Goal: Task Accomplishment & Management: Manage account settings

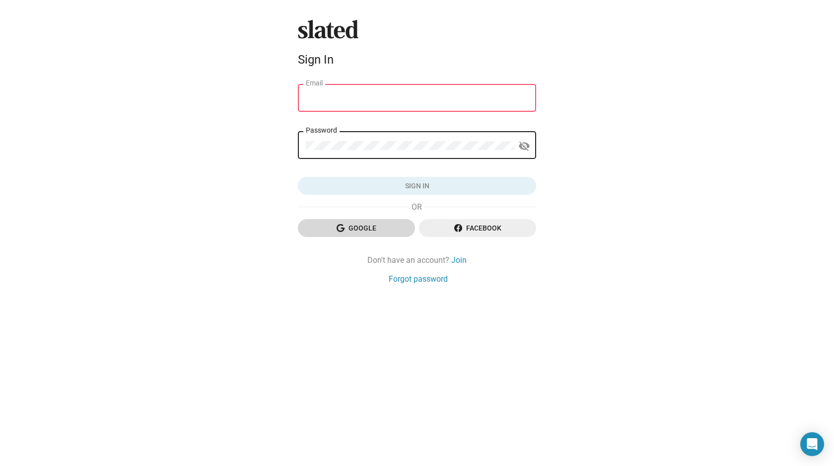
click at [355, 228] on span "Google" at bounding box center [356, 228] width 101 height 18
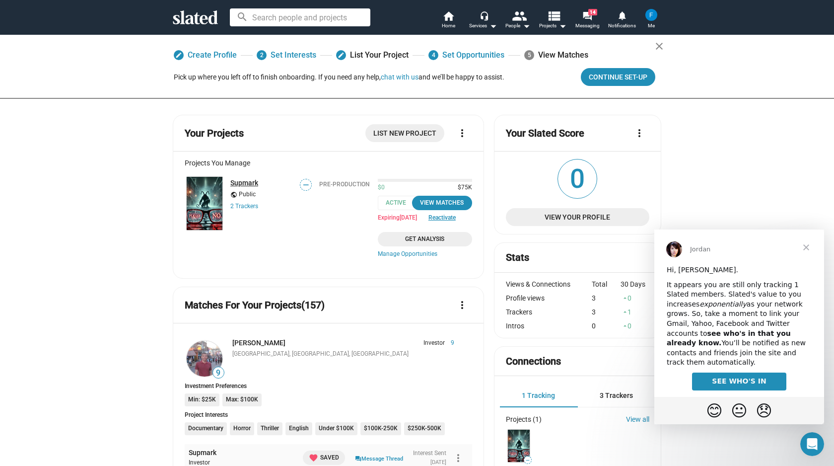
click at [239, 182] on link "Supmark" at bounding box center [244, 183] width 28 height 8
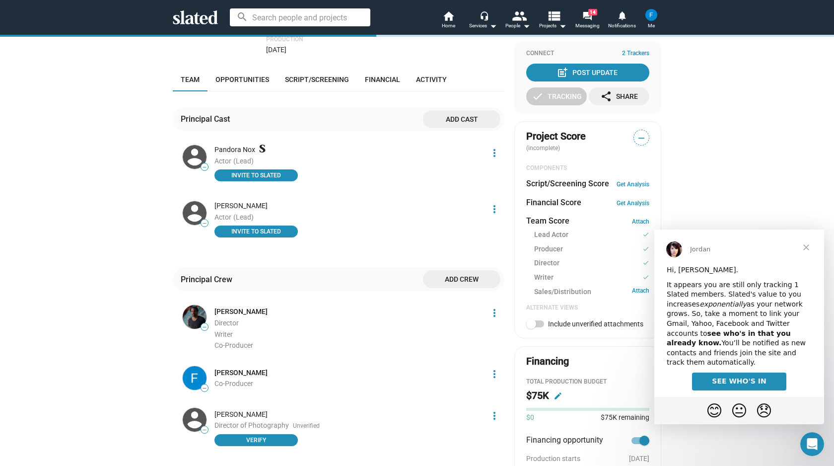
scroll to position [244, 0]
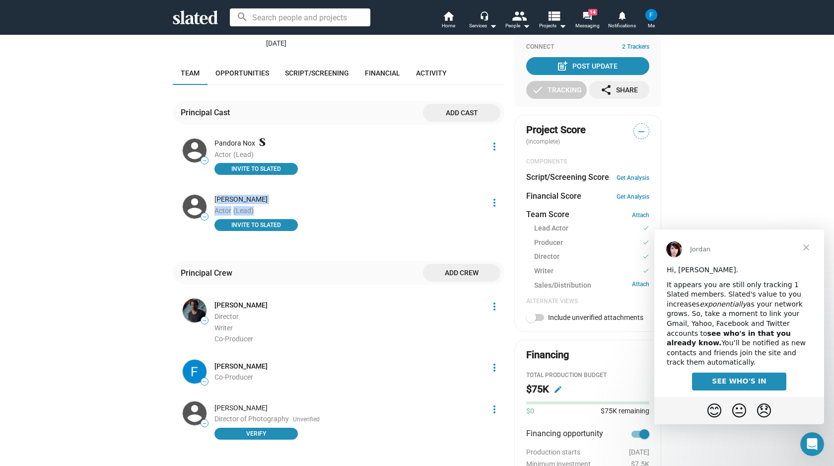
drag, startPoint x: 213, startPoint y: 198, endPoint x: 316, endPoint y: 215, distance: 104.2
click at [316, 215] on div "Roxanne Rapp Actor (Lead) INVITE TO SLATED" at bounding box center [347, 214] width 276 height 42
click at [316, 215] on li "Actor (Lead)" at bounding box center [349, 210] width 268 height 9
click at [491, 203] on mat-icon "more_vert" at bounding box center [495, 203] width 12 height 12
click at [463, 246] on button "Edit" at bounding box center [473, 241] width 56 height 16
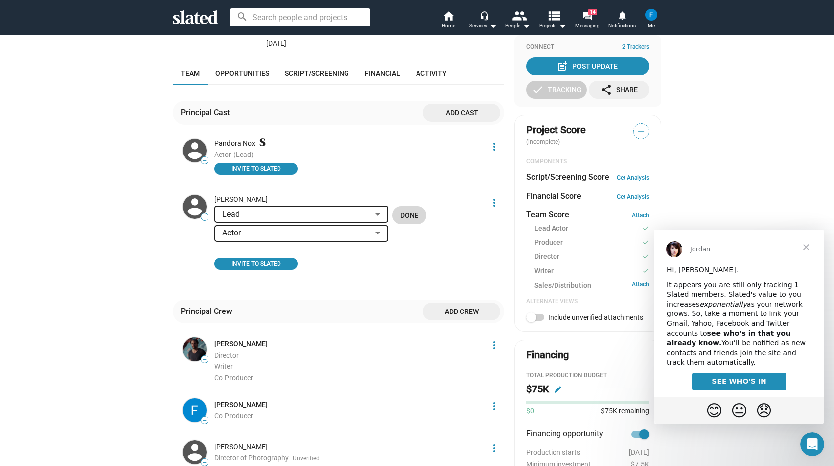
click at [412, 215] on span "Done" at bounding box center [409, 215] width 18 height 18
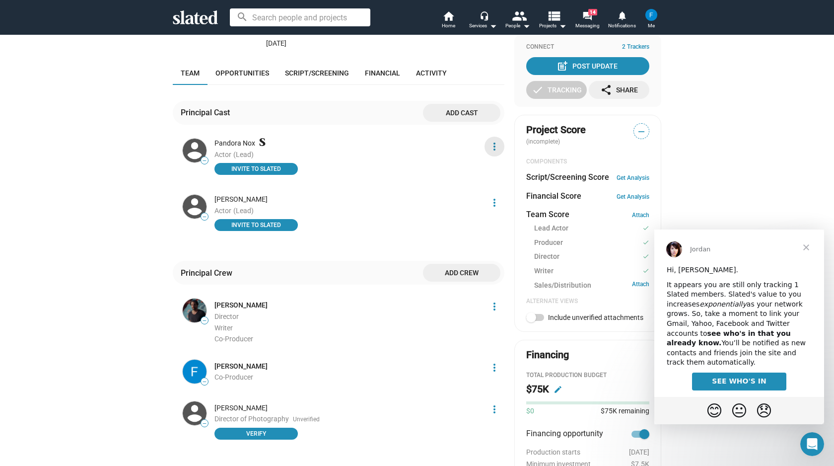
click at [493, 145] on mat-icon "more_vert" at bounding box center [495, 147] width 12 height 12
drag, startPoint x: 493, startPoint y: 145, endPoint x: 455, endPoint y: 174, distance: 47.4
click at [492, 145] on div at bounding box center [417, 233] width 834 height 466
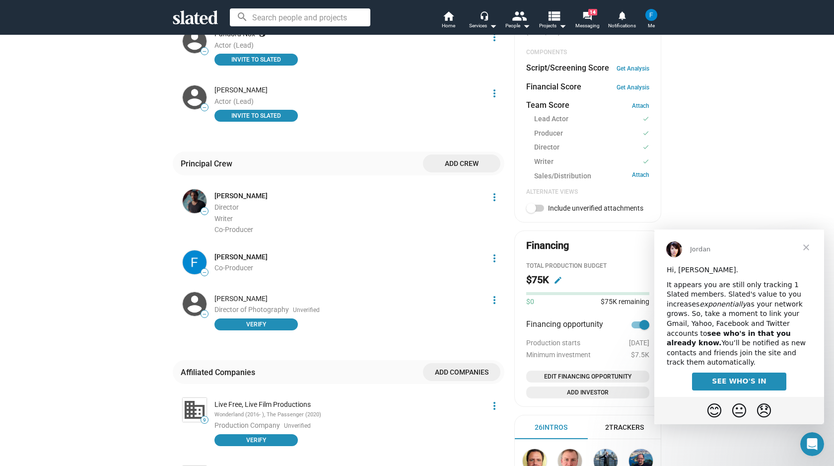
scroll to position [359, 0]
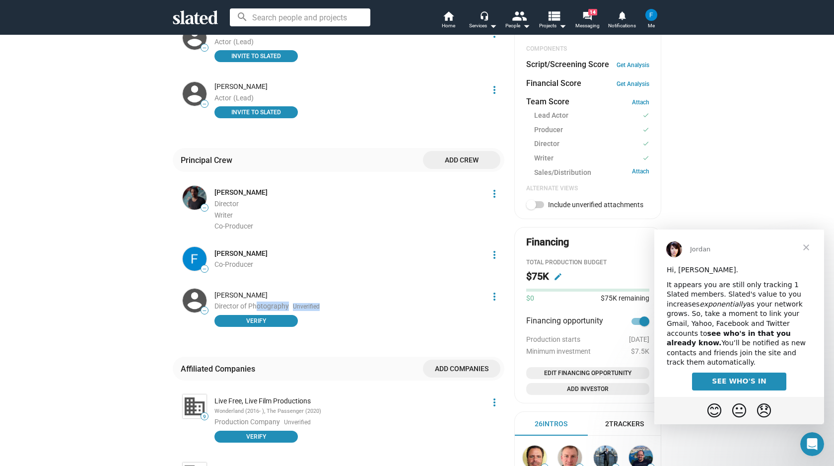
drag, startPoint x: 260, startPoint y: 303, endPoint x: 351, endPoint y: 309, distance: 91.1
click at [350, 309] on li "Director of Photography Unverified Verify" at bounding box center [349, 313] width 268 height 25
click at [351, 309] on li "Director of Photography Unverified Verify" at bounding box center [349, 313] width 268 height 25
click at [808, 245] on span "Close" at bounding box center [807, 247] width 36 height 36
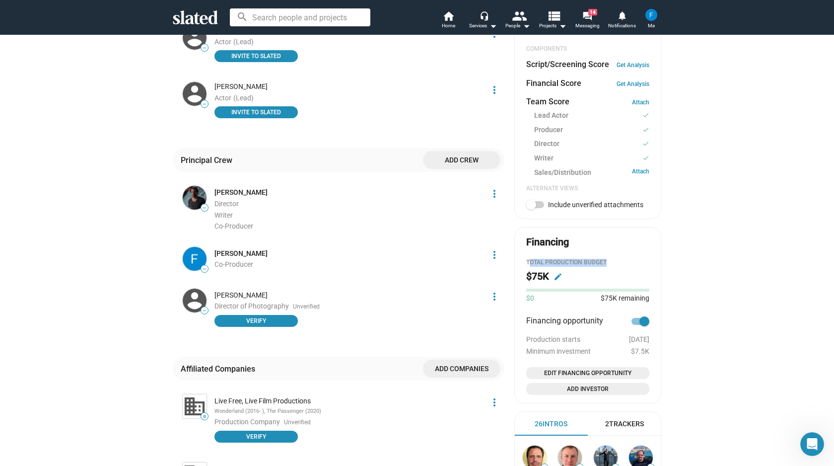
drag, startPoint x: 525, startPoint y: 262, endPoint x: 626, endPoint y: 263, distance: 100.3
click at [626, 263] on div "Total Production budget" at bounding box center [587, 263] width 123 height 8
drag, startPoint x: 596, startPoint y: 297, endPoint x: 713, endPoint y: 302, distance: 116.8
click at [713, 302] on div "check Create Project check Create Opportunities check Activate Project wifi_tet…" at bounding box center [417, 164] width 834 height 978
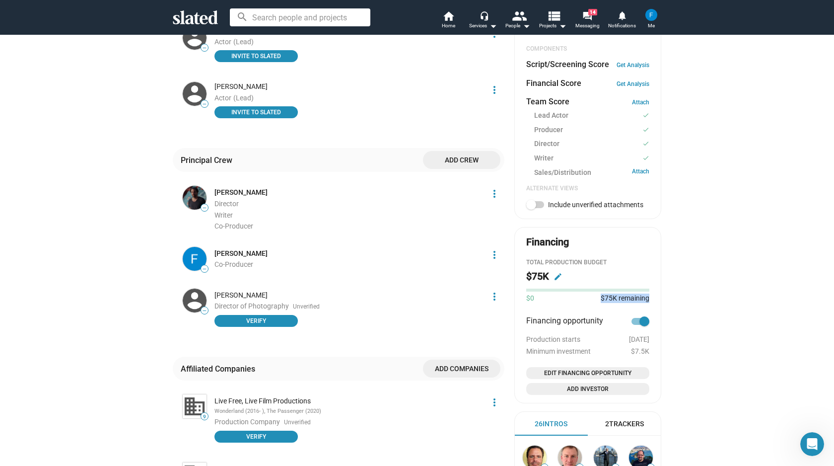
click at [713, 302] on div "check Create Project check Create Opportunities check Activate Project wifi_tet…" at bounding box center [417, 164] width 834 height 978
click at [586, 373] on span "Edit Financing Opportunity" at bounding box center [587, 373] width 115 height 10
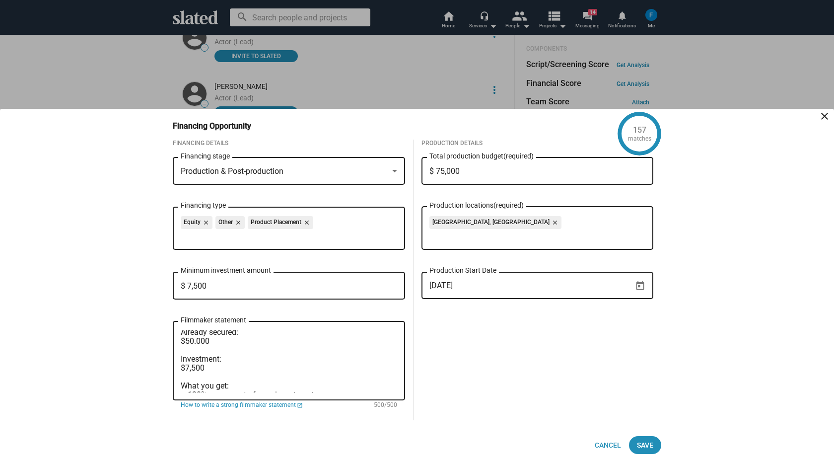
scroll to position [0, 0]
click at [604, 443] on span "Cancel" at bounding box center [608, 445] width 26 height 18
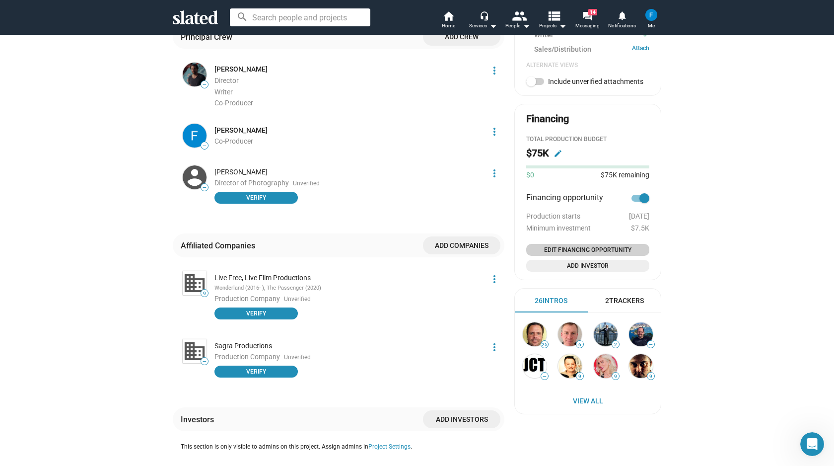
scroll to position [485, 0]
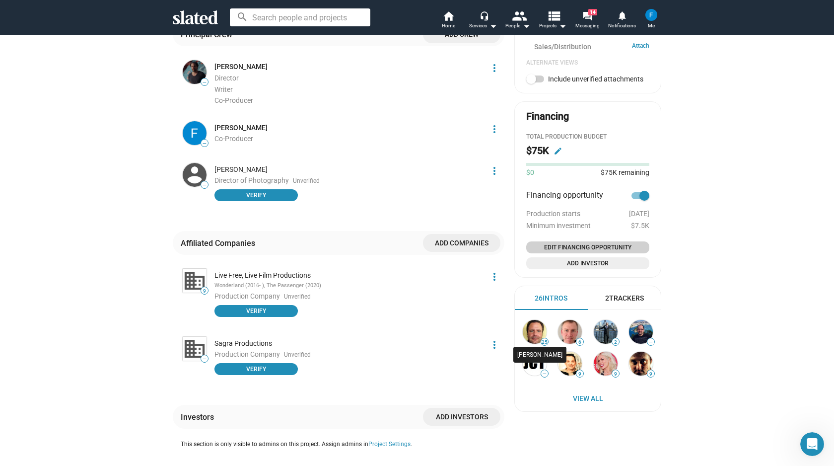
click at [535, 336] on img at bounding box center [535, 332] width 24 height 24
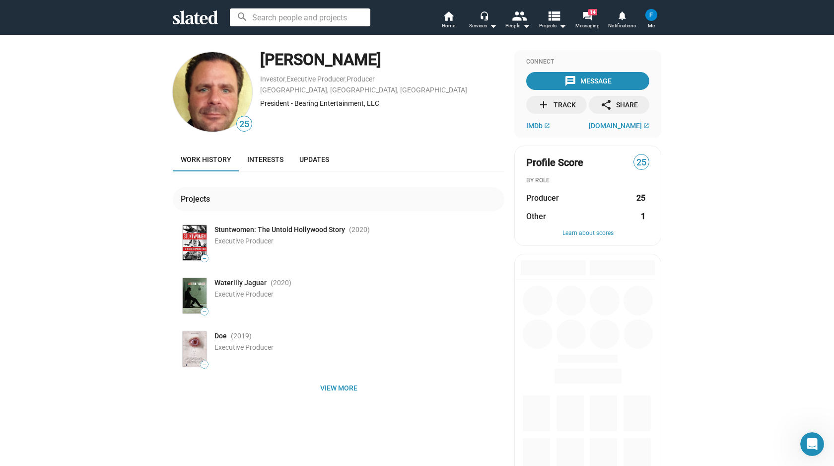
drag, startPoint x: 526, startPoint y: 196, endPoint x: 685, endPoint y: 216, distance: 159.7
click at [685, 216] on div "25 Larry Nealy Investor , Executive Producer , Producer Los Angeles, CA, US Pre…" at bounding box center [417, 281] width 834 height 494
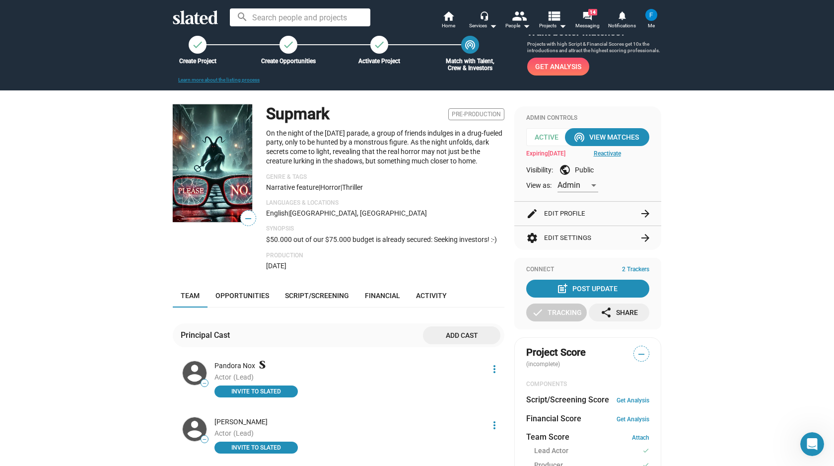
scroll to position [26, 0]
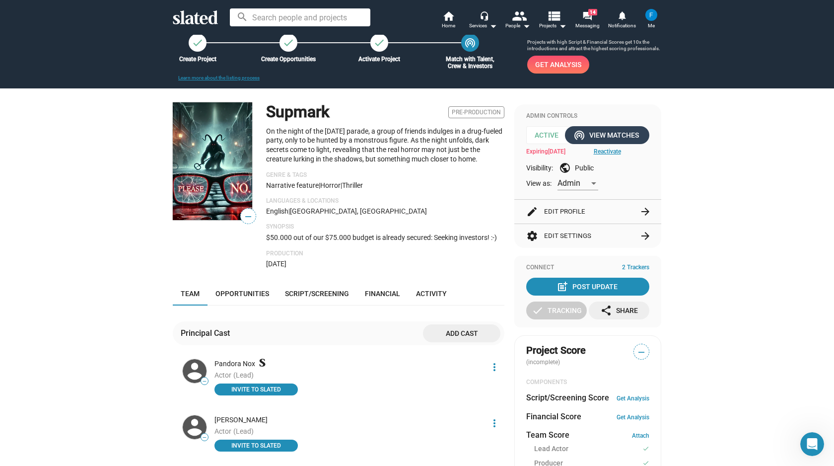
click at [613, 132] on div "wifi_tethering View Matches" at bounding box center [608, 135] width 64 height 18
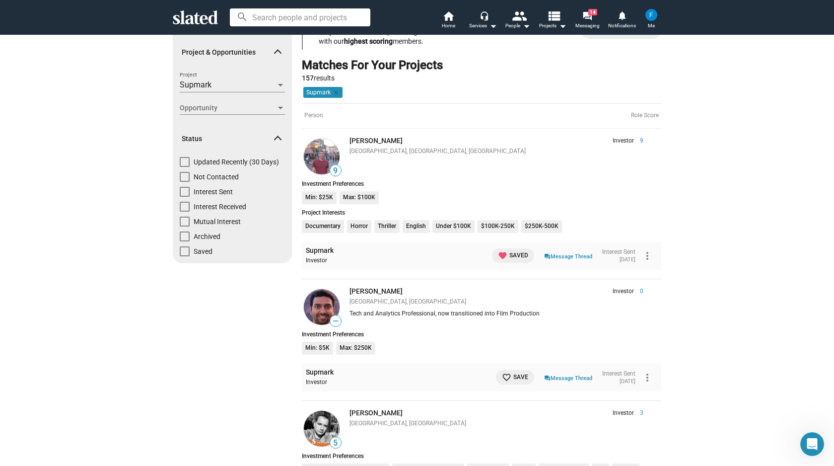
scroll to position [148, 0]
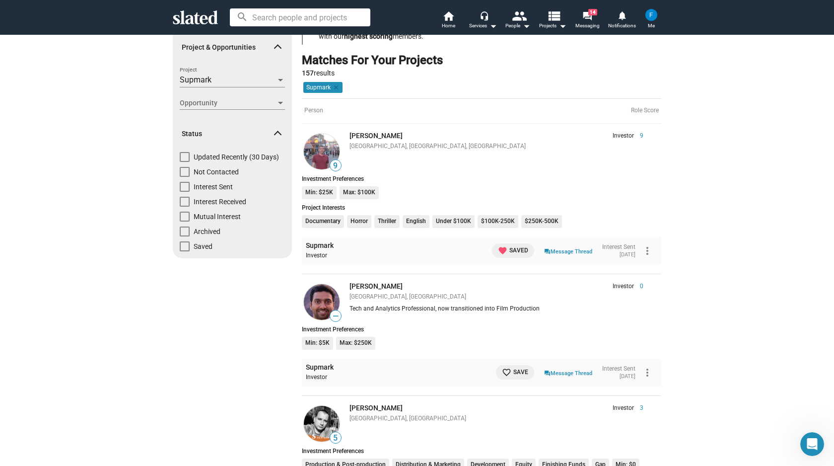
drag, startPoint x: 398, startPoint y: 189, endPoint x: 306, endPoint y: 193, distance: 92.5
click at [301, 190] on ul "Min: $25K Max: $100K" at bounding box center [480, 194] width 363 height 16
click at [428, 186] on div "Investment Preferences Min: $25K Max: $100K" at bounding box center [482, 188] width 360 height 27
click at [566, 252] on link "question_answer Message Thread" at bounding box center [568, 251] width 48 height 10
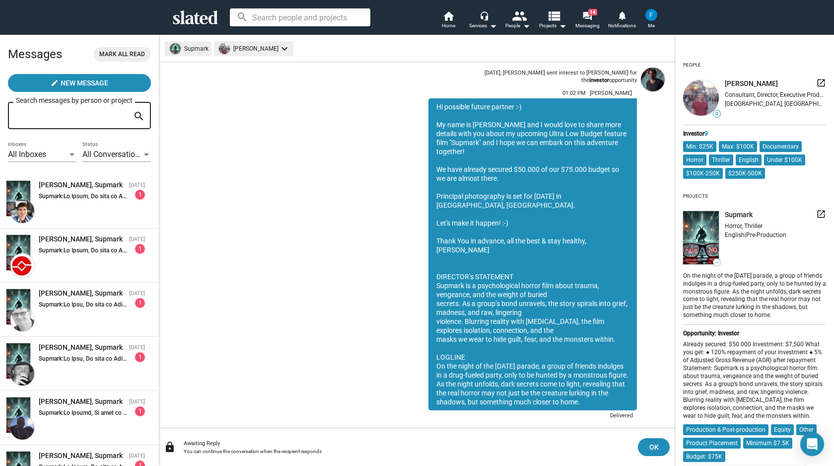
scroll to position [59, 0]
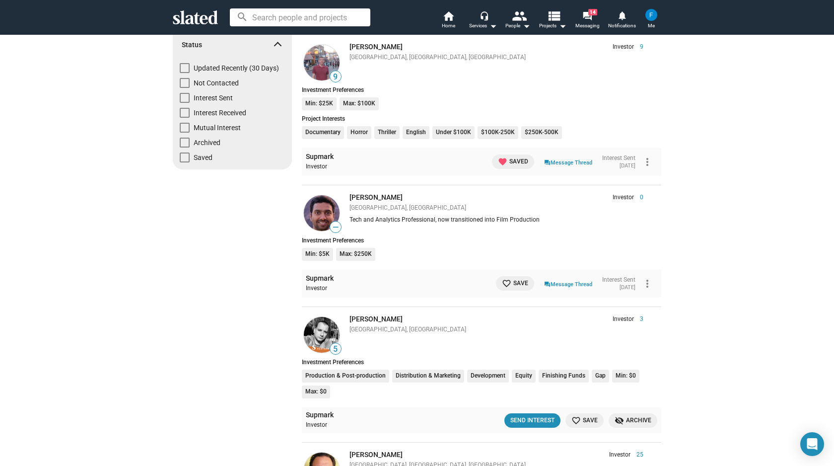
scroll to position [251, 0]
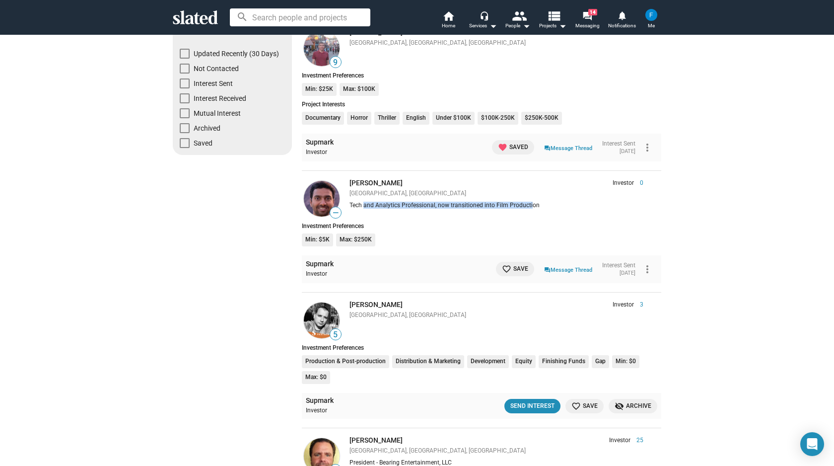
drag, startPoint x: 360, startPoint y: 204, endPoint x: 525, endPoint y: 208, distance: 165.4
click at [525, 208] on div "Tech and Analytics Professional, now transitioned into Film Production" at bounding box center [497, 206] width 294 height 8
drag, startPoint x: 463, startPoint y: 207, endPoint x: 547, endPoint y: 204, distance: 83.5
click at [547, 204] on div "Tech and Analytics Professional, now transitioned into Film Production" at bounding box center [497, 206] width 294 height 8
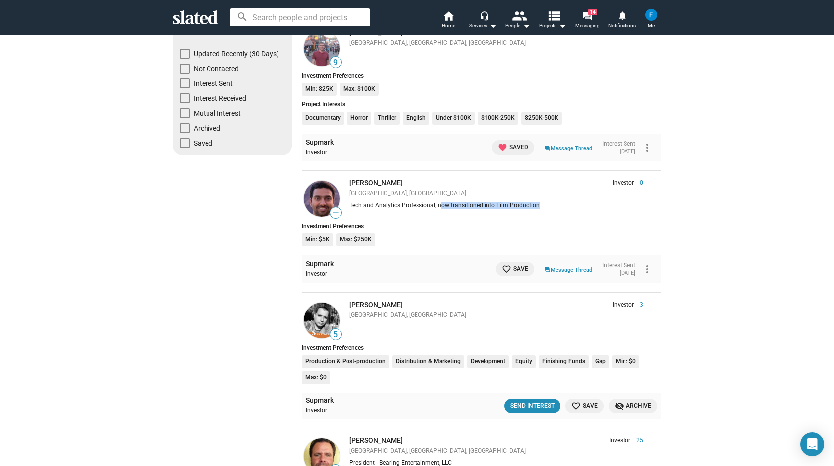
click at [547, 204] on div "Tech and Analytics Professional, now transitioned into Film Production" at bounding box center [497, 206] width 294 height 8
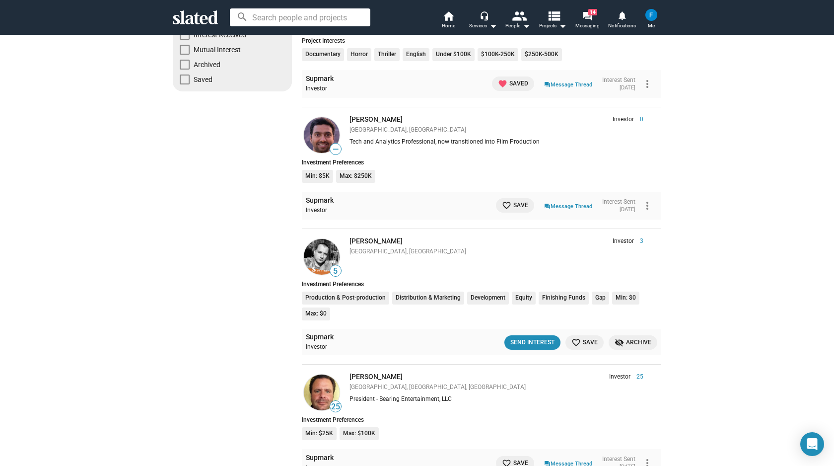
scroll to position [369, 0]
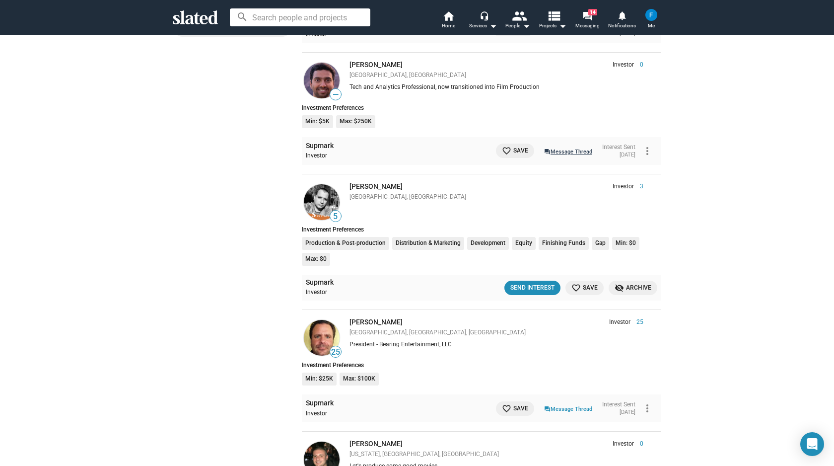
click at [561, 150] on link "question_answer Message Thread" at bounding box center [568, 151] width 48 height 10
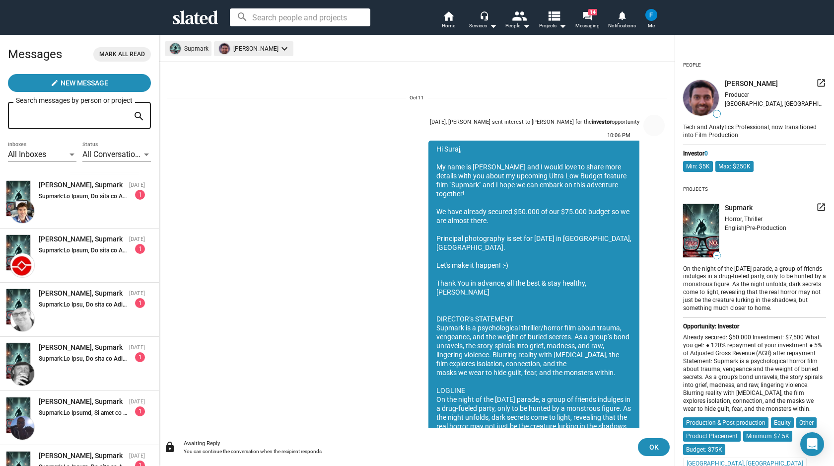
scroll to position [50, 0]
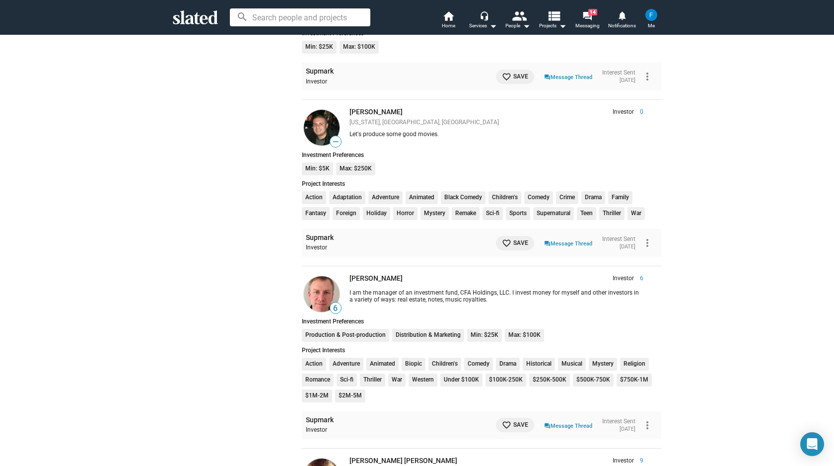
scroll to position [700, 0]
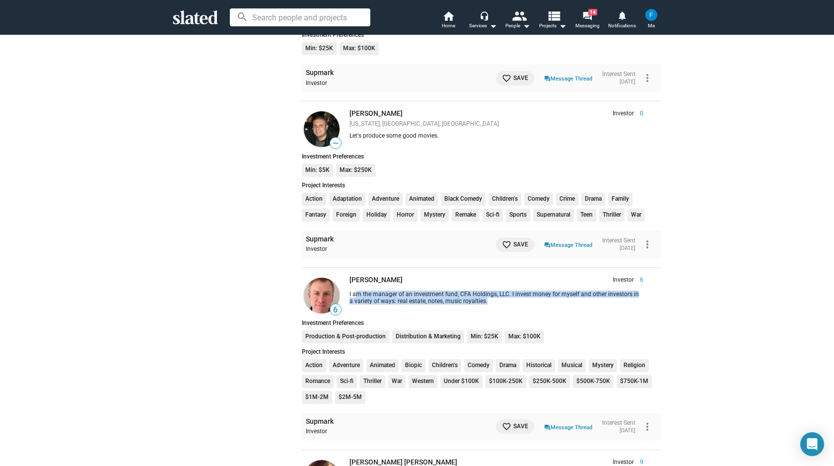
drag, startPoint x: 351, startPoint y: 295, endPoint x: 500, endPoint y: 301, distance: 149.1
click at [500, 301] on div "I am the manager of an investment fund, CFA Holdings, LLC. I invest money for m…" at bounding box center [497, 298] width 294 height 14
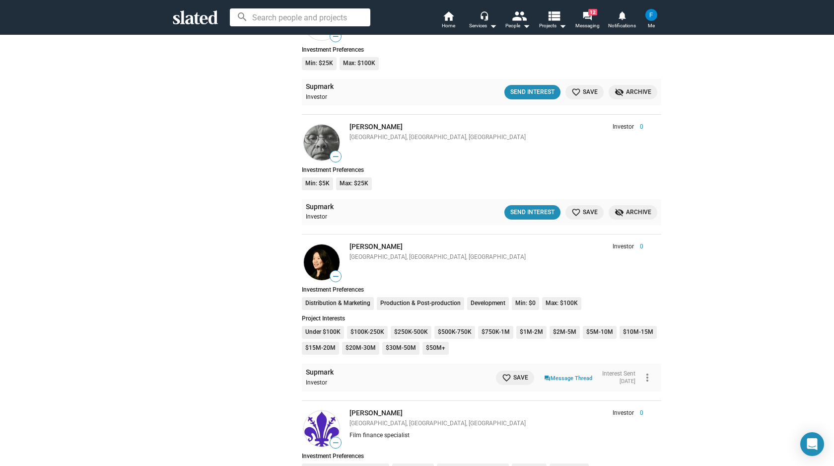
scroll to position [2935, 0]
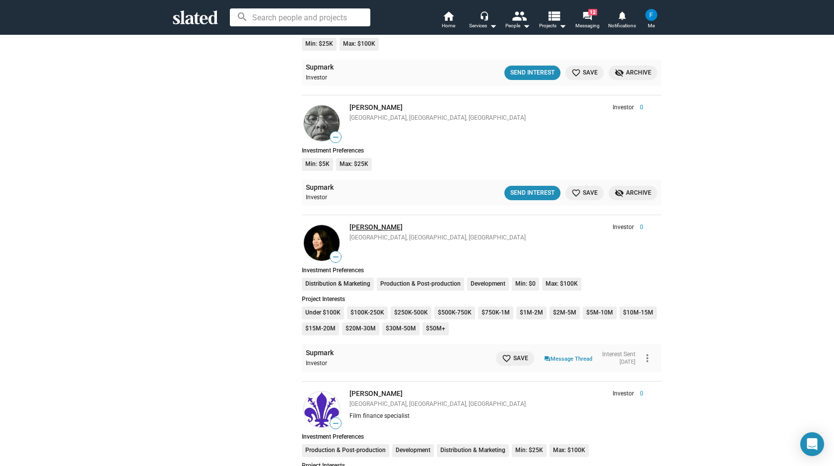
click at [368, 226] on link "[PERSON_NAME]" at bounding box center [376, 227] width 53 height 8
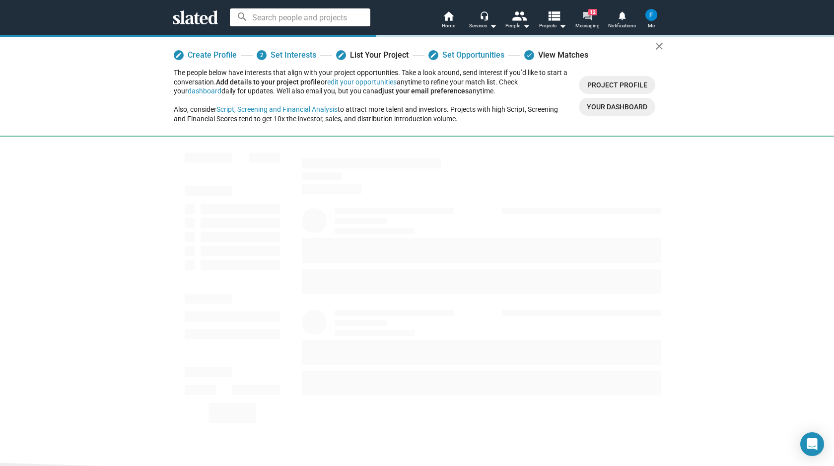
click at [590, 16] on mat-icon "forum" at bounding box center [587, 15] width 9 height 9
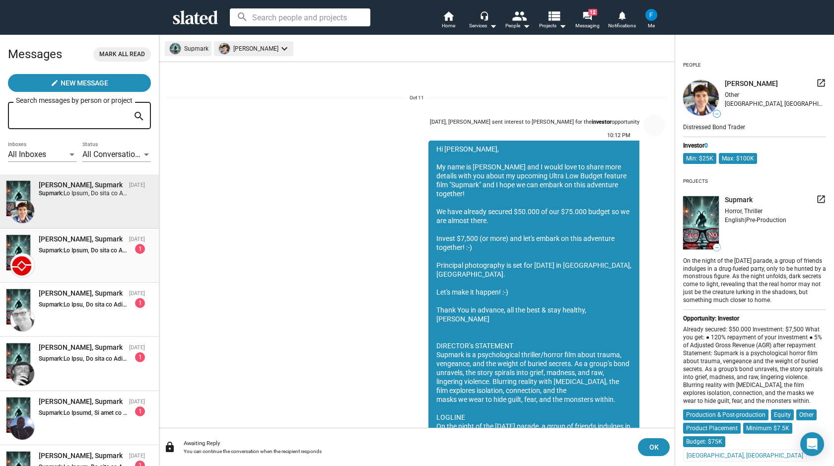
scroll to position [77, 0]
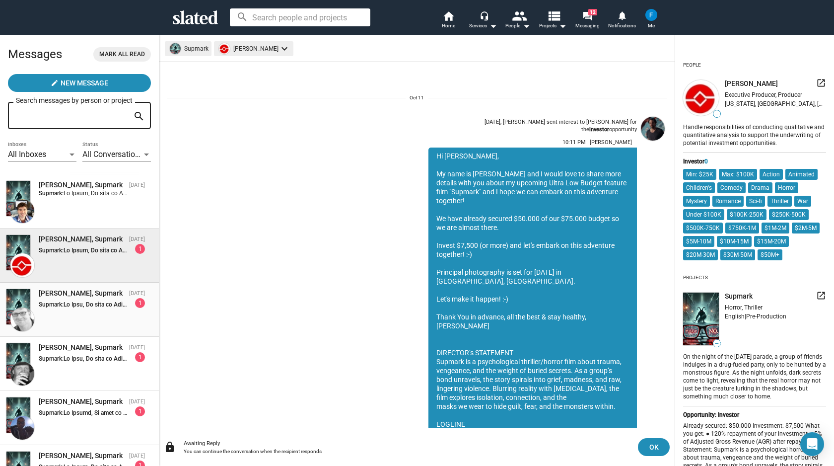
scroll to position [77, 0]
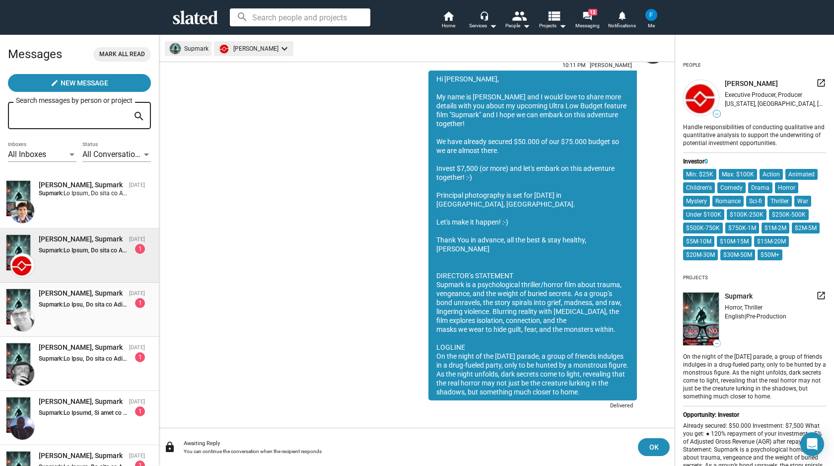
click at [87, 298] on div "Supmark: 1" at bounding box center [92, 303] width 106 height 10
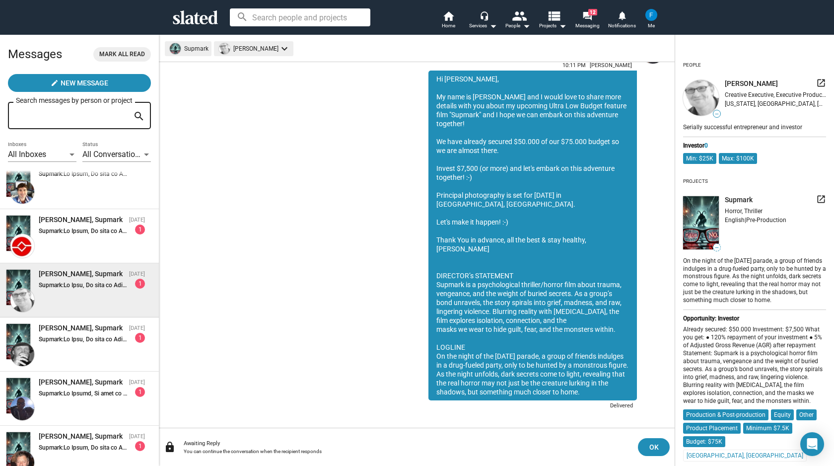
scroll to position [19, 0]
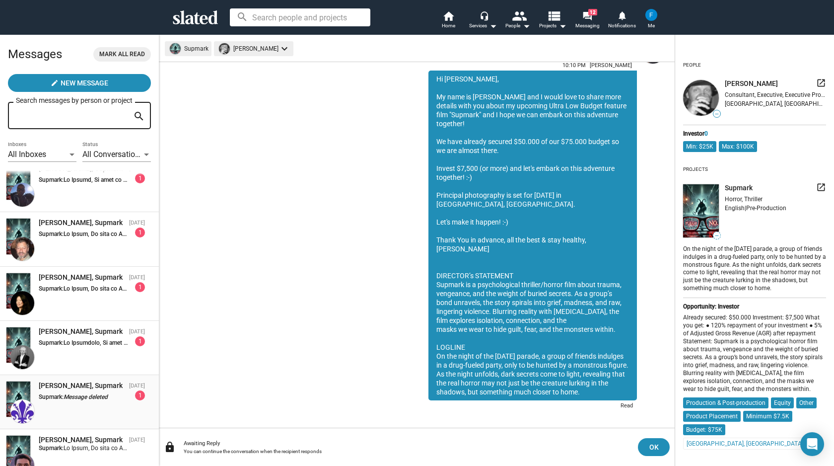
scroll to position [275, 0]
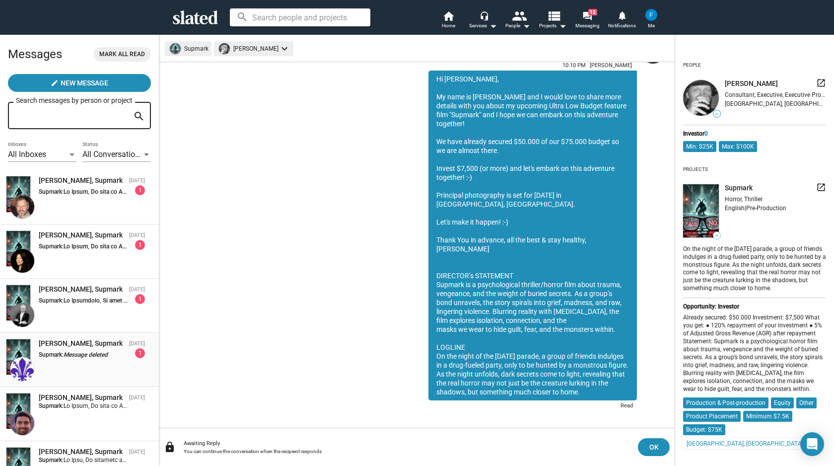
click at [83, 364] on div "Antonio Gennari, Supmark Oct 11 Supmark: Message deleted 1" at bounding box center [79, 360] width 147 height 42
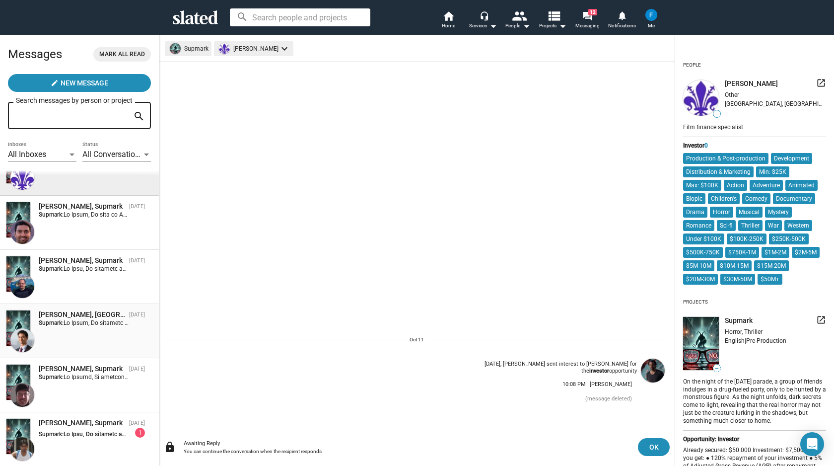
scroll to position [498, 0]
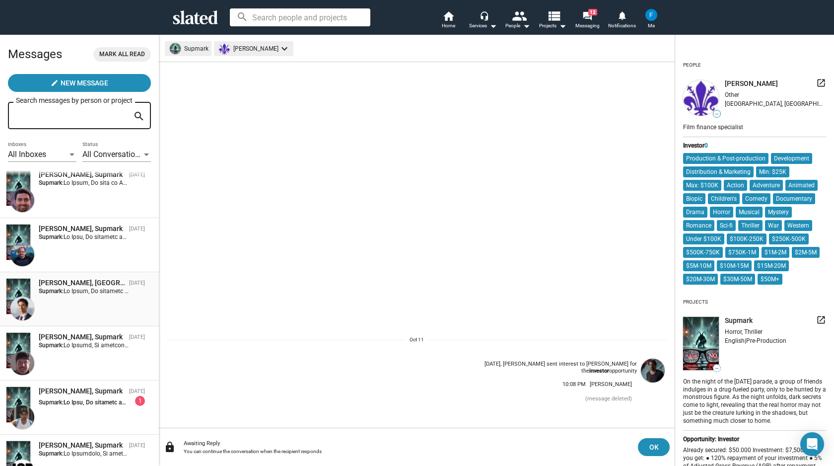
click at [83, 298] on div "Akeel Rangwala, Supmark Oct 10 Supmark:" at bounding box center [79, 299] width 147 height 42
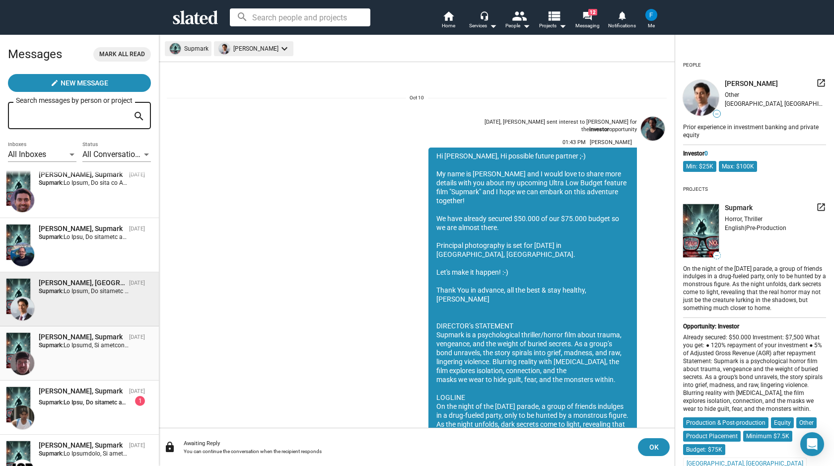
scroll to position [58, 0]
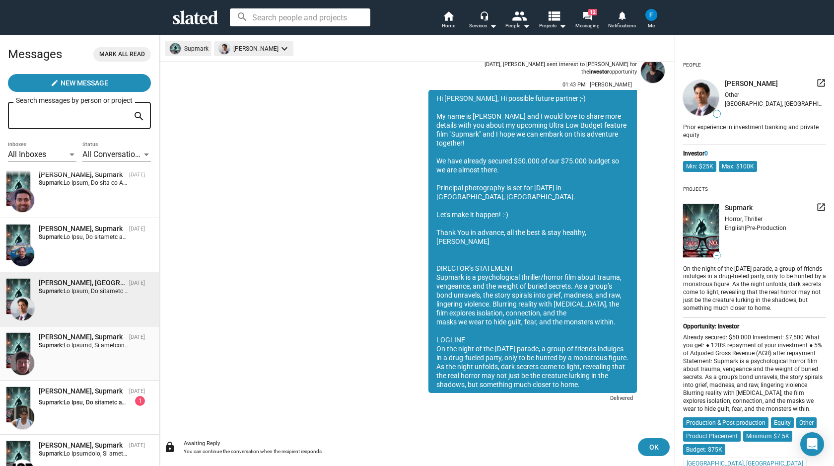
click at [85, 355] on div "Konrad Lauten, Supmark Oct 10 Supmark:" at bounding box center [79, 353] width 147 height 42
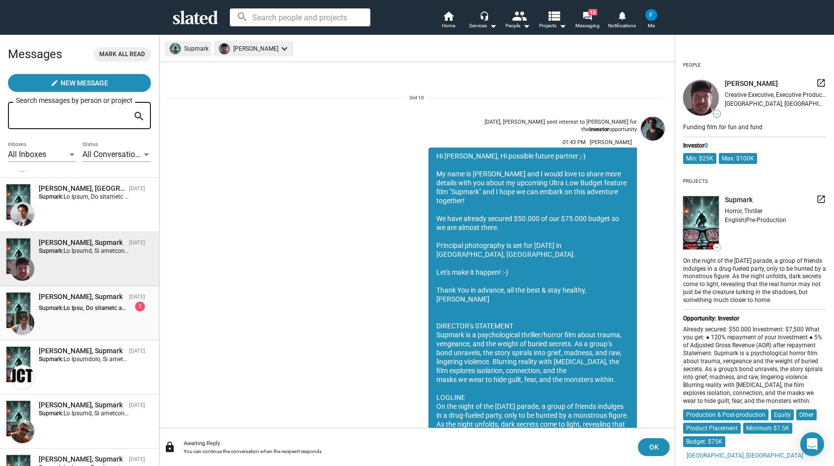
scroll to position [50, 0]
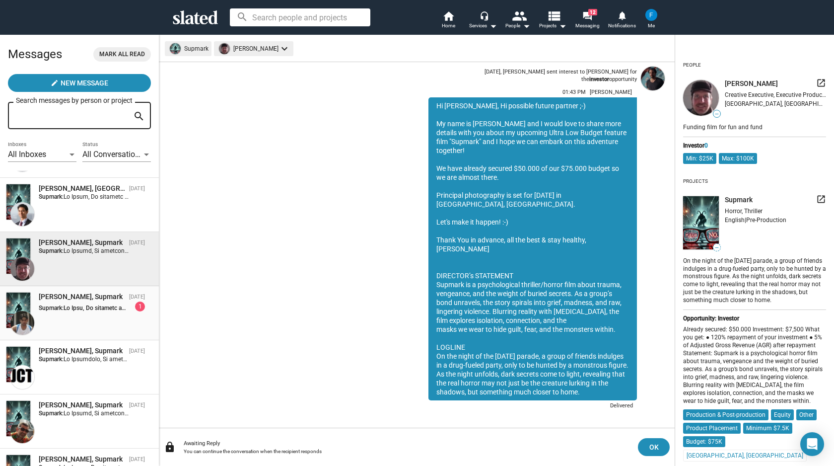
click at [87, 327] on div "babu dahal, Supmark Oct 10 Supmark: 1" at bounding box center [79, 313] width 147 height 42
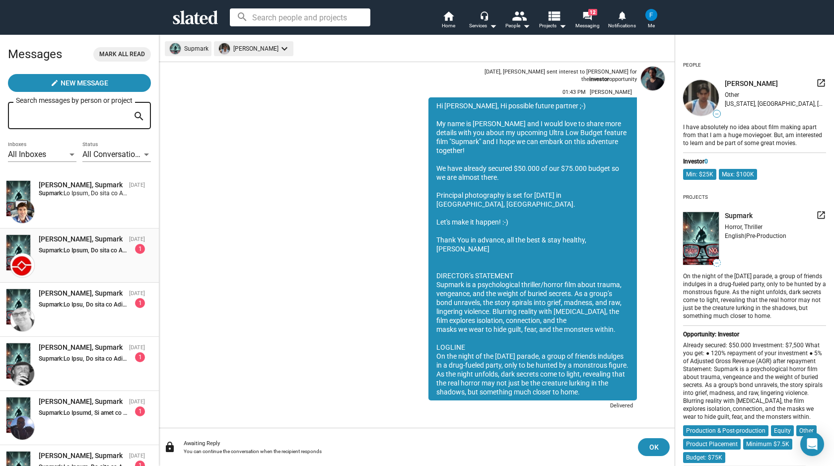
click at [80, 258] on div "Elvis Miolan, Supmark Oct 11 Supmark: 1" at bounding box center [79, 255] width 147 height 42
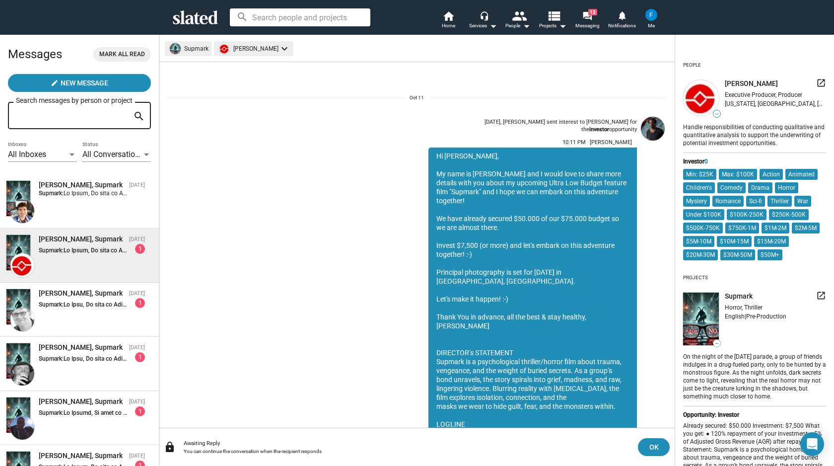
scroll to position [77, 0]
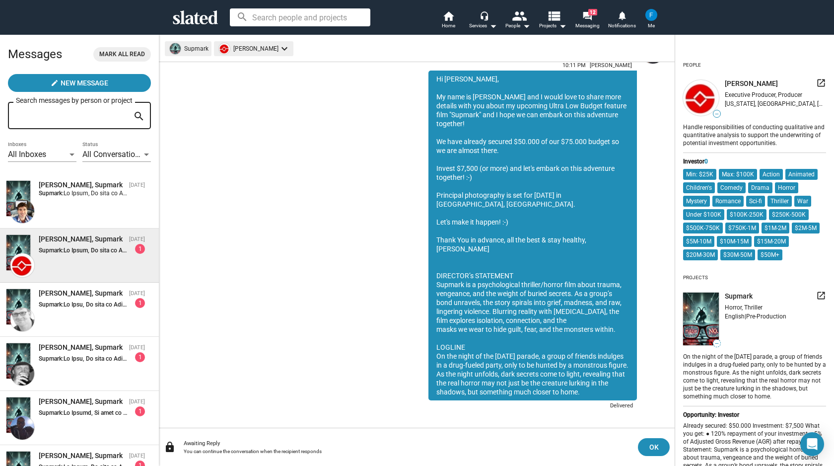
click at [650, 12] on img at bounding box center [652, 15] width 12 height 12
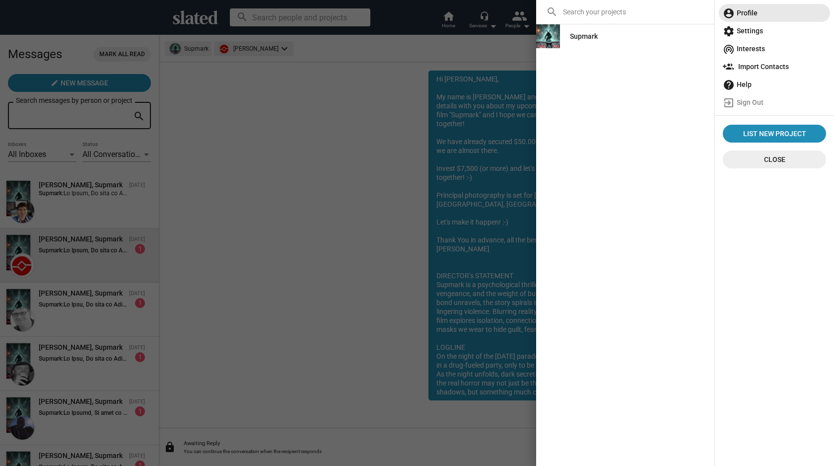
click at [748, 13] on span "account_circle Profile" at bounding box center [774, 13] width 103 height 18
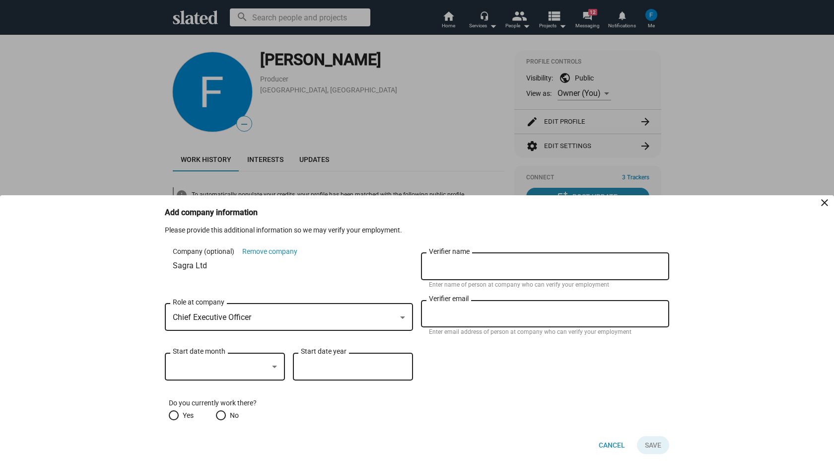
drag, startPoint x: 171, startPoint y: 230, endPoint x: 355, endPoint y: 231, distance: 183.8
click at [355, 231] on div "Please provide this additional information so we may verify your employment." at bounding box center [417, 229] width 505 height 9
click at [357, 231] on div "Please provide this additional information so we may verify your employment." at bounding box center [417, 229] width 505 height 9
click at [217, 316] on span "Chief Executive Officer" at bounding box center [212, 316] width 78 height 9
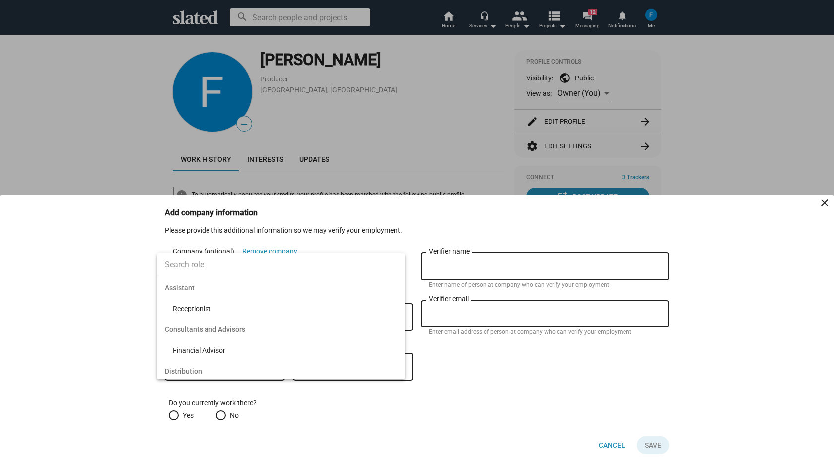
click at [87, 317] on div at bounding box center [417, 233] width 834 height 466
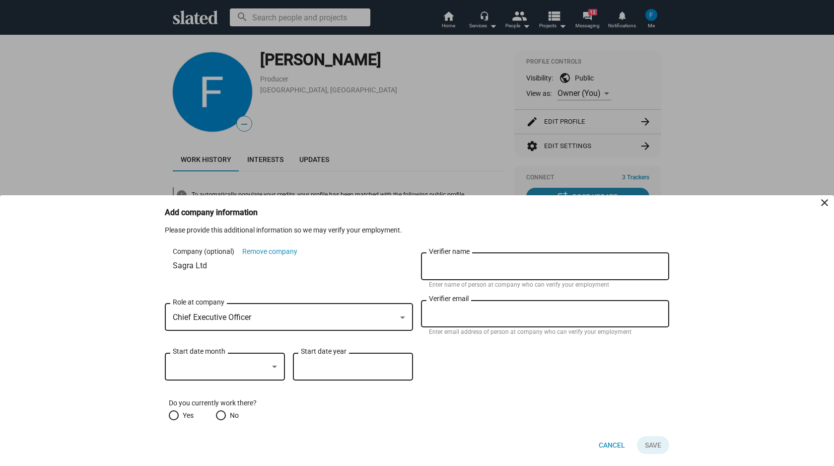
click at [207, 365] on div at bounding box center [220, 367] width 95 height 10
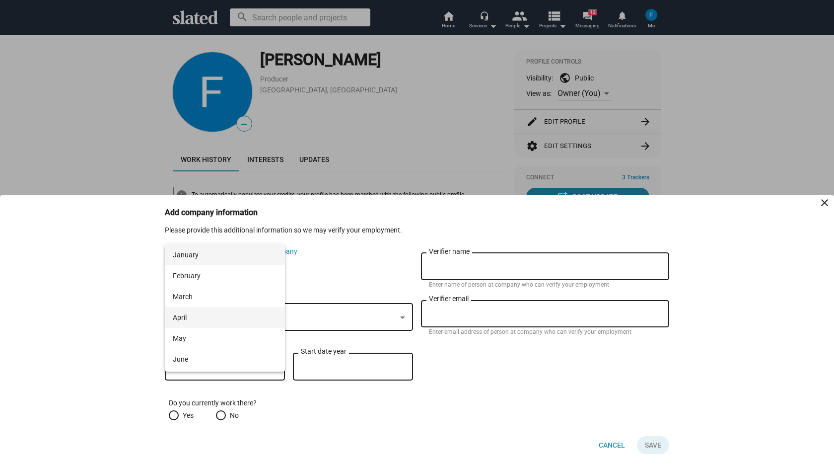
click at [197, 315] on span "April" at bounding box center [225, 317] width 104 height 21
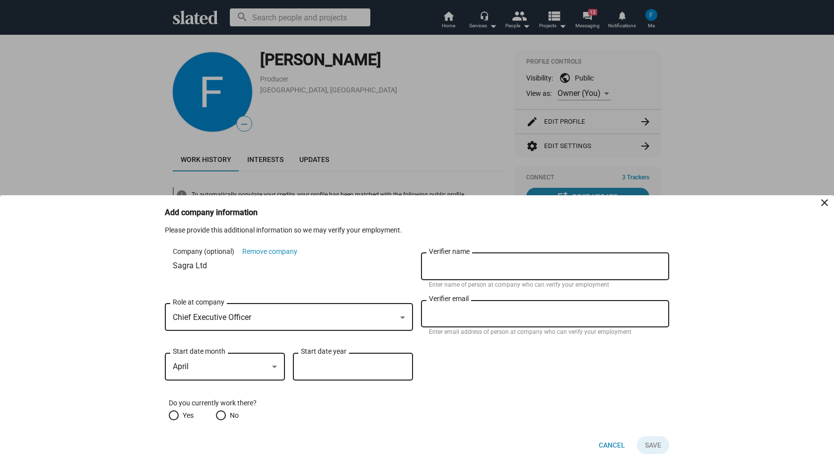
click at [322, 366] on input "Start date year" at bounding box center [353, 367] width 104 height 9
type input "2022"
click at [180, 415] on span "Yes" at bounding box center [186, 415] width 15 height 10
click at [179, 415] on input "Yes" at bounding box center [174, 415] width 10 height 10
radio input "true"
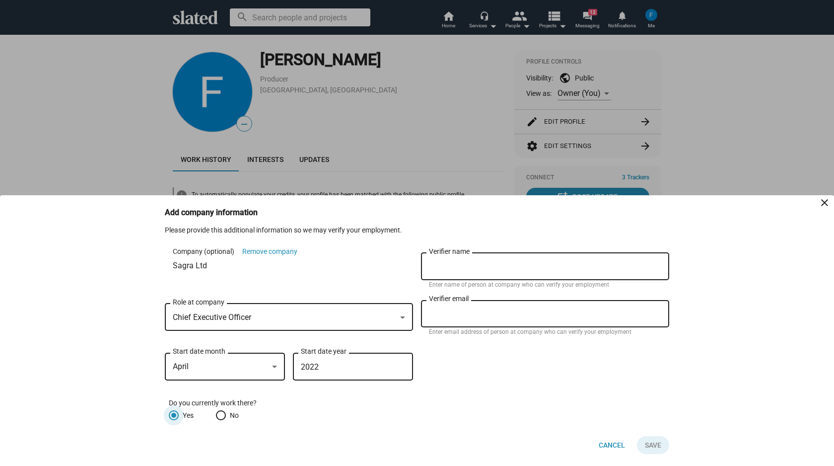
click at [464, 263] on input "Verifier name" at bounding box center [545, 266] width 232 height 9
click at [474, 309] on div "Verifier email" at bounding box center [545, 312] width 232 height 29
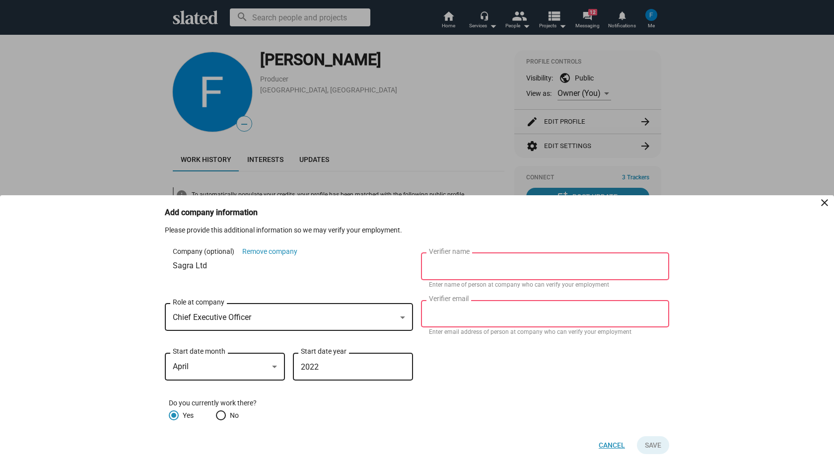
click at [609, 444] on span "Cancel" at bounding box center [612, 445] width 26 height 18
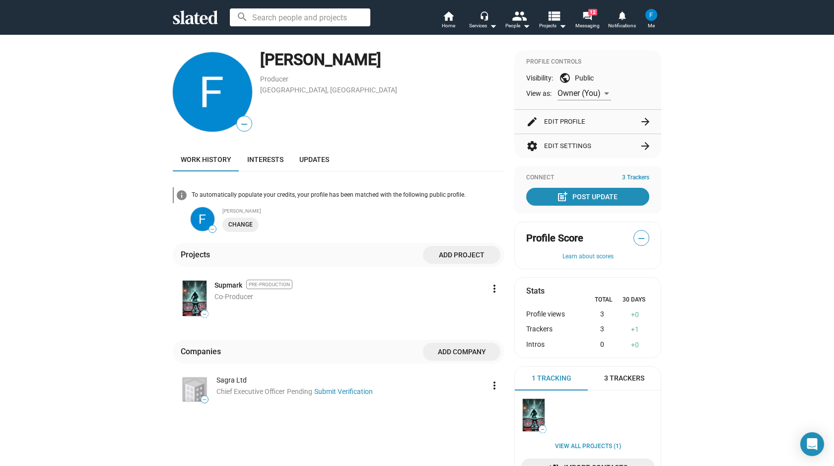
drag, startPoint x: 251, startPoint y: 393, endPoint x: 386, endPoint y: 394, distance: 134.6
click at [386, 394] on li "Chief Executive Officer Pending Submit Verification" at bounding box center [351, 391] width 268 height 9
click at [354, 392] on link "Submit Verification" at bounding box center [343, 391] width 59 height 8
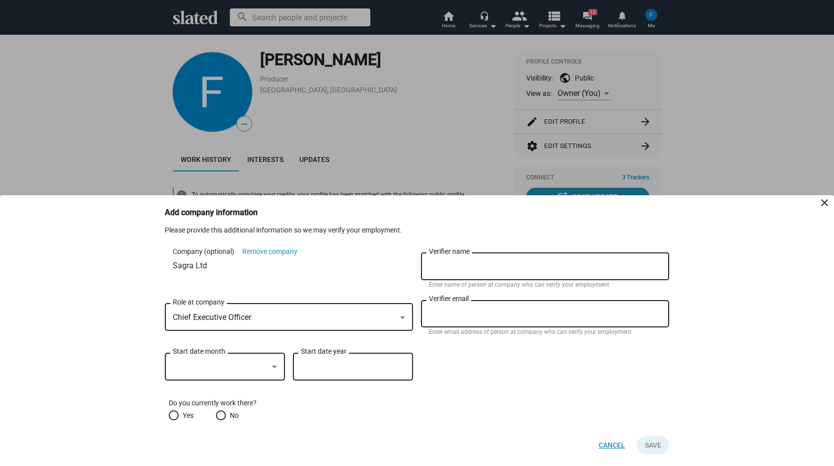
click at [607, 443] on span "Cancel" at bounding box center [612, 445] width 26 height 18
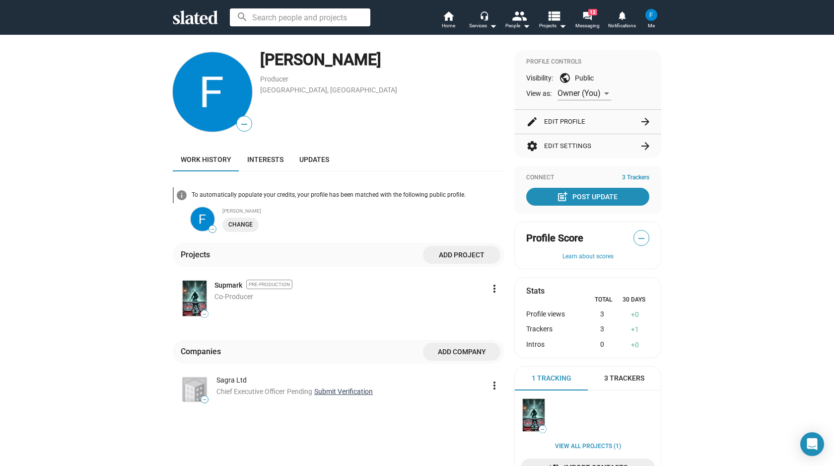
click at [344, 392] on link "Submit Verification" at bounding box center [343, 391] width 59 height 8
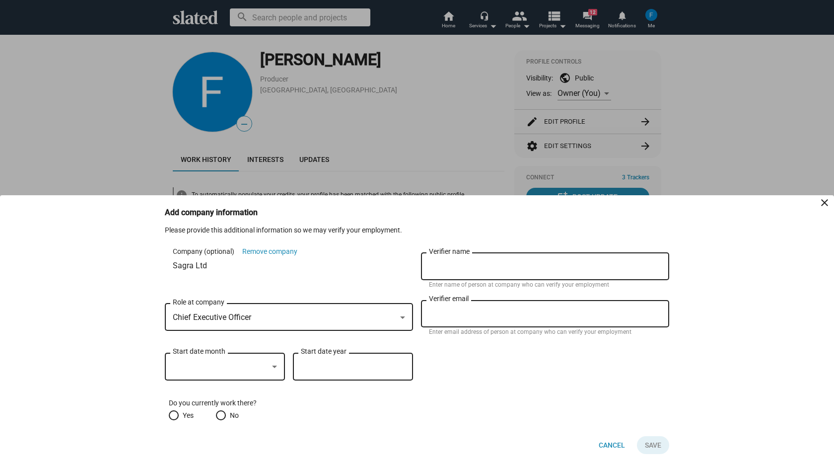
click at [457, 265] on input "Verifier name" at bounding box center [545, 266] width 232 height 9
click at [202, 363] on div at bounding box center [220, 367] width 95 height 10
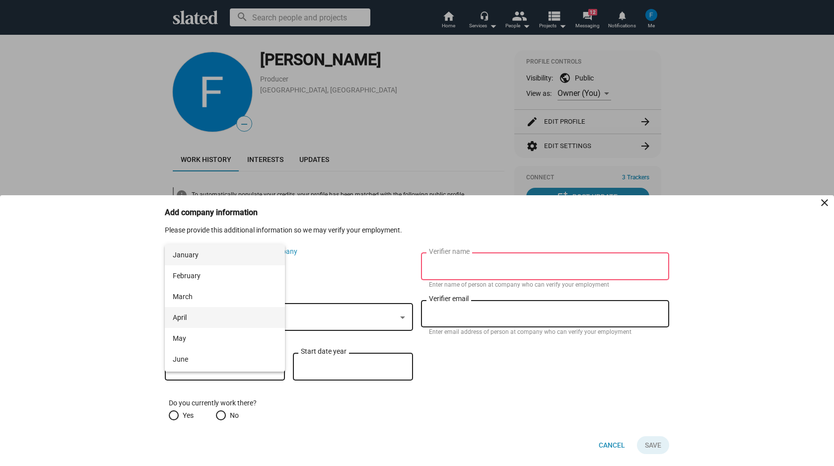
click at [199, 319] on span "April" at bounding box center [225, 317] width 104 height 21
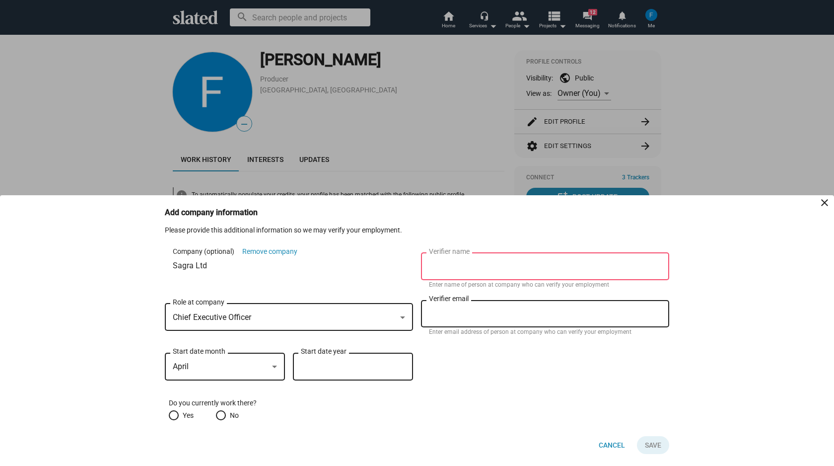
click at [339, 362] on div "Start date year" at bounding box center [353, 365] width 104 height 29
type input "2022"
click at [446, 264] on input "Verifier name" at bounding box center [545, 266] width 232 height 9
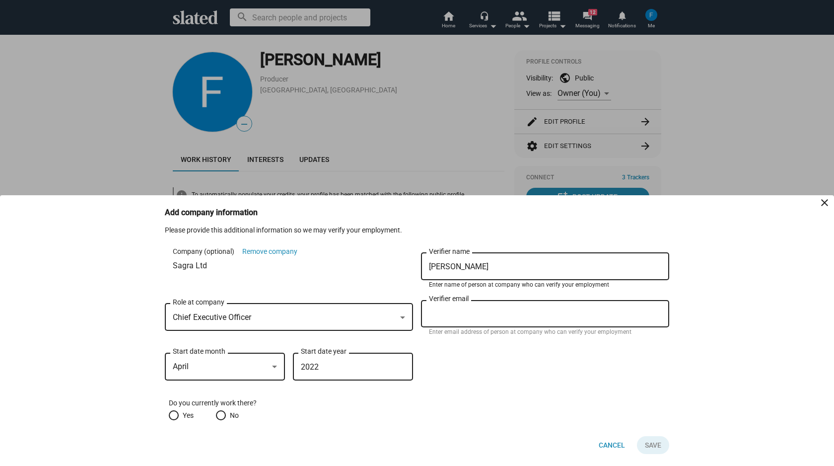
type input "[PERSON_NAME]"
type input "office@sagraproductions.com"
click at [186, 414] on span "Yes" at bounding box center [186, 415] width 15 height 10
click at [179, 414] on input "Yes" at bounding box center [174, 415] width 10 height 10
radio input "true"
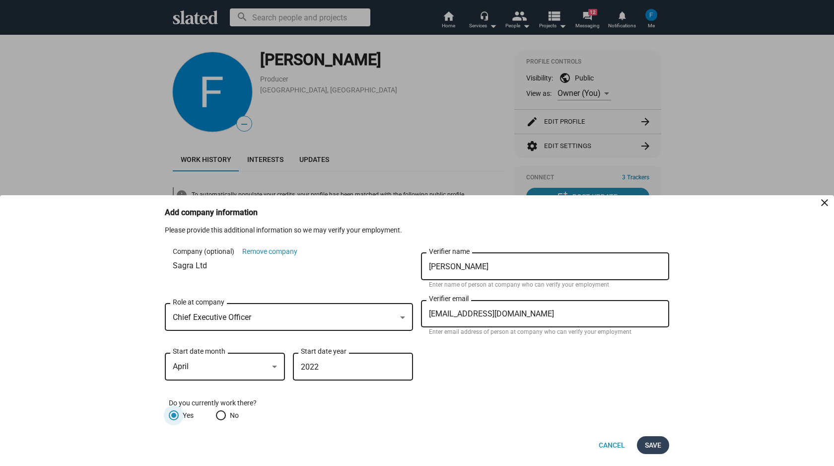
click at [658, 441] on span "Save" at bounding box center [653, 445] width 16 height 18
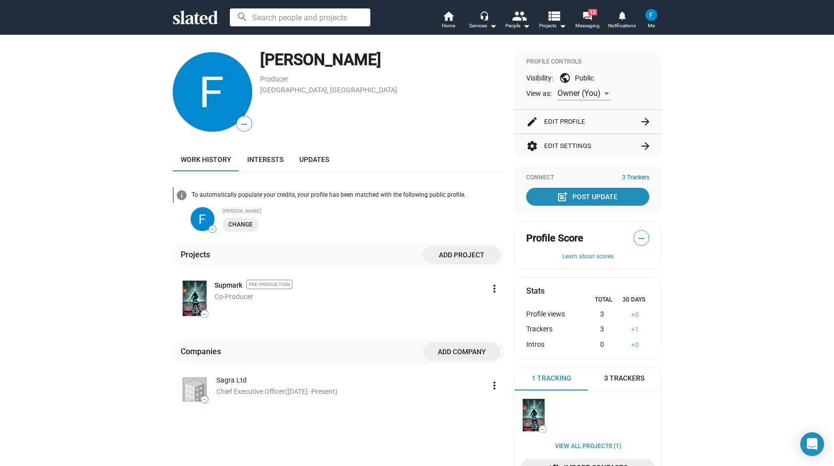
drag, startPoint x: 205, startPoint y: 194, endPoint x: 359, endPoint y: 200, distance: 154.6
click at [359, 200] on div "To automatically populate your credits, your profile has been matched with the …" at bounding box center [347, 195] width 315 height 12
click at [270, 160] on span "Interests" at bounding box center [265, 159] width 36 height 8
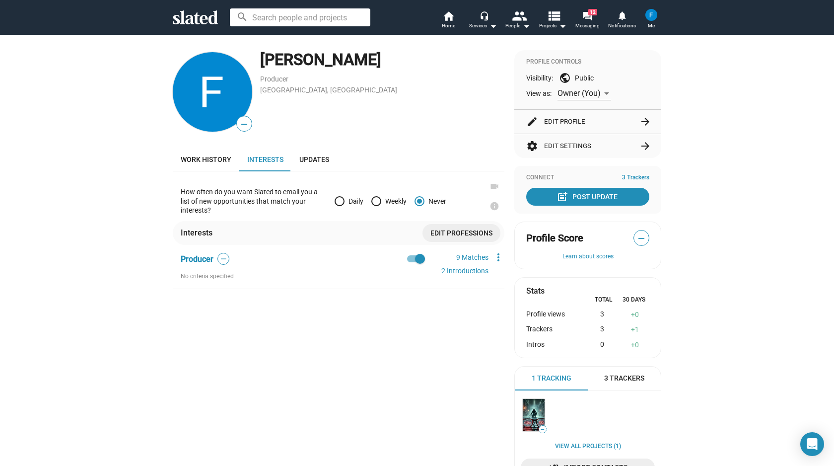
drag, startPoint x: 180, startPoint y: 190, endPoint x: 281, endPoint y: 211, distance: 103.4
click at [281, 211] on p "How often do you want Slated to email you a list of new opportunities that matc…" at bounding box center [254, 201] width 146 height 28
click at [318, 157] on span "Updates" at bounding box center [314, 159] width 30 height 8
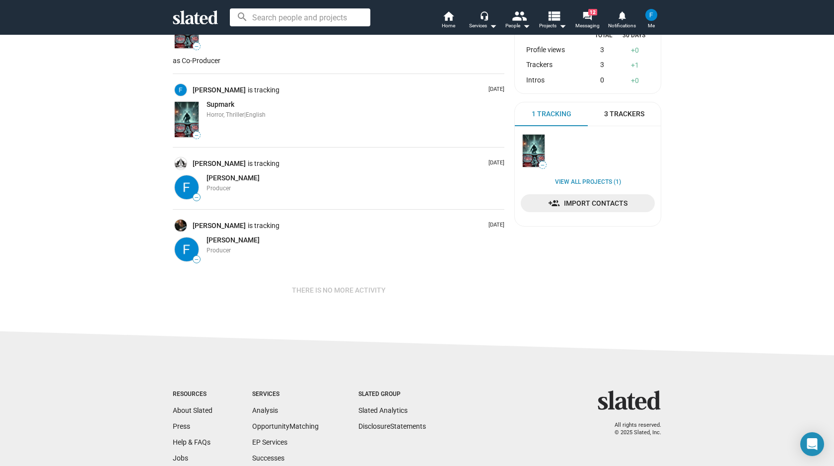
scroll to position [267, 0]
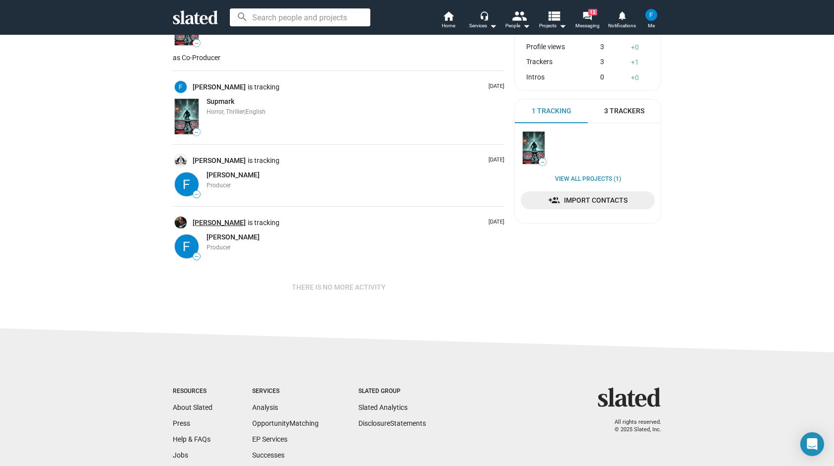
click at [206, 222] on link "Mike Hall" at bounding box center [220, 222] width 55 height 9
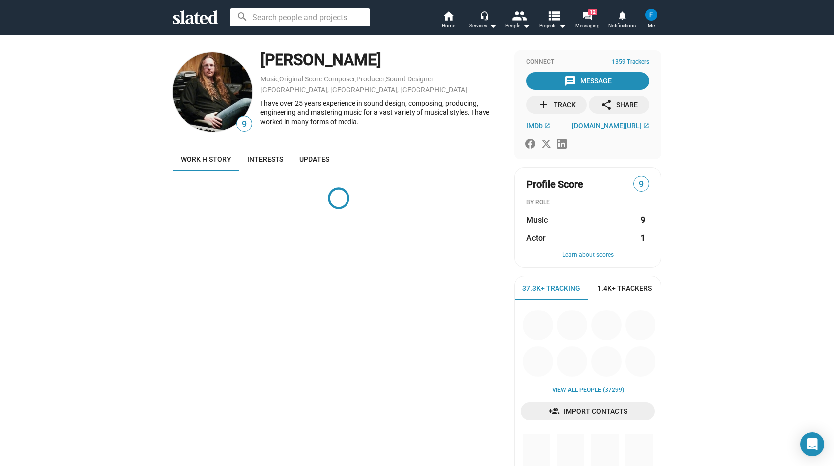
drag, startPoint x: 335, startPoint y: 111, endPoint x: 411, endPoint y: 122, distance: 77.3
click at [411, 122] on div "I have over 25 years experience in sound design, composing, producing, engineer…" at bounding box center [382, 113] width 244 height 28
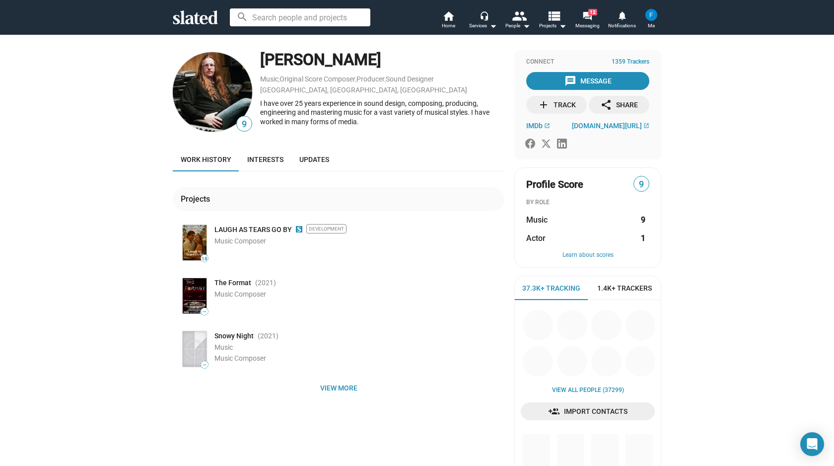
drag, startPoint x: 282, startPoint y: 115, endPoint x: 391, endPoint y: 121, distance: 108.9
click at [391, 121] on div "I have over 25 years experience in sound design, composing, producing, engineer…" at bounding box center [382, 113] width 244 height 28
drag, startPoint x: 269, startPoint y: 123, endPoint x: 393, endPoint y: 125, distance: 123.7
click at [393, 125] on div "I have over 25 years experience in sound design, composing, producing, engineer…" at bounding box center [382, 113] width 244 height 28
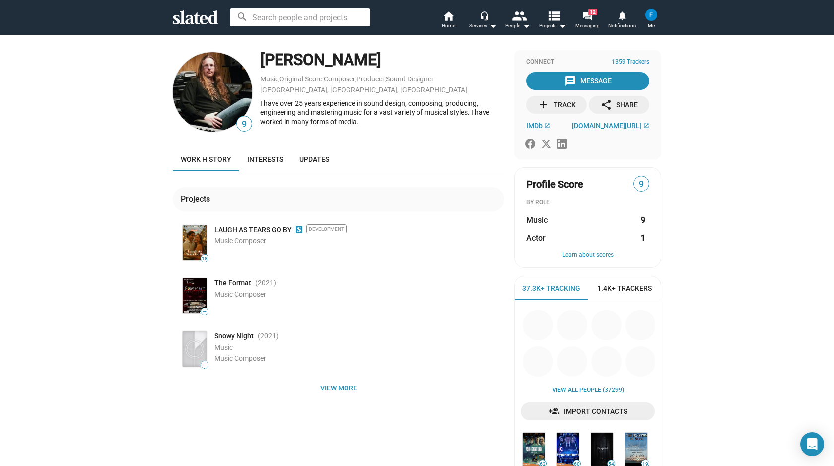
click at [393, 125] on div "I have over 25 years experience in sound design, composing, producing, engineer…" at bounding box center [382, 113] width 244 height 28
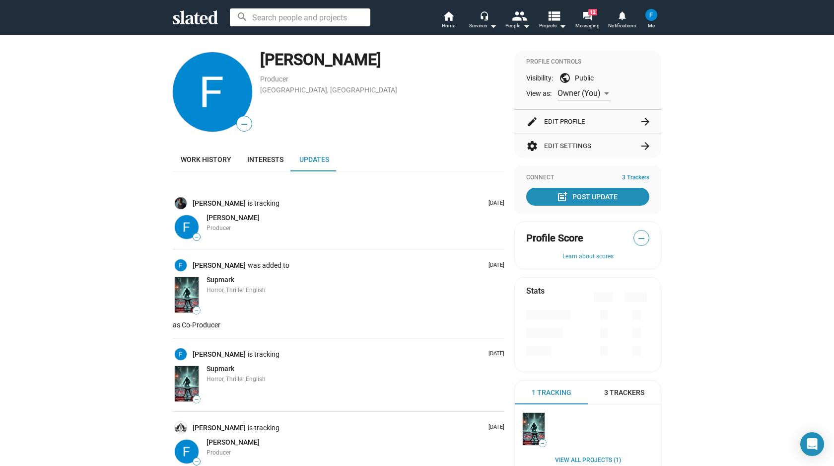
click at [565, 120] on button "edit Edit Profile arrow_forward" at bounding box center [587, 122] width 123 height 24
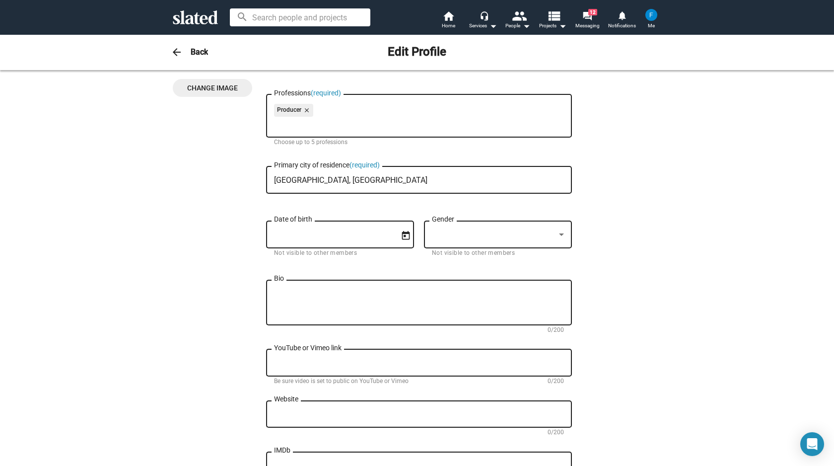
scroll to position [133, 0]
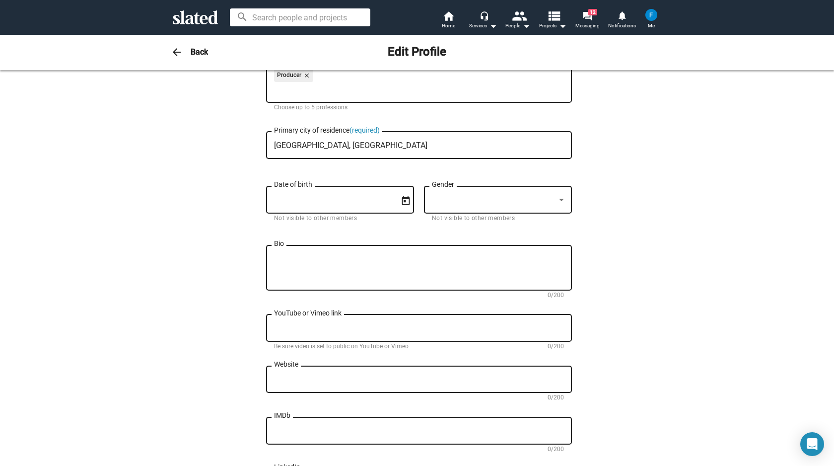
click at [482, 202] on div at bounding box center [493, 200] width 123 height 10
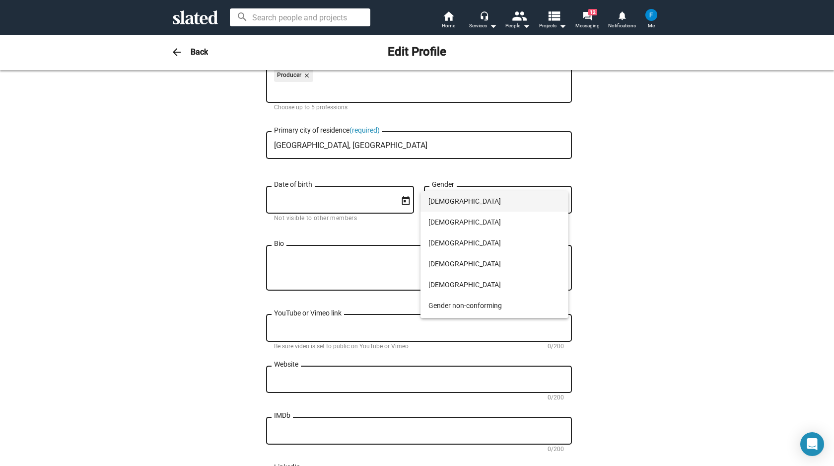
click at [453, 206] on span "Male" at bounding box center [495, 201] width 132 height 21
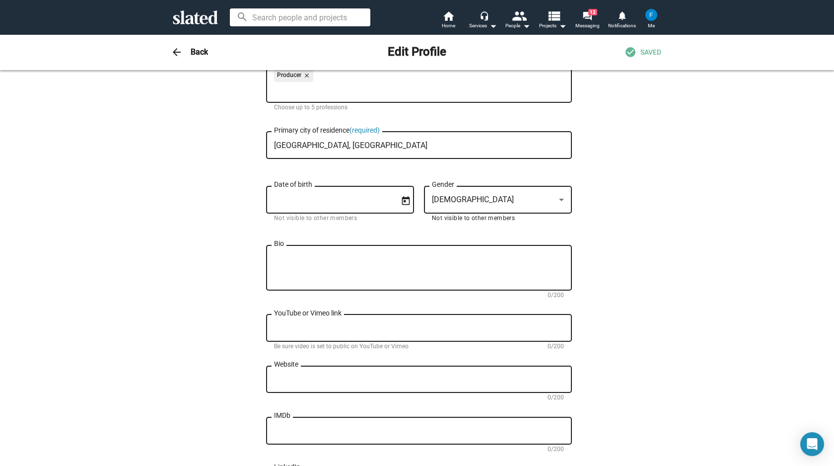
click at [335, 263] on textarea "Bio" at bounding box center [419, 268] width 290 height 27
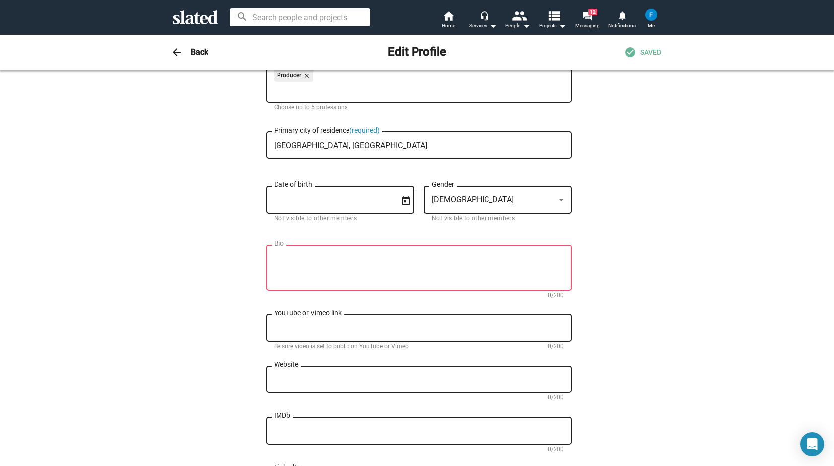
click at [341, 265] on textarea "Bio" at bounding box center [419, 268] width 290 height 27
paste textarea "Felix is an award-winning, international, London-based musician, tech entrepren…"
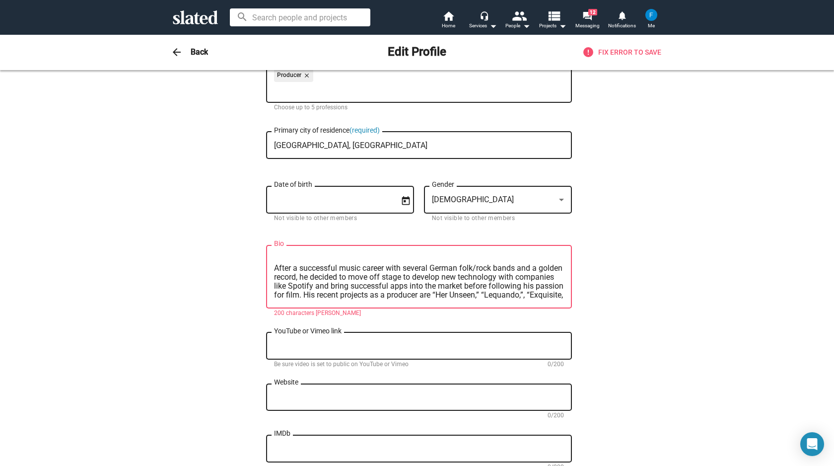
scroll to position [0, 0]
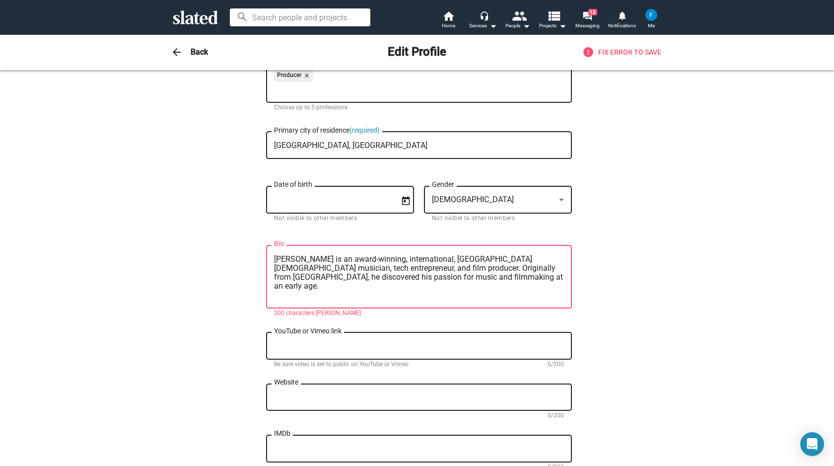
drag, startPoint x: 535, startPoint y: 296, endPoint x: 256, endPoint y: 240, distance: 284.6
click at [256, 240] on div "Change Image Change Image Felix First name (required) Fischer Last name (requir…" at bounding box center [417, 325] width 489 height 744
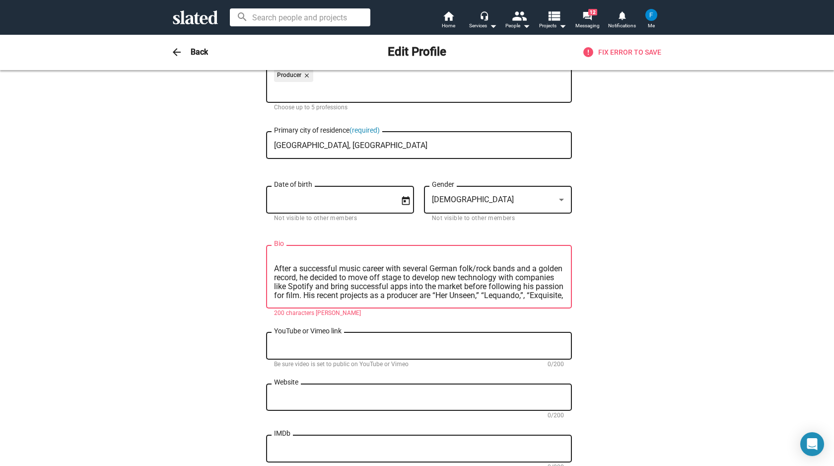
scroll to position [36, 0]
click at [412, 285] on textarea "Felix is an award-winning, international, London-based musician, tech entrepren…" at bounding box center [419, 277] width 290 height 45
paste textarea "London-based German musician, tech entrepreneur, and film producer. After a gol…"
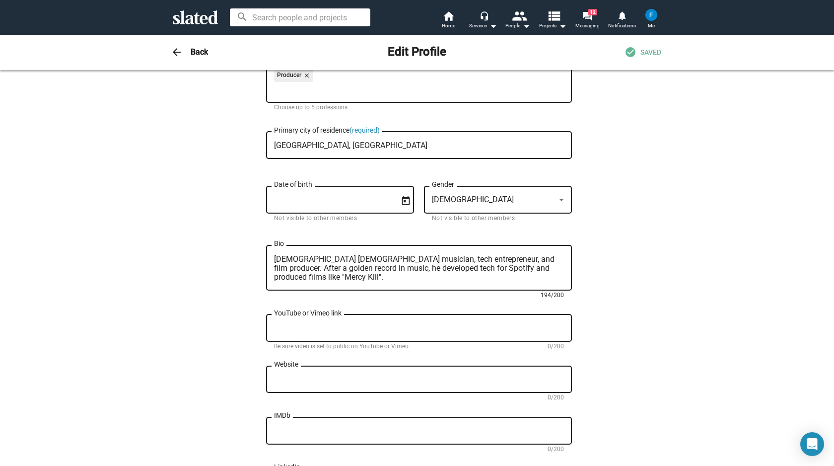
scroll to position [0, 0]
type textarea "Felix is an award-winning, London-based German musician, tech entrepreneur, and…"
click at [410, 329] on textarea "YouTube or Vimeo link" at bounding box center [419, 328] width 290 height 9
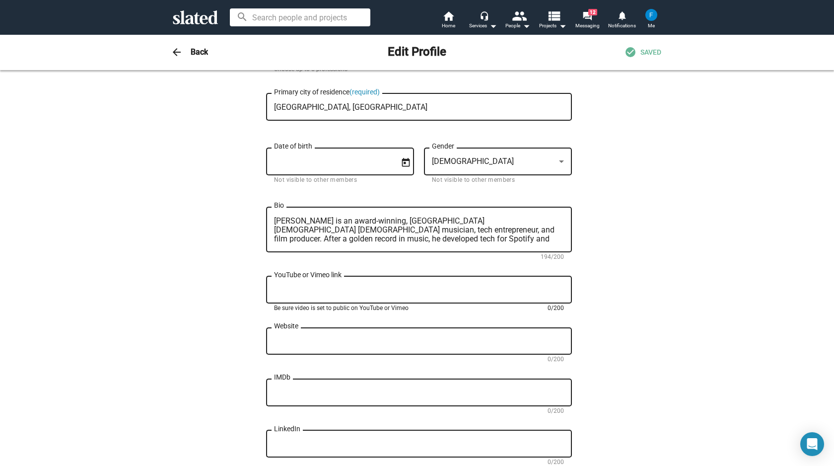
scroll to position [192, 0]
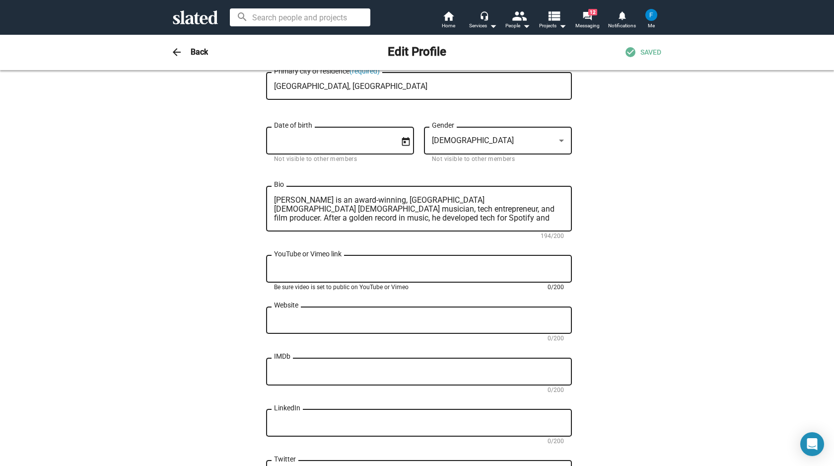
paste textarea "https://www.youtube.com/@SagraProductions"
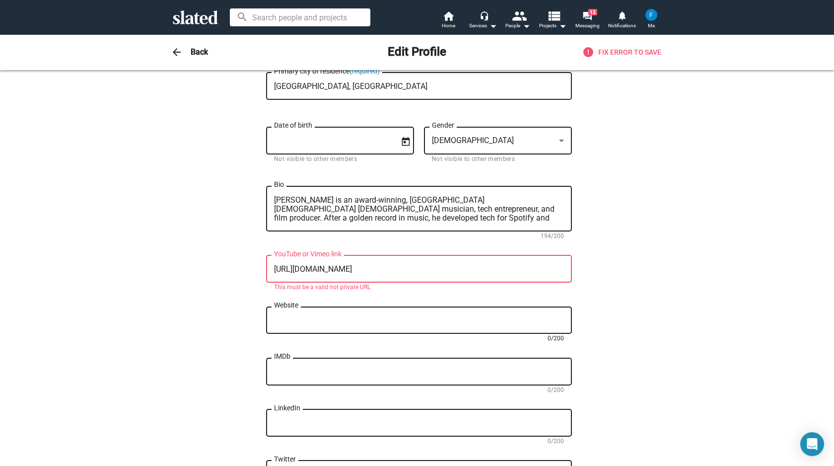
click at [390, 319] on textarea "Website" at bounding box center [419, 320] width 290 height 9
click at [380, 268] on textarea "https://www.youtube.com/@SagraProductions" at bounding box center [419, 269] width 290 height 9
click at [411, 276] on div "https://www.youtube.com/@SagraProductions YouTube or Vimeo link" at bounding box center [419, 267] width 290 height 29
paste textarea "youtube.com/@sagraproductions?si=xedRBaqIG-jzstFV"
type textarea "https://youtube.com/@sagraproductions?si=xedRBaqIG-jzstFV"
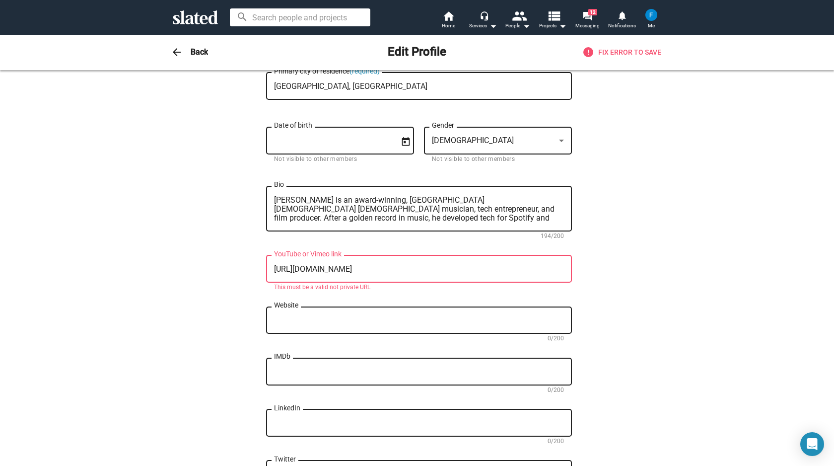
click at [418, 318] on div "Website" at bounding box center [419, 318] width 290 height 29
click at [417, 329] on div "Website" at bounding box center [419, 318] width 290 height 29
click at [394, 374] on textarea "IMDb" at bounding box center [419, 372] width 290 height 9
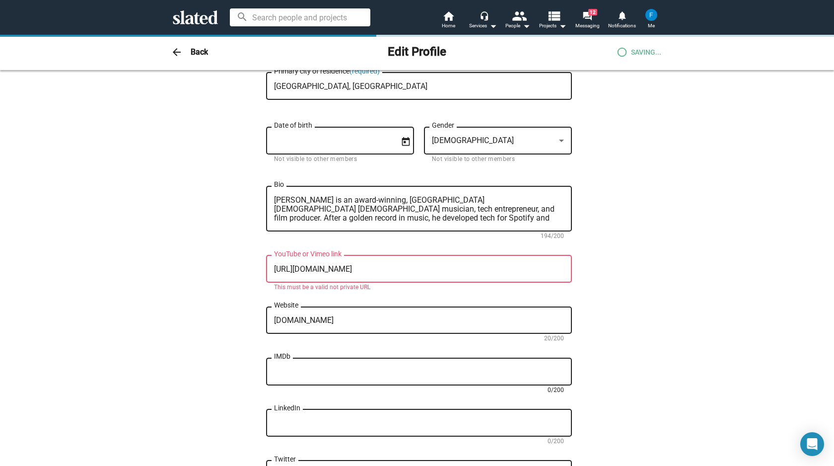
type textarea "https://sagraproductions.com"
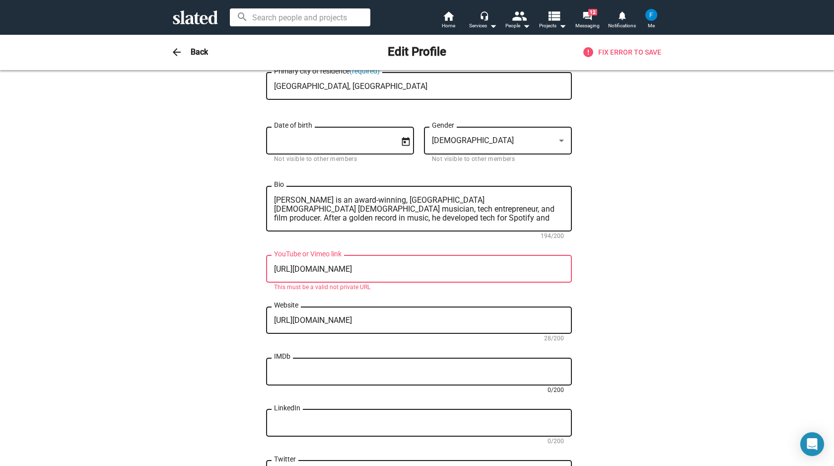
paste textarea "https://www.imdb.com/name/nm15067698/?ref_=ext_shr_lnk"
type textarea "https://www.imdb.com/name/nm15067698/?ref_=ext_shr_lnk"
click at [356, 419] on div "LinkedIn" at bounding box center [419, 421] width 290 height 29
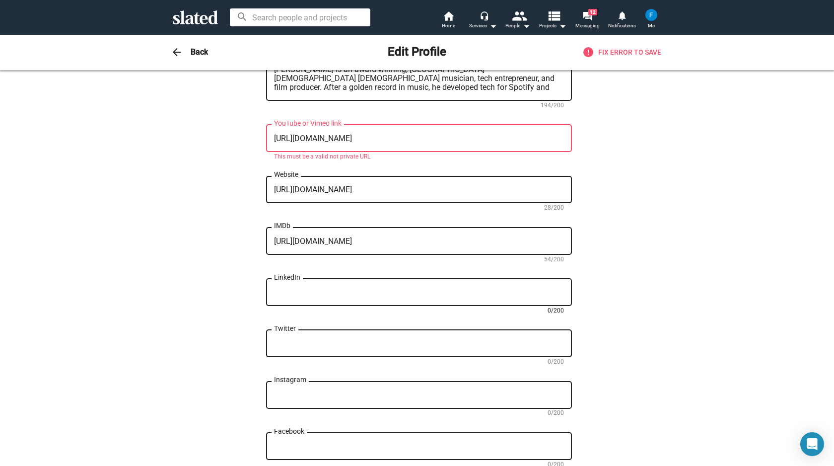
scroll to position [321, 0]
click at [502, 143] on textarea "https://youtube.com/@sagraproductions?si=xedRBaqIG-jzstFV" at bounding box center [419, 140] width 290 height 9
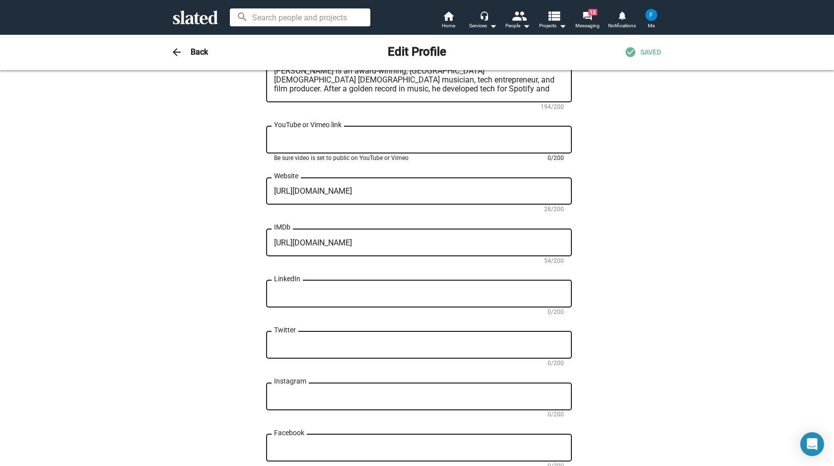
click at [783, 207] on div "Change Image Change Image Felix First name (required) Fischer Last name (requir…" at bounding box center [417, 132] width 834 height 766
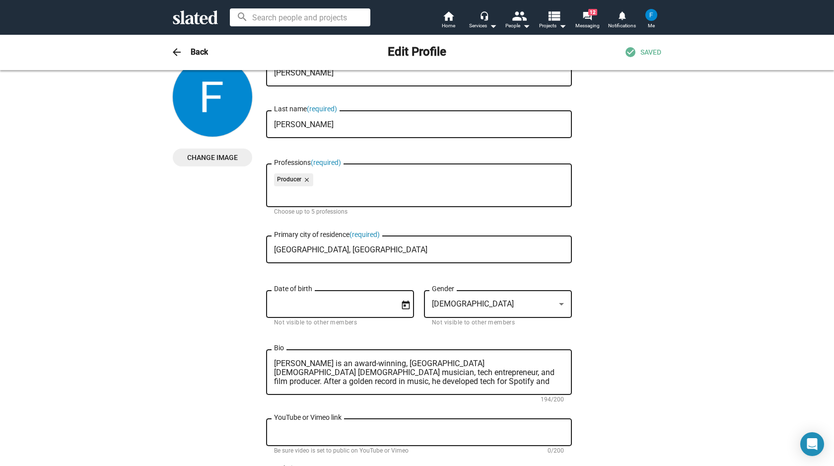
scroll to position [0, 0]
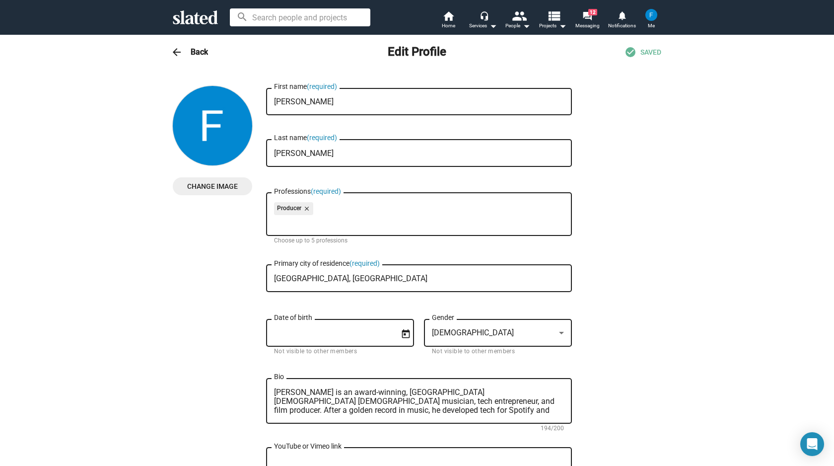
click at [212, 187] on span "Change Image" at bounding box center [213, 186] width 64 height 18
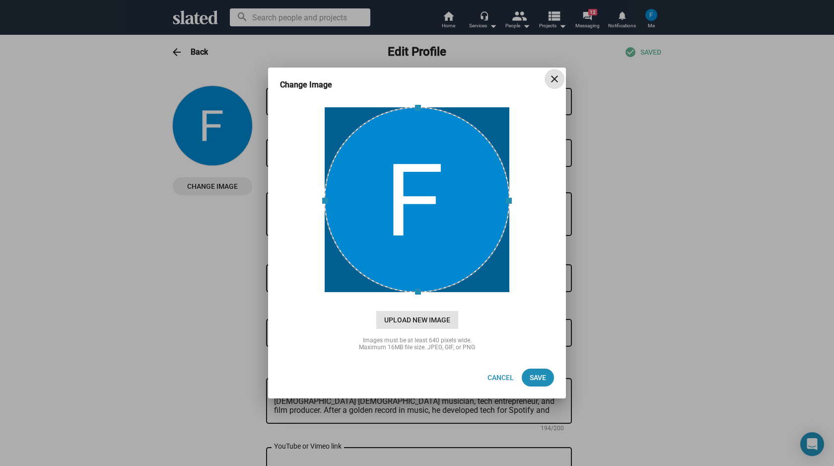
click at [435, 320] on span "Upload New Image" at bounding box center [417, 320] width 82 height 18
click at [435, 298] on input "cloud_upload Drag and drop or click to upload" at bounding box center [417, 200] width 273 height 198
type input "C:\fakepath\IMG_1698 2.jpg"
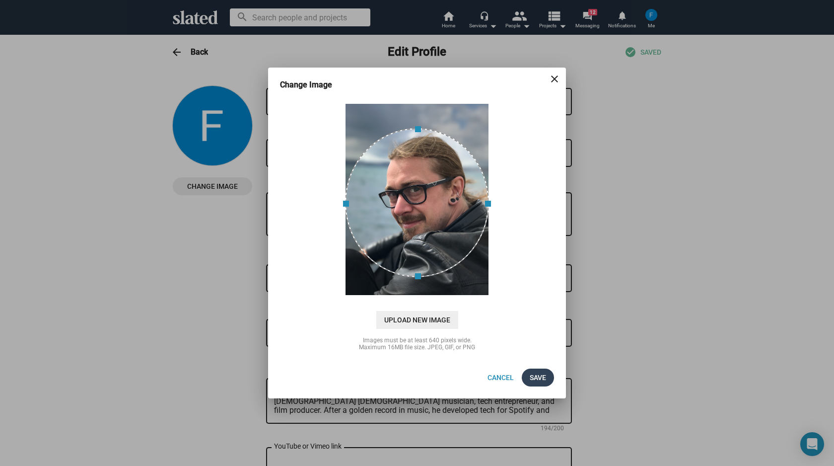
click at [542, 373] on span "Save" at bounding box center [538, 378] width 16 height 18
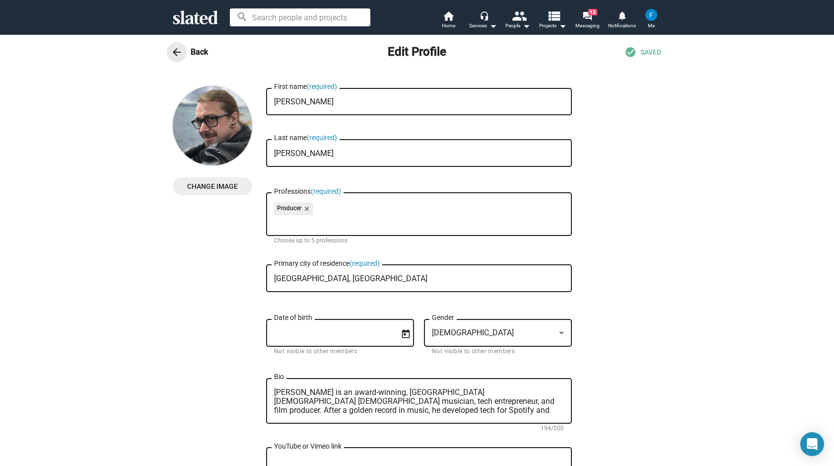
click at [173, 52] on mat-icon "arrow_back" at bounding box center [177, 52] width 12 height 12
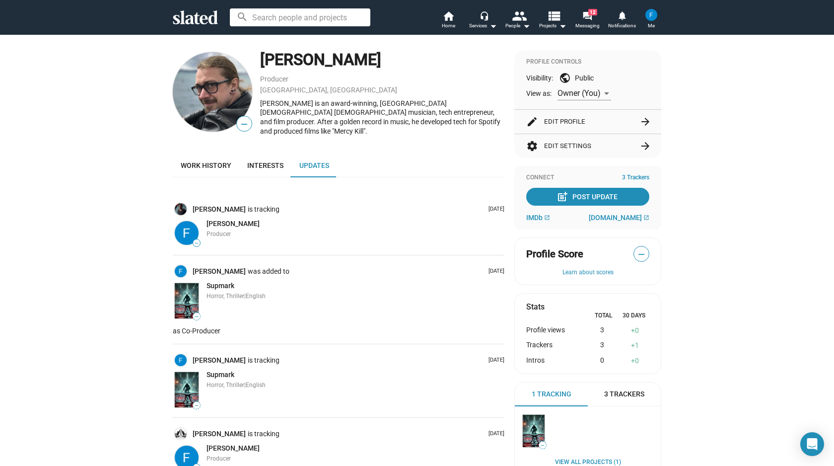
scroll to position [72, 0]
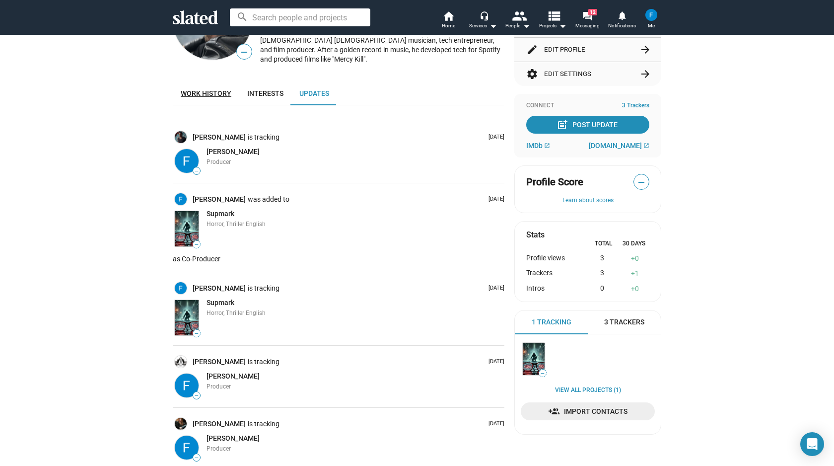
click at [187, 89] on span "Work history" at bounding box center [206, 93] width 51 height 8
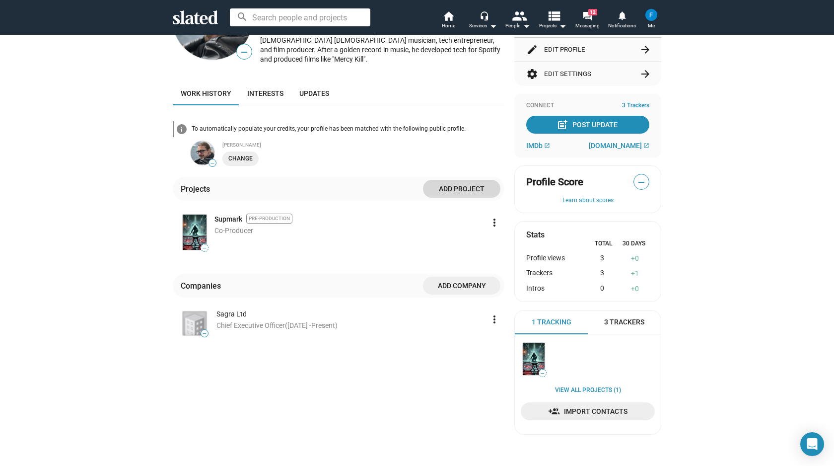
click at [468, 182] on span "Add project" at bounding box center [462, 189] width 62 height 18
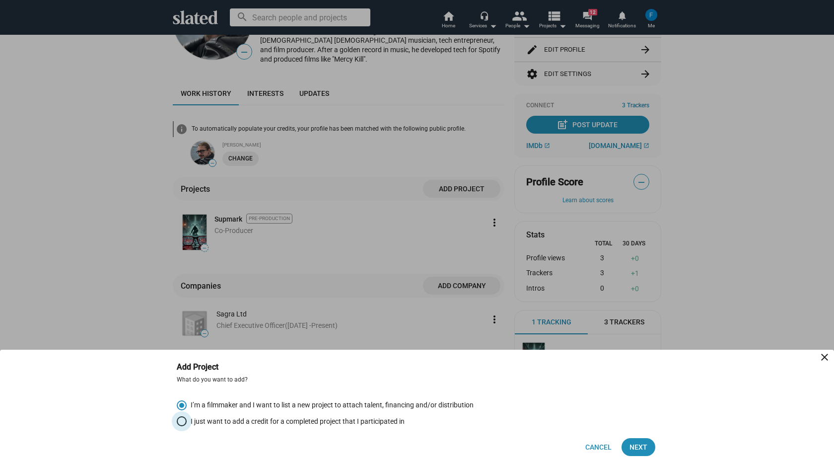
click at [277, 423] on span "I just want to add a credit for a completed project that I participated in" at bounding box center [296, 421] width 218 height 9
click at [187, 423] on input "I just want to add a credit for a completed project that I participated in" at bounding box center [182, 421] width 10 height 10
radio input "true"
click at [646, 450] on span "Next" at bounding box center [639, 447] width 18 height 18
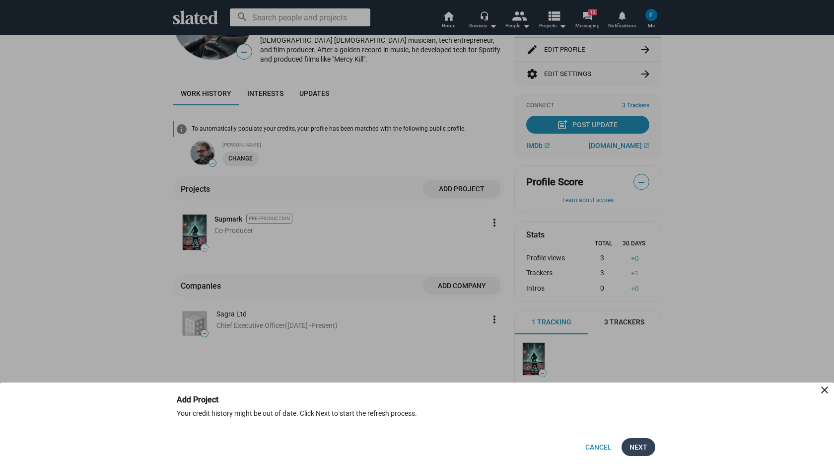
click at [641, 447] on span "Next" at bounding box center [639, 447] width 18 height 18
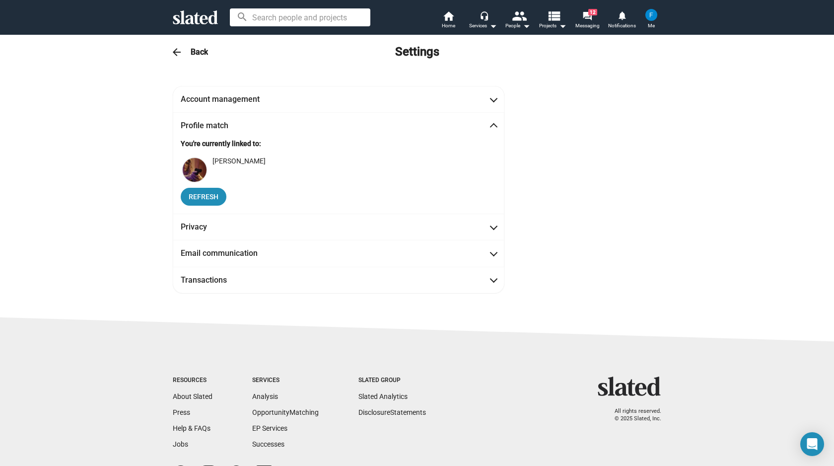
click at [235, 162] on span "[PERSON_NAME]" at bounding box center [239, 161] width 53 height 8
click at [199, 198] on span "Refresh" at bounding box center [204, 197] width 30 height 18
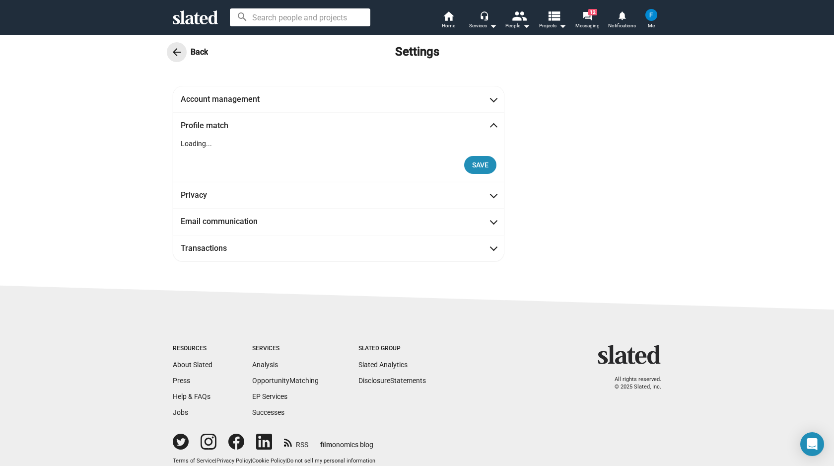
click at [174, 51] on mat-icon "arrow_back" at bounding box center [177, 52] width 12 height 12
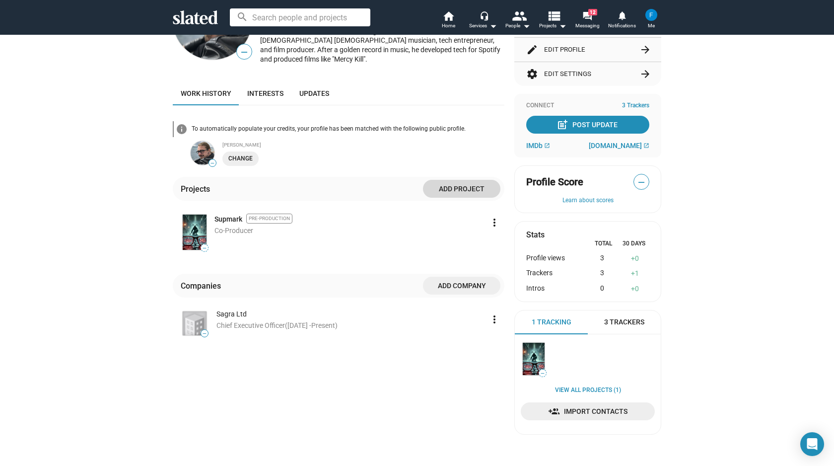
click at [482, 181] on span "Add project" at bounding box center [462, 189] width 62 height 18
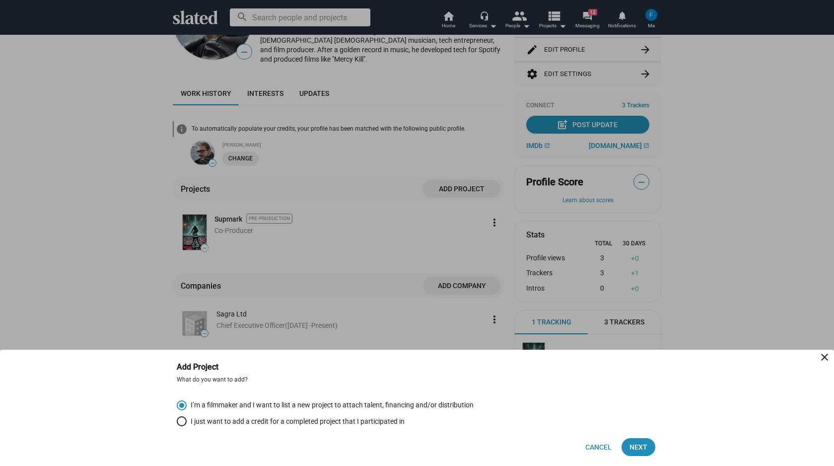
click at [340, 419] on span "I just want to add a credit for a completed project that I participated in" at bounding box center [296, 421] width 218 height 9
click at [187, 419] on input "I just want to add a credit for a completed project that I participated in" at bounding box center [182, 421] width 10 height 10
radio input "true"
click at [637, 447] on span "Next" at bounding box center [639, 447] width 18 height 18
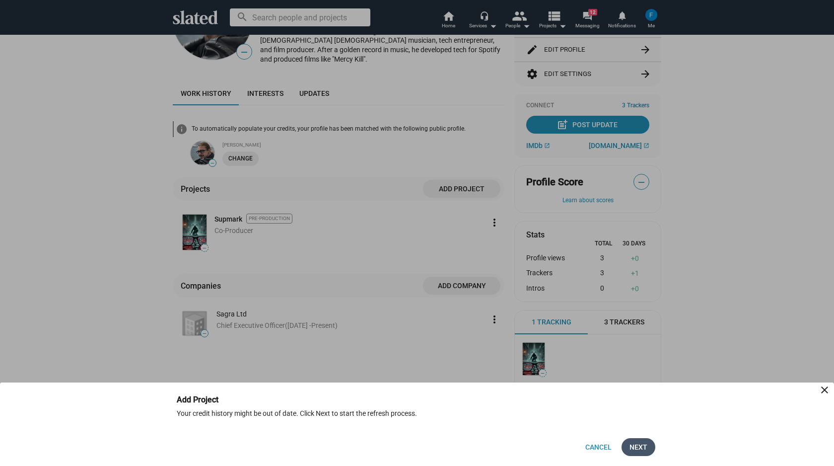
click at [645, 445] on span "Next" at bounding box center [639, 447] width 18 height 18
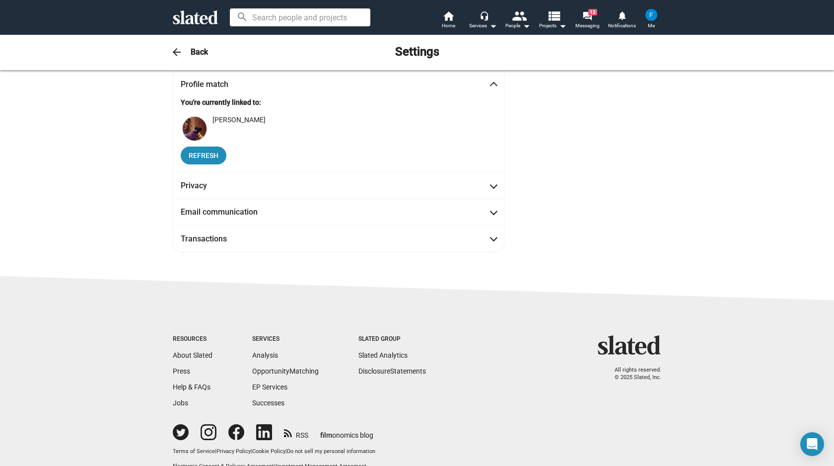
scroll to position [48, 0]
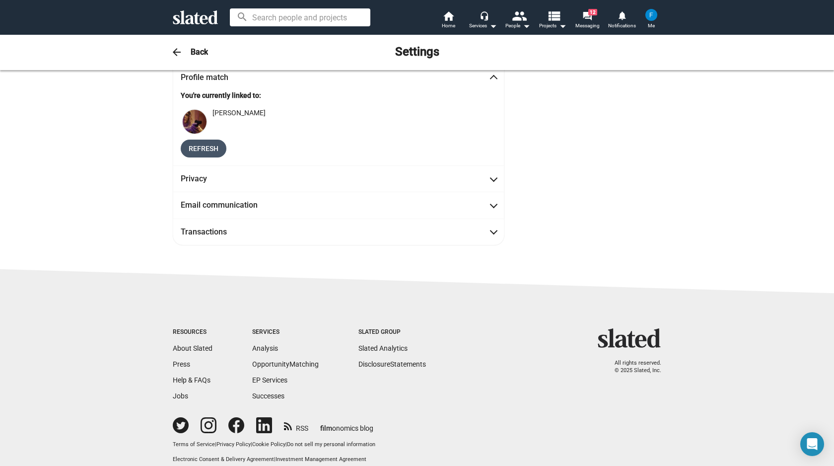
click at [205, 147] on span "Refresh" at bounding box center [204, 149] width 30 height 18
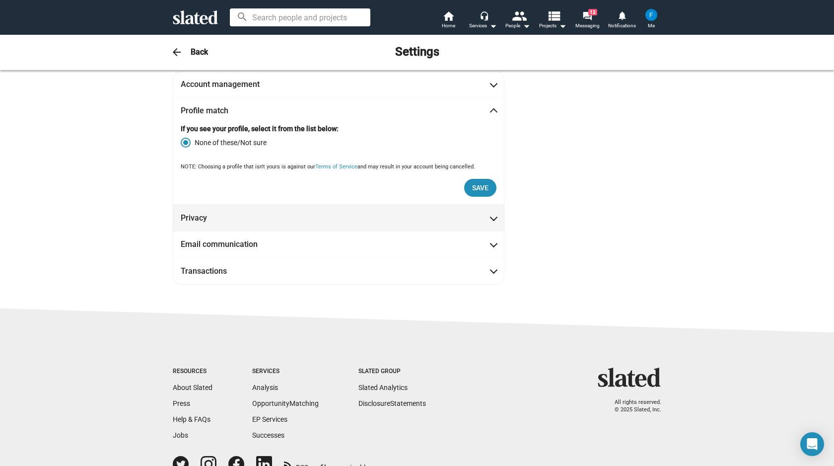
scroll to position [13, 0]
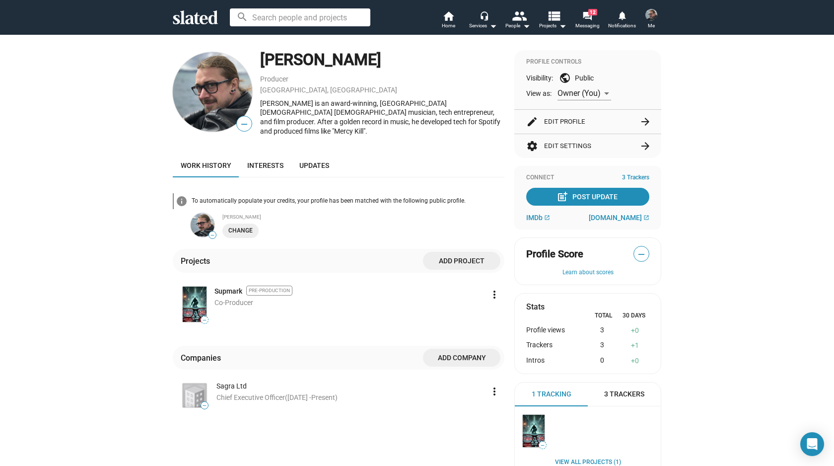
click at [468, 252] on span "Add project" at bounding box center [462, 261] width 62 height 18
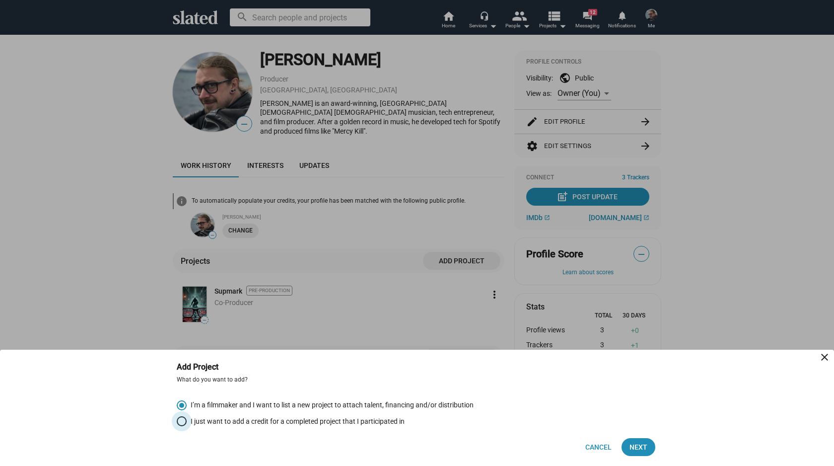
click at [315, 417] on span "I just want to add a credit for a completed project that I participated in" at bounding box center [296, 421] width 218 height 9
click at [187, 416] on input "I just want to add a credit for a completed project that I participated in" at bounding box center [182, 421] width 10 height 10
radio input "true"
click at [653, 448] on button "Next" at bounding box center [639, 447] width 34 height 18
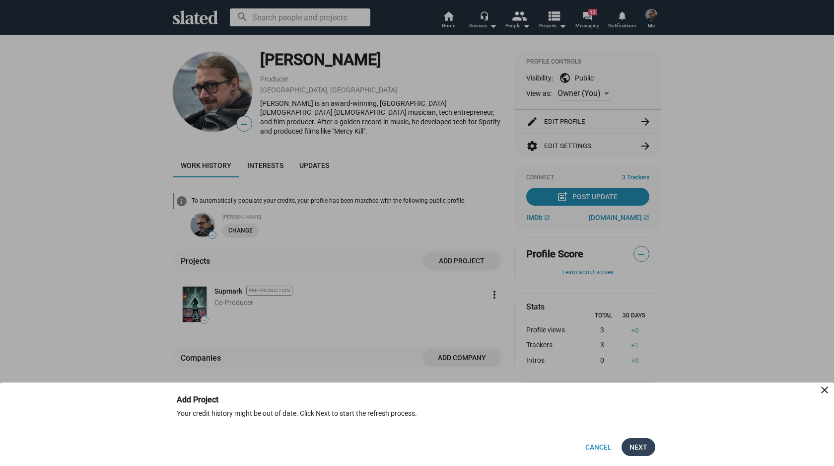
click at [651, 448] on button "Next" at bounding box center [639, 447] width 34 height 18
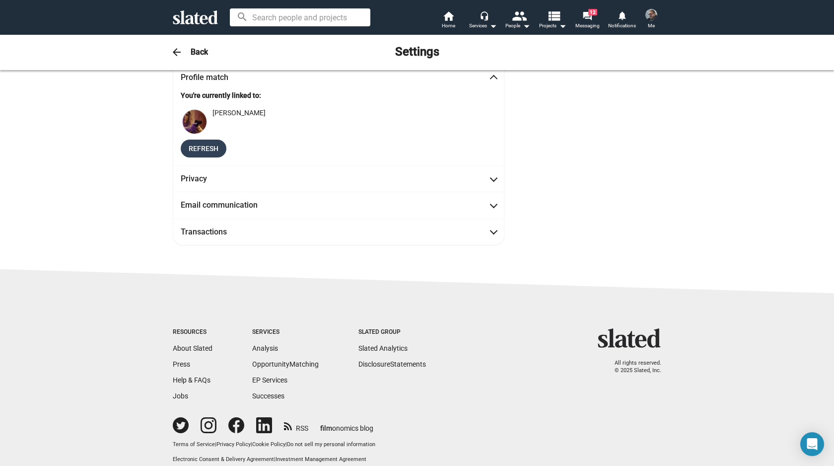
click at [209, 148] on span "Refresh" at bounding box center [204, 149] width 30 height 18
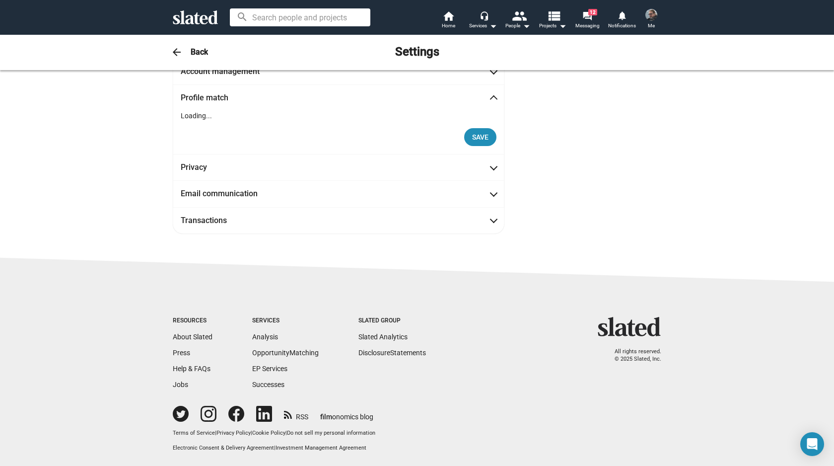
scroll to position [48, 0]
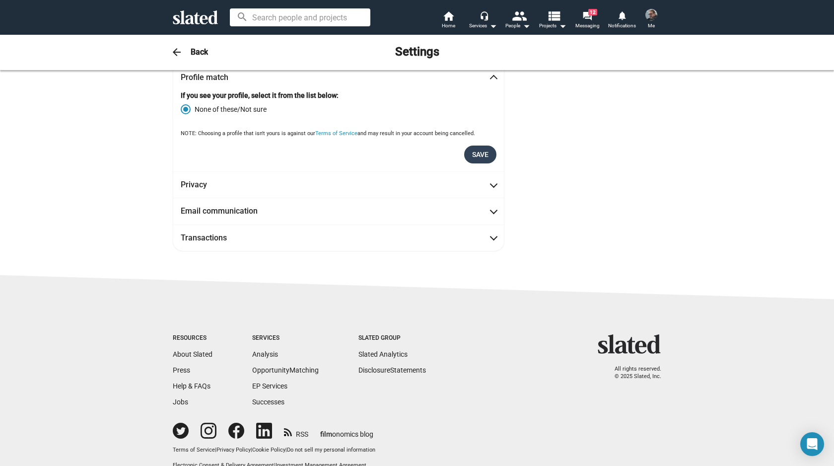
click at [476, 150] on span "Save" at bounding box center [480, 155] width 16 height 18
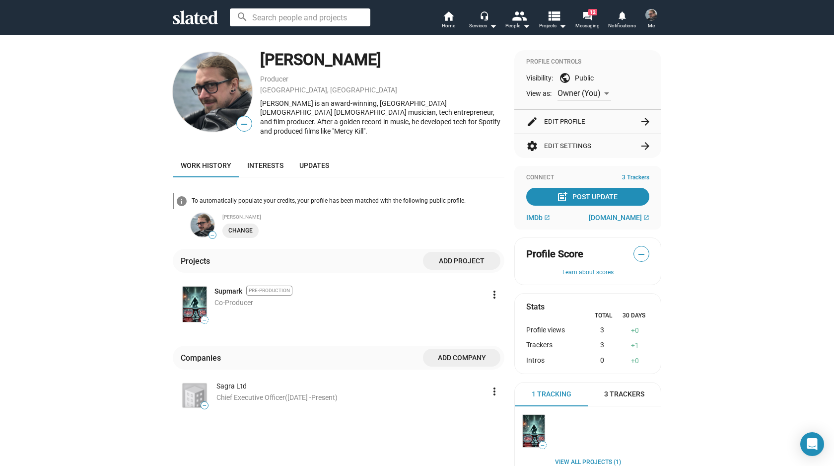
scroll to position [11, 0]
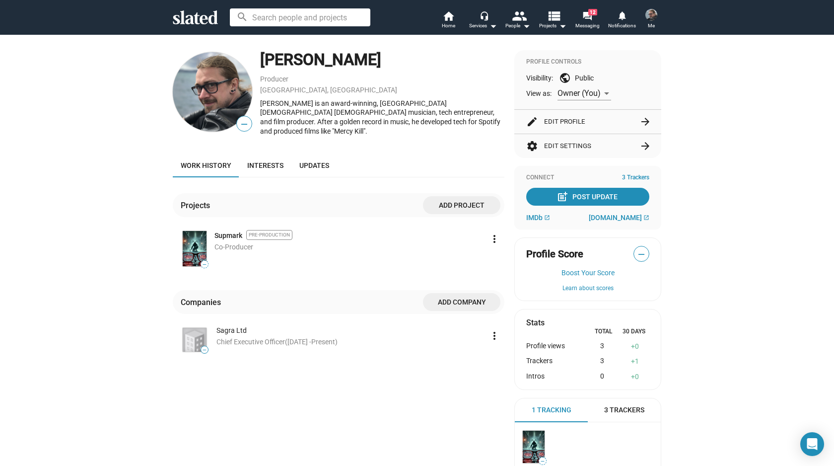
click at [457, 199] on span "Add project" at bounding box center [462, 205] width 62 height 18
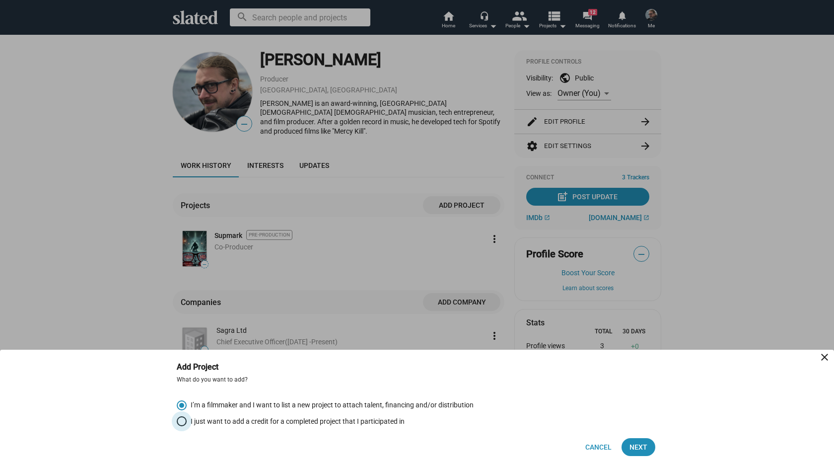
click at [306, 417] on span "I just want to add a credit for a completed project that I participated in" at bounding box center [296, 421] width 218 height 9
click at [187, 417] on input "I just want to add a credit for a completed project that I participated in" at bounding box center [182, 421] width 10 height 10
radio input "true"
click at [646, 451] on span "Next" at bounding box center [639, 447] width 18 height 18
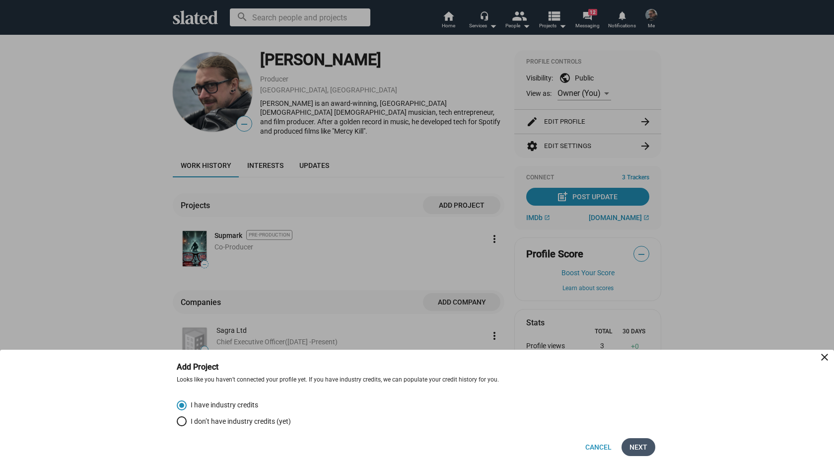
click at [643, 449] on span "Next" at bounding box center [639, 447] width 18 height 18
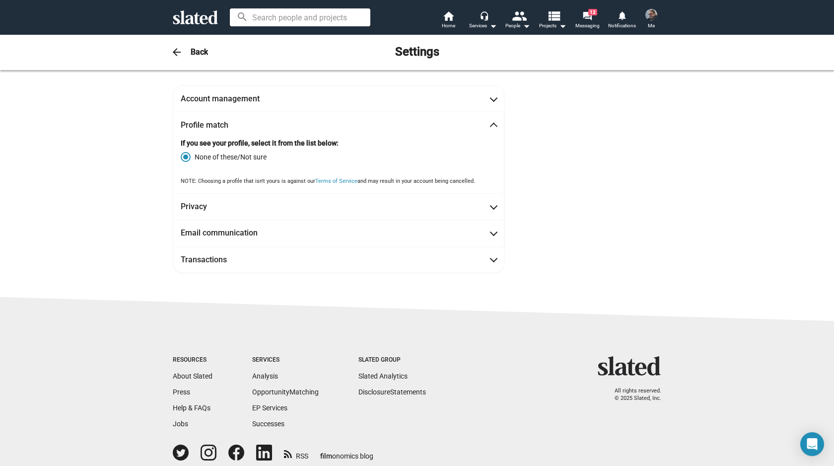
scroll to position [0, 0]
drag, startPoint x: 189, startPoint y: 143, endPoint x: 368, endPoint y: 142, distance: 178.8
click at [368, 142] on p "If you see your profile, select it from the list below:" at bounding box center [339, 143] width 316 height 9
click at [176, 50] on mat-icon "arrow_back" at bounding box center [177, 52] width 12 height 12
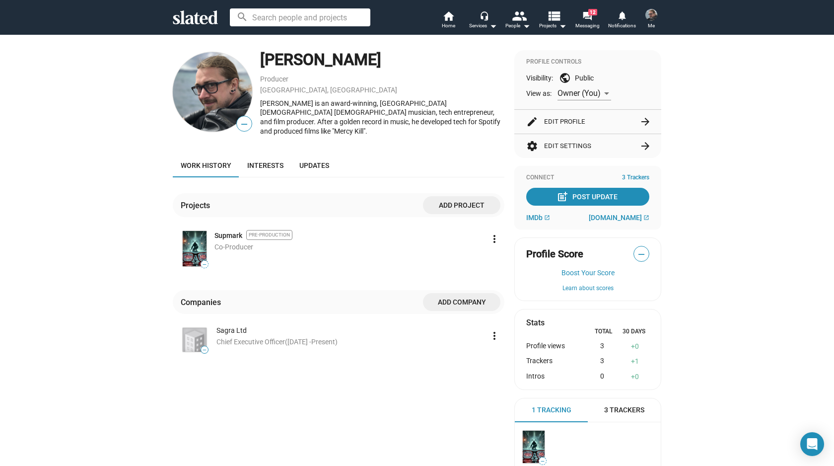
click at [449, 199] on span "Add project" at bounding box center [462, 205] width 62 height 18
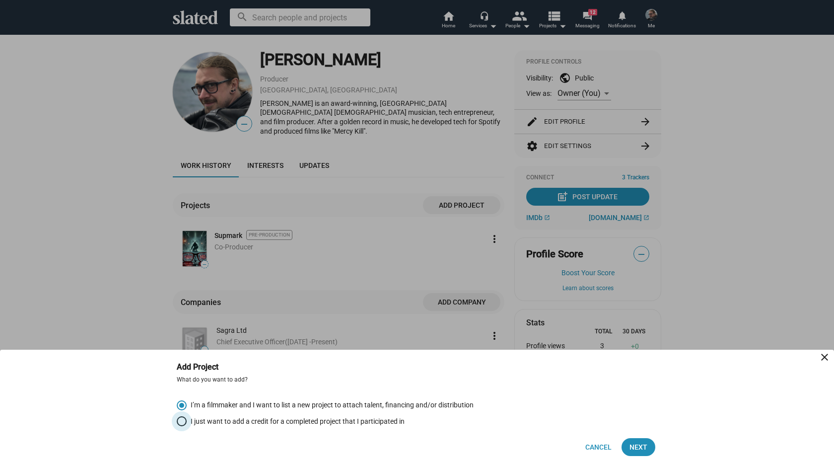
click at [224, 419] on span "I just want to add a credit for a completed project that I participated in" at bounding box center [296, 421] width 218 height 9
click at [187, 419] on input "I just want to add a credit for a completed project that I participated in" at bounding box center [182, 421] width 10 height 10
radio input "true"
click at [645, 442] on span "Next" at bounding box center [639, 447] width 18 height 18
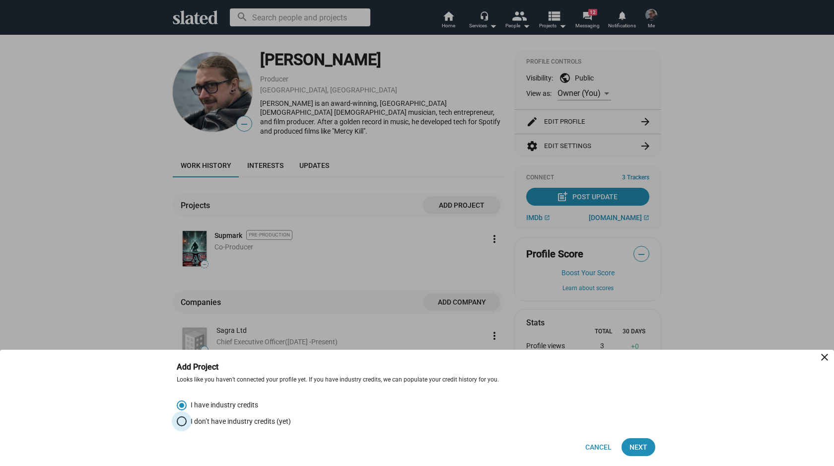
click at [224, 422] on span "I don’t have industry credits (yet)" at bounding box center [239, 421] width 104 height 9
click at [187, 422] on input "I don’t have industry credits (yet)" at bounding box center [182, 421] width 10 height 10
radio input "true"
click at [642, 447] on span "Next" at bounding box center [639, 447] width 18 height 18
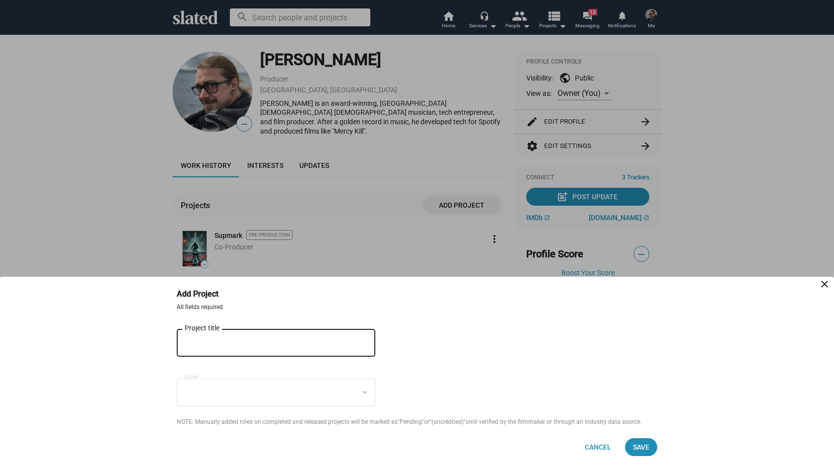
click at [254, 346] on input "Project title" at bounding box center [269, 343] width 169 height 9
type input "Mercy Kill"
click at [355, 392] on form "All fields required Mercy Kill Project title close Role NOTE: Manually added ro…" at bounding box center [417, 364] width 481 height 123
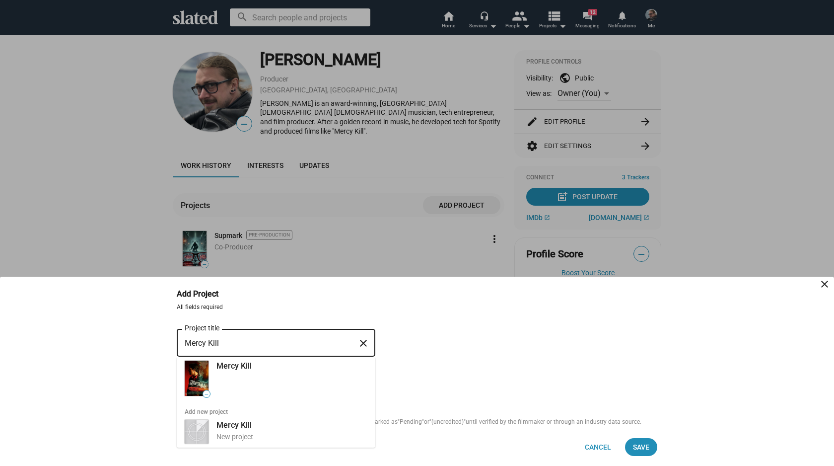
click at [274, 342] on input "Mercy Kill" at bounding box center [269, 343] width 169 height 9
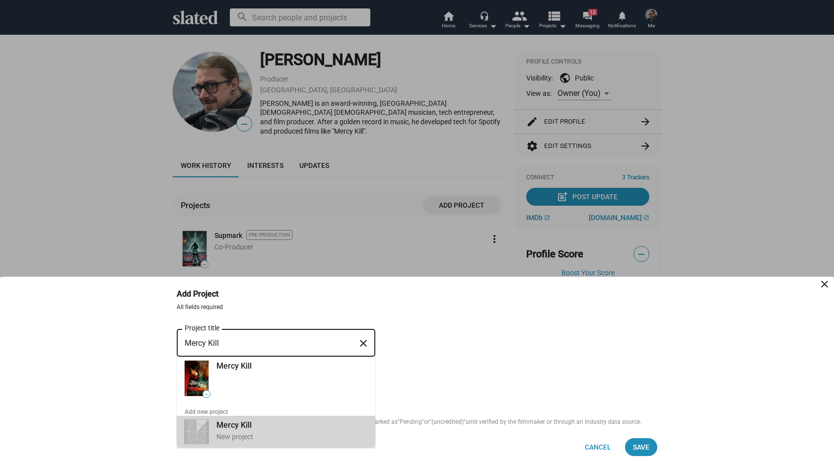
click at [256, 430] on div "Mercy Kill New project" at bounding box center [289, 431] width 157 height 26
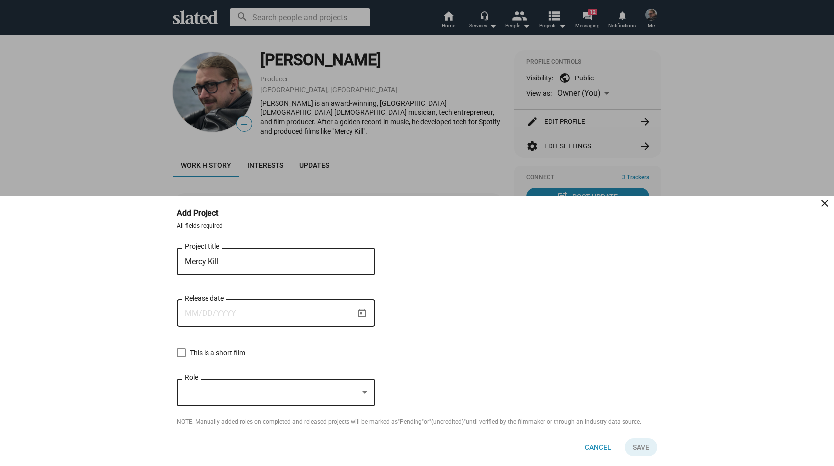
click at [234, 309] on input "Release date" at bounding box center [269, 313] width 169 height 9
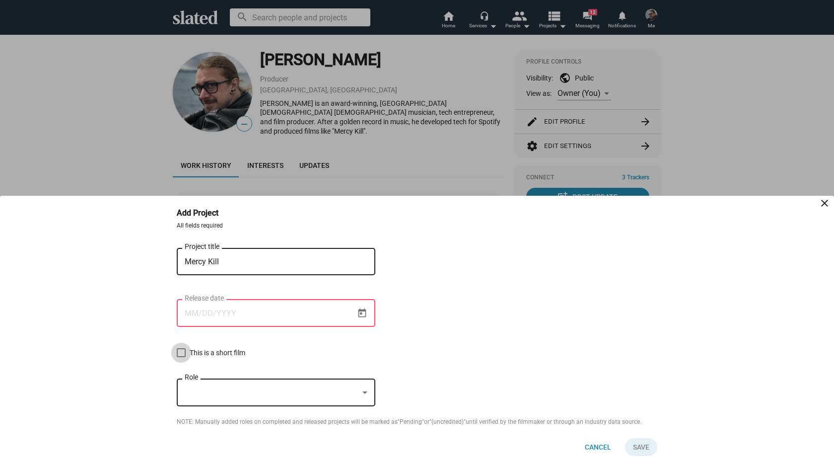
click at [216, 350] on span "This is a short film" at bounding box center [218, 353] width 56 height 12
click at [181, 357] on input "This is a short film" at bounding box center [181, 357] width 0 height 0
checkbox input "true"
click at [219, 305] on div "Release date" at bounding box center [269, 311] width 169 height 29
click at [220, 312] on input "Release date" at bounding box center [269, 313] width 169 height 9
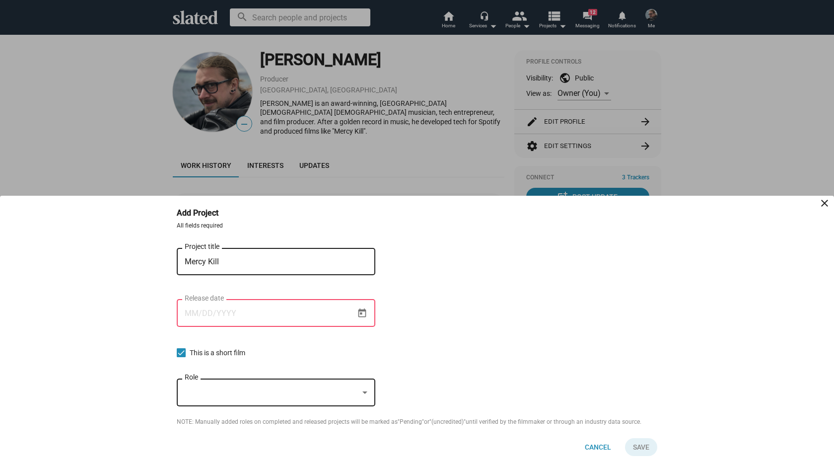
click at [212, 390] on div at bounding box center [272, 392] width 174 height 10
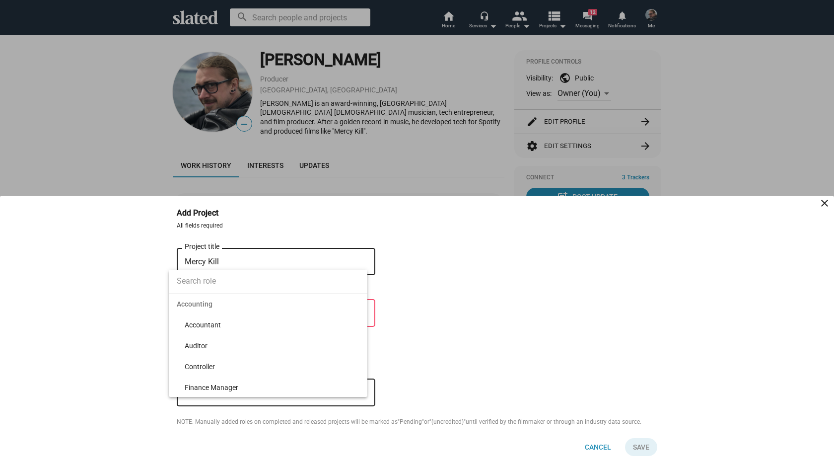
click at [197, 282] on input at bounding box center [268, 281] width 199 height 25
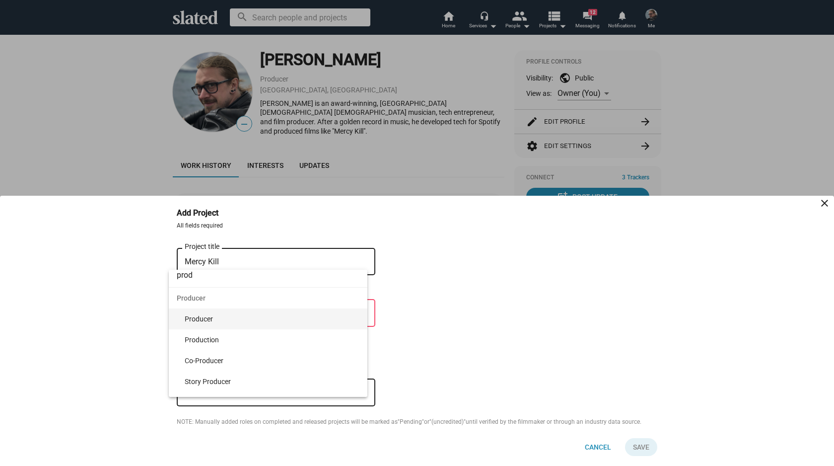
type input "prod"
click at [206, 319] on span "Producer" at bounding box center [272, 318] width 175 height 21
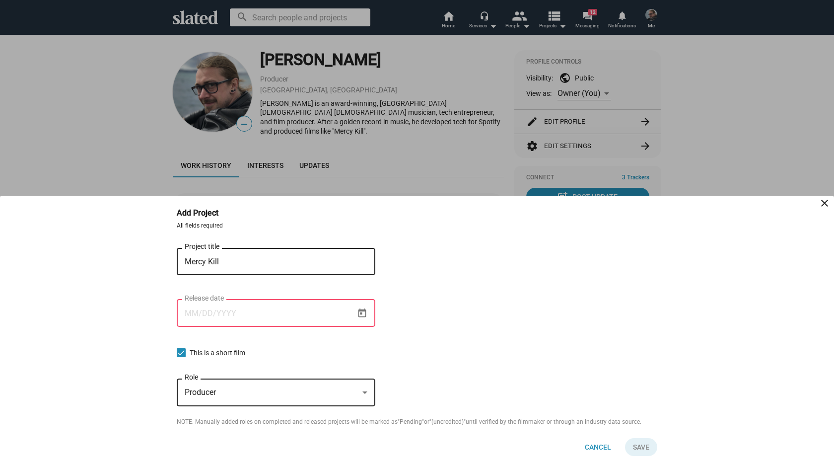
click at [643, 445] on button "Validate `Add work history project` form" at bounding box center [641, 447] width 32 height 18
click at [297, 311] on input "Release date" at bounding box center [269, 313] width 169 height 9
click at [362, 309] on icon "Open calendar" at bounding box center [363, 312] width 8 height 9
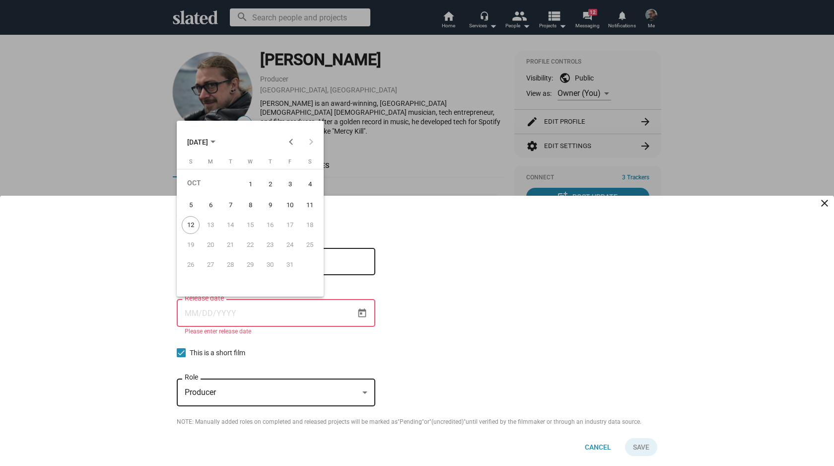
drag, startPoint x: 188, startPoint y: 223, endPoint x: 231, endPoint y: 229, distance: 44.0
click at [231, 229] on tr "12 13 14 15 16 17 18" at bounding box center [250, 225] width 139 height 20
click at [234, 226] on div "14" at bounding box center [231, 225] width 18 height 18
click at [254, 223] on div "15" at bounding box center [250, 225] width 18 height 18
click at [577, 322] on div at bounding box center [417, 233] width 834 height 466
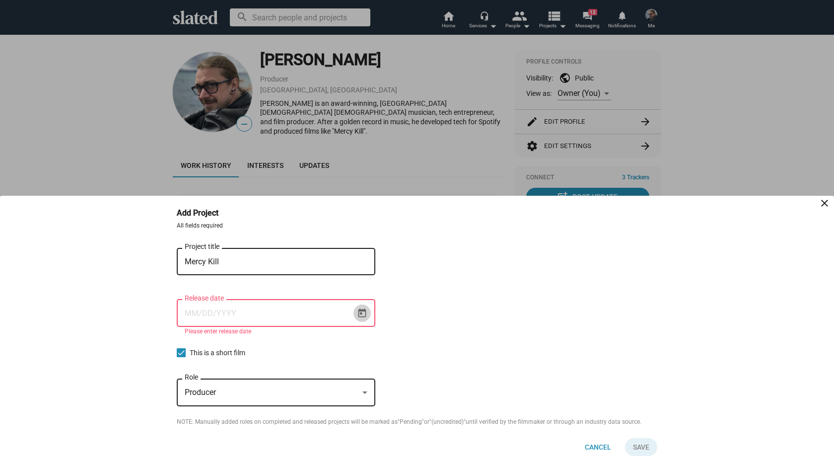
click at [363, 312] on icon "Open calendar" at bounding box center [362, 313] width 10 height 10
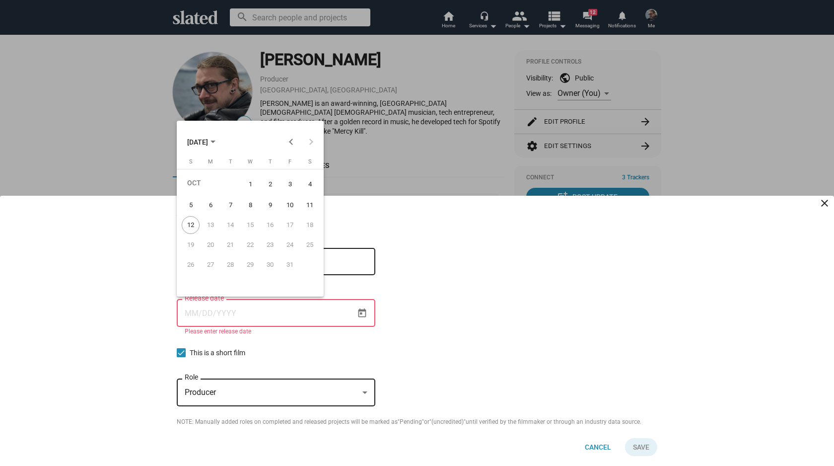
click at [600, 448] on div at bounding box center [417, 233] width 834 height 466
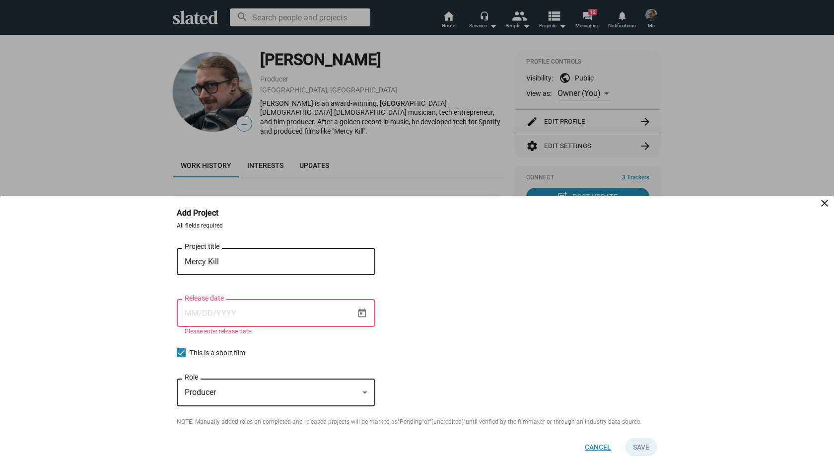
click at [599, 445] on span "Cancel" at bounding box center [598, 447] width 26 height 18
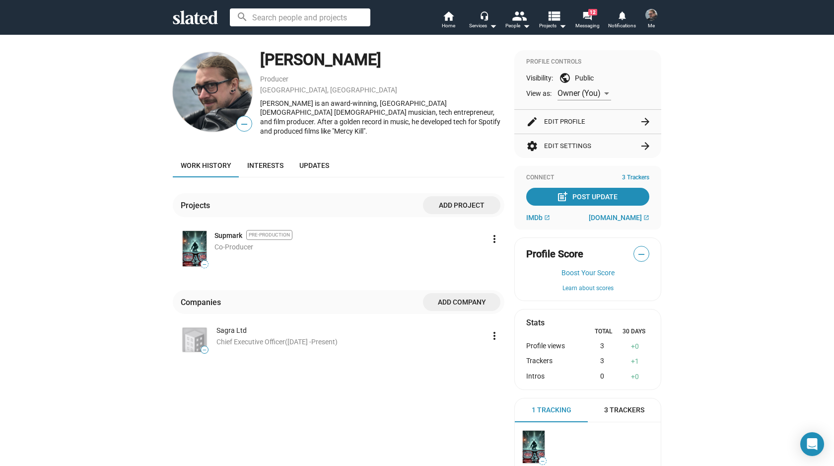
click at [476, 200] on span "Add project" at bounding box center [462, 205] width 62 height 18
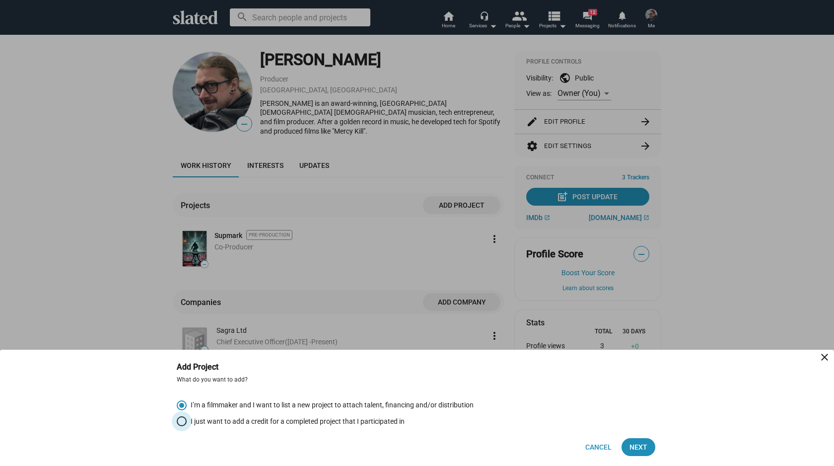
click at [226, 422] on span "I just want to add a credit for a completed project that I participated in" at bounding box center [296, 421] width 218 height 9
click at [187, 422] on input "I just want to add a credit for a completed project that I participated in" at bounding box center [182, 421] width 10 height 10
radio input "true"
click at [642, 450] on span "Next" at bounding box center [639, 447] width 18 height 18
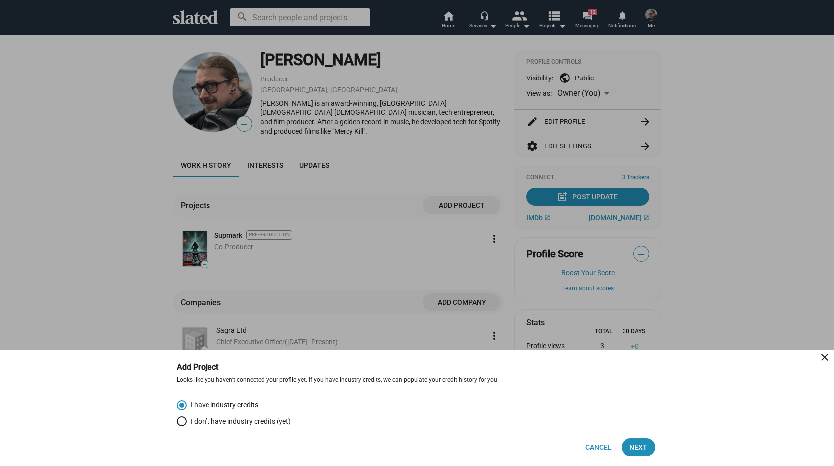
click at [241, 422] on span "I don’t have industry credits (yet)" at bounding box center [239, 421] width 104 height 9
click at [187, 422] on input "I don’t have industry credits (yet)" at bounding box center [182, 421] width 10 height 10
radio input "true"
click at [641, 447] on span "Next" at bounding box center [639, 447] width 18 height 18
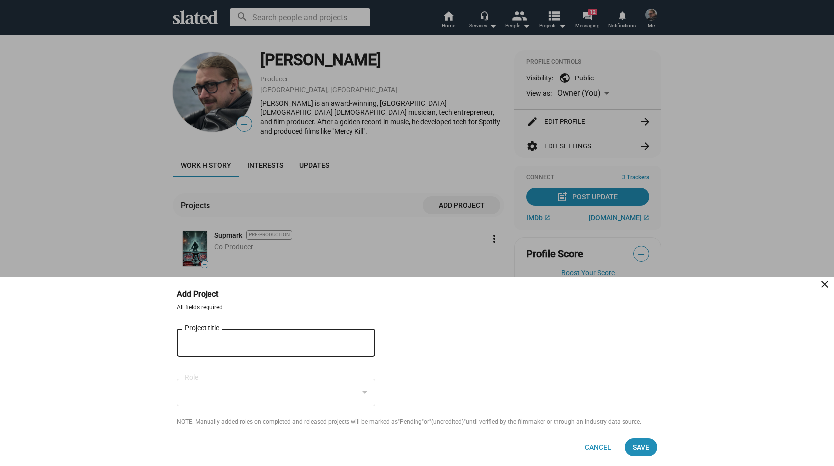
click at [290, 341] on input "Project title" at bounding box center [269, 343] width 169 height 9
type input "Lequando"
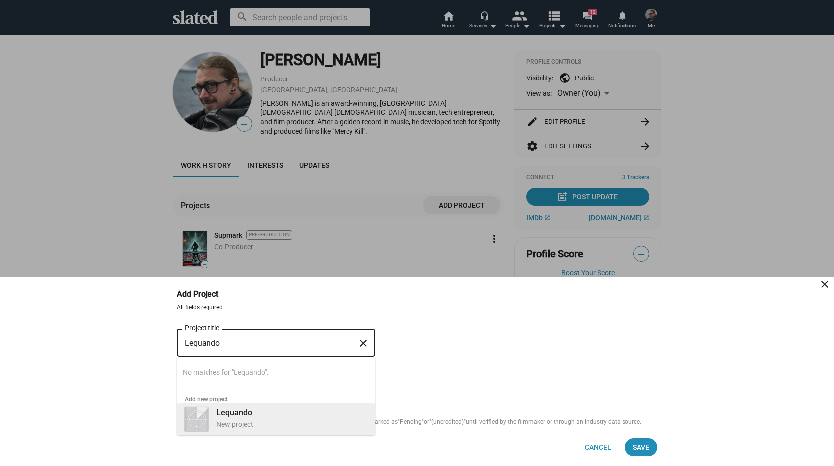
click at [248, 420] on div "New project" at bounding box center [292, 424] width 151 height 9
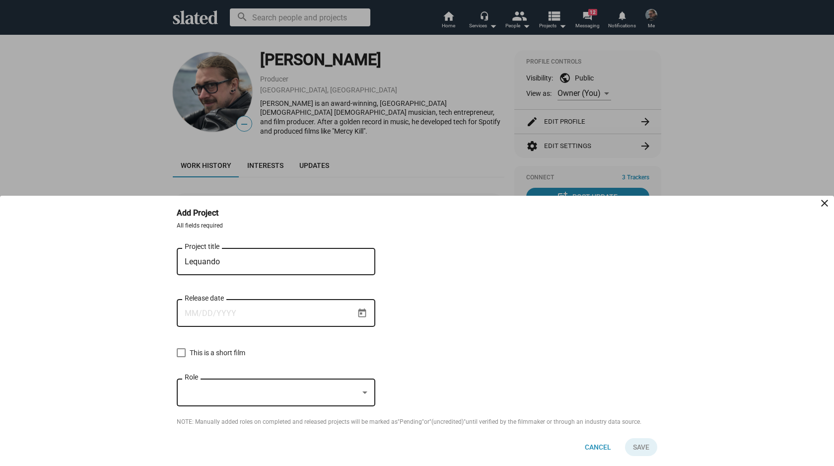
click at [197, 352] on span "This is a short film" at bounding box center [218, 353] width 56 height 12
click at [181, 357] on input "This is a short film" at bounding box center [181, 357] width 0 height 0
checkbox input "true"
click at [220, 391] on div at bounding box center [272, 392] width 174 height 10
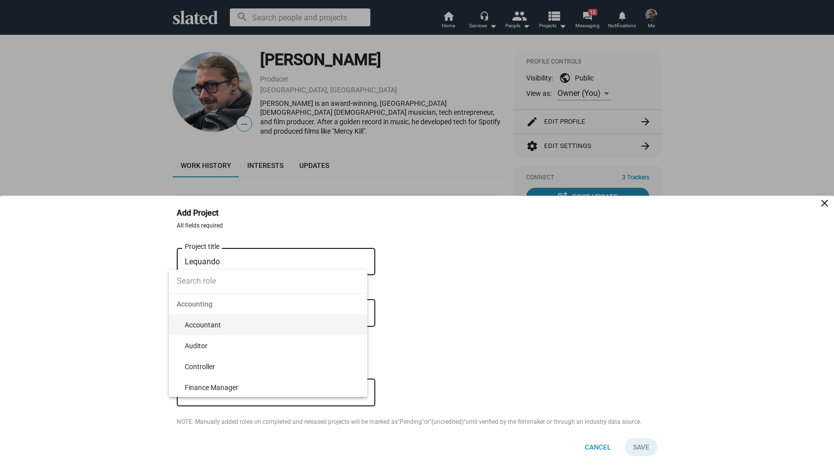
click at [196, 276] on input at bounding box center [268, 281] width 199 height 25
type input "Produc"
click at [200, 330] on span "Producer" at bounding box center [272, 324] width 175 height 21
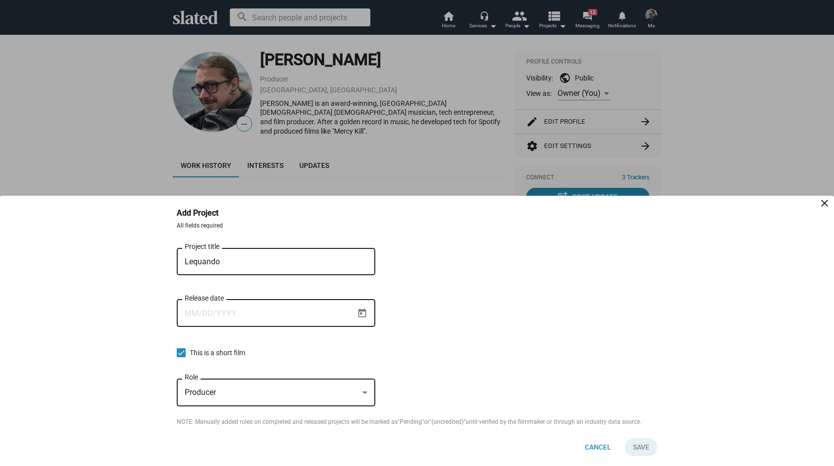
click at [241, 308] on div "Release date" at bounding box center [269, 311] width 169 height 29
click at [366, 308] on icon "Open calendar" at bounding box center [362, 313] width 10 height 10
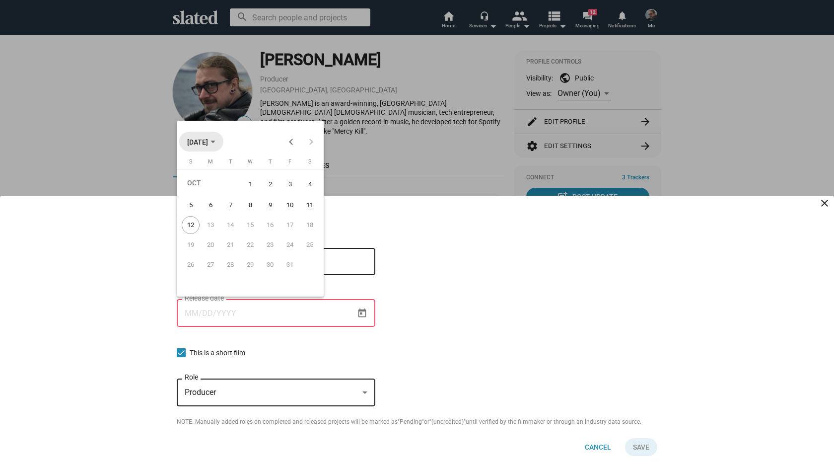
click at [208, 140] on span "OCT 2025" at bounding box center [197, 142] width 21 height 8
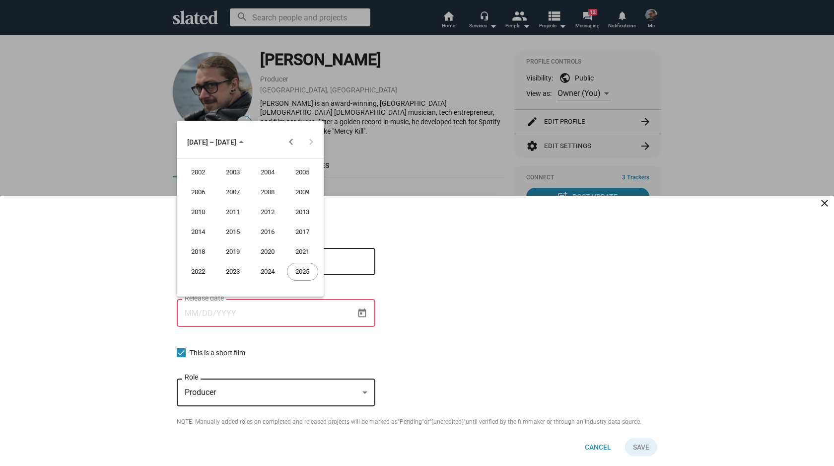
click at [264, 272] on div "2024" at bounding box center [267, 272] width 31 height 18
click at [200, 192] on div "JAN" at bounding box center [198, 192] width 31 height 18
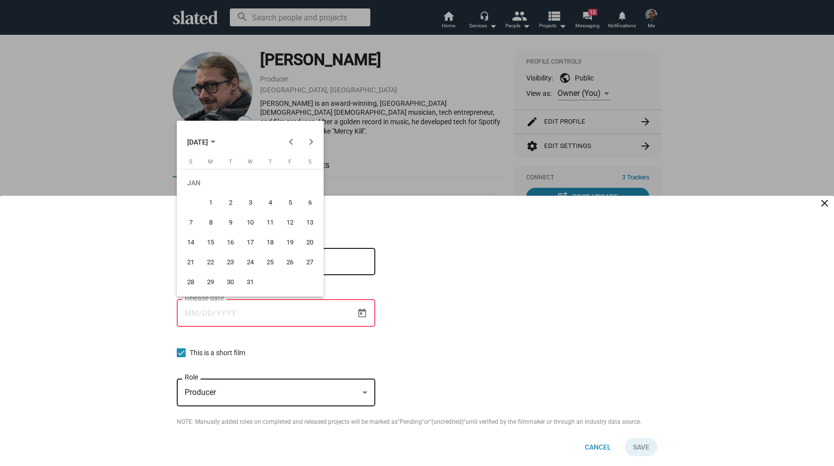
click at [271, 261] on div "25" at bounding box center [270, 262] width 18 height 18
type input "1/25/2024"
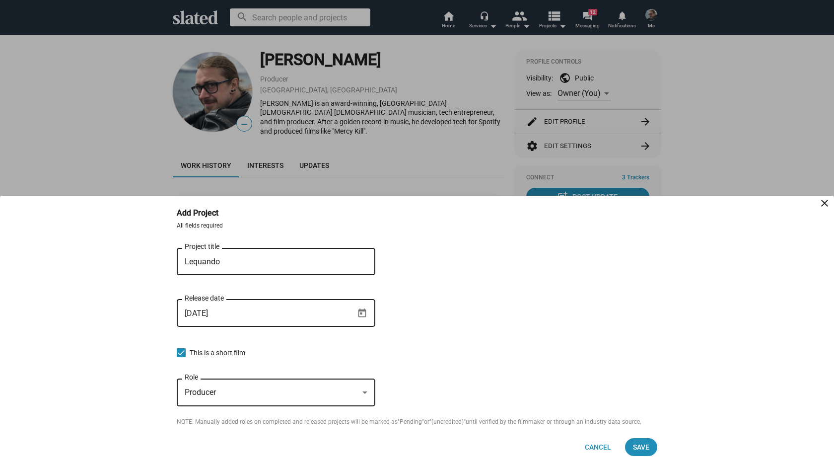
click at [459, 297] on form "All fields required Lequando Project title close 1/25/2024 Release date This is…" at bounding box center [417, 324] width 481 height 204
click at [646, 442] on span "Save" at bounding box center [641, 447] width 16 height 18
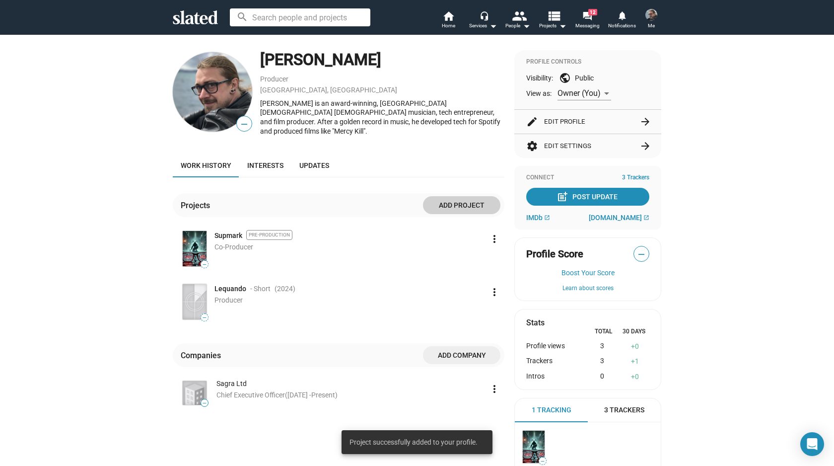
click at [193, 295] on img at bounding box center [195, 301] width 24 height 35
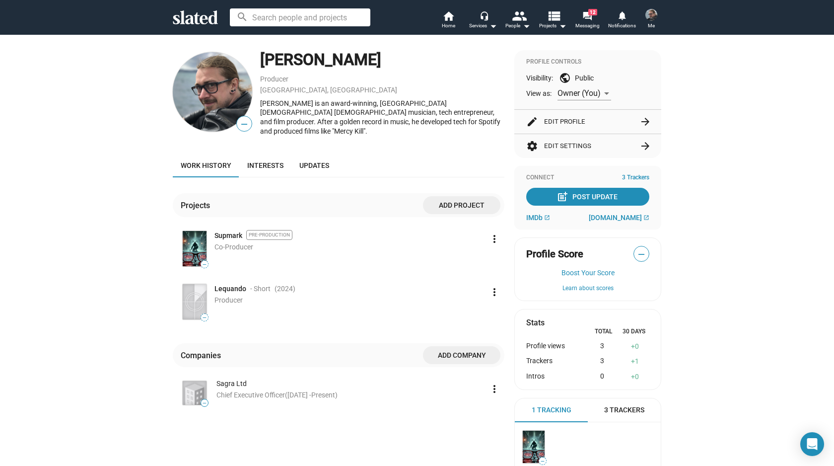
click at [489, 286] on mat-icon "more_vert" at bounding box center [495, 292] width 12 height 12
click at [470, 304] on button "Edit" at bounding box center [473, 308] width 56 height 16
click at [375, 302] on div at bounding box center [377, 303] width 5 height 2
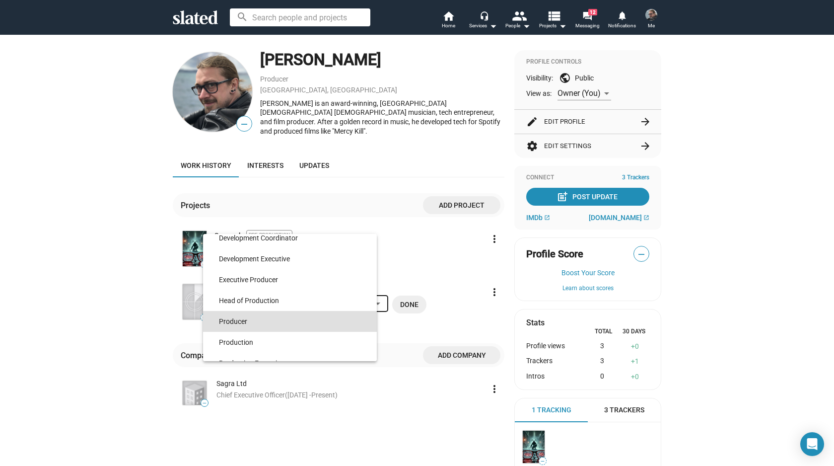
click at [360, 322] on span "Producer" at bounding box center [294, 321] width 150 height 21
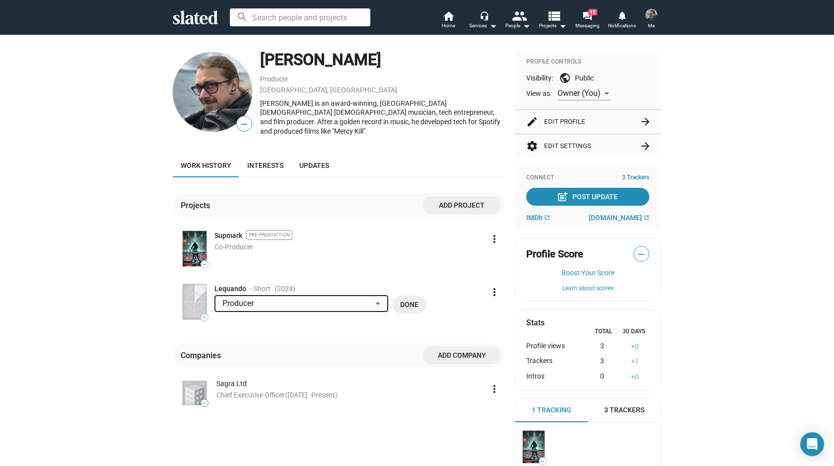
click at [405, 297] on span "Done" at bounding box center [409, 305] width 18 height 18
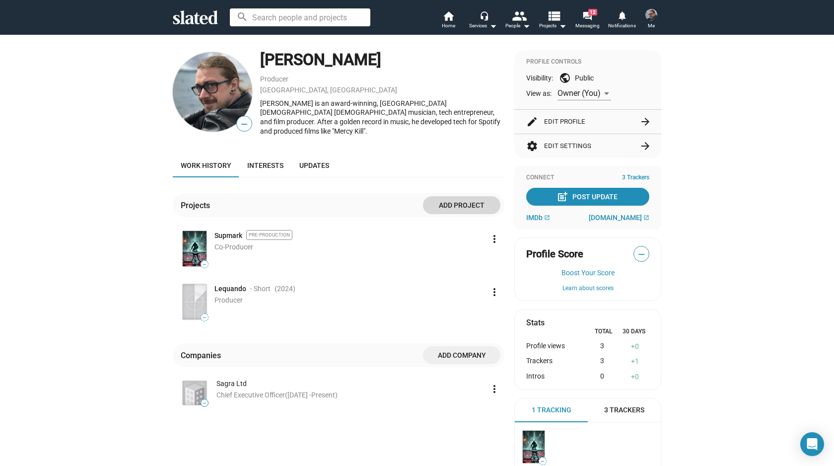
click at [461, 198] on span "Add project" at bounding box center [462, 205] width 62 height 18
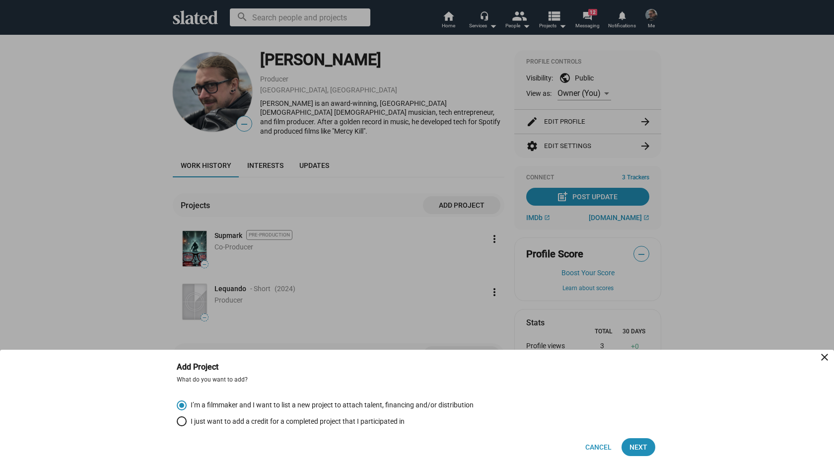
click at [260, 422] on span "I just want to add a credit for a completed project that I participated in" at bounding box center [296, 421] width 218 height 9
click at [187, 422] on input "I just want to add a credit for a completed project that I participated in" at bounding box center [182, 421] width 10 height 10
radio input "true"
click at [641, 446] on span "Next" at bounding box center [639, 447] width 18 height 18
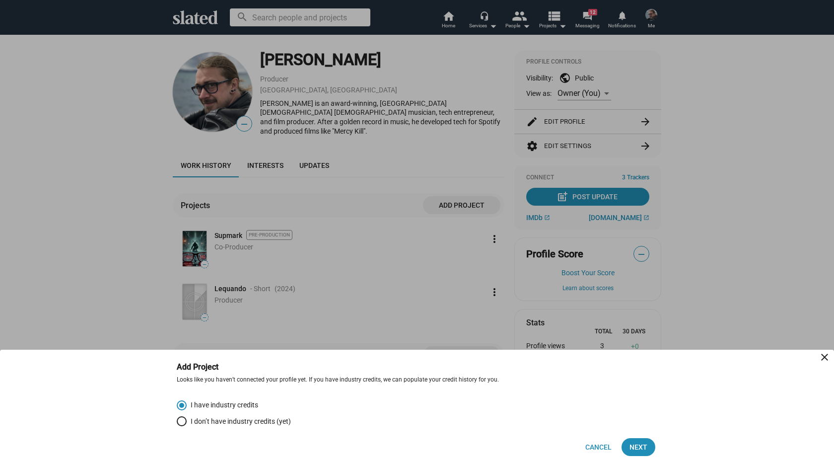
click at [250, 418] on span "I don’t have industry credits (yet)" at bounding box center [239, 421] width 104 height 9
click at [187, 418] on input "I don’t have industry credits (yet)" at bounding box center [182, 421] width 10 height 10
radio input "true"
click at [646, 447] on span "Next" at bounding box center [639, 447] width 18 height 18
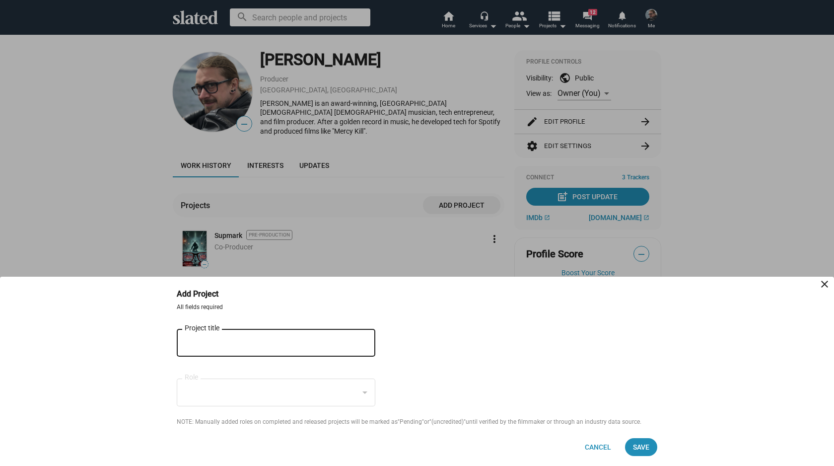
click at [234, 341] on input "Project title" at bounding box center [269, 343] width 169 height 9
type input "Her Unseen"
click at [427, 351] on form "All fields required Her Unseen Project title close Role NOTE: Manually added ro…" at bounding box center [417, 364] width 481 height 123
click at [295, 347] on div "Her Unseen Project title" at bounding box center [269, 341] width 169 height 29
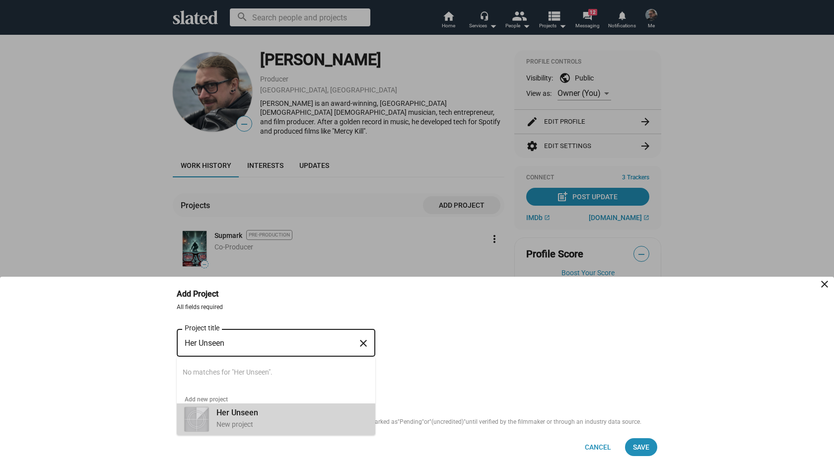
click at [242, 427] on div "New project" at bounding box center [292, 424] width 151 height 9
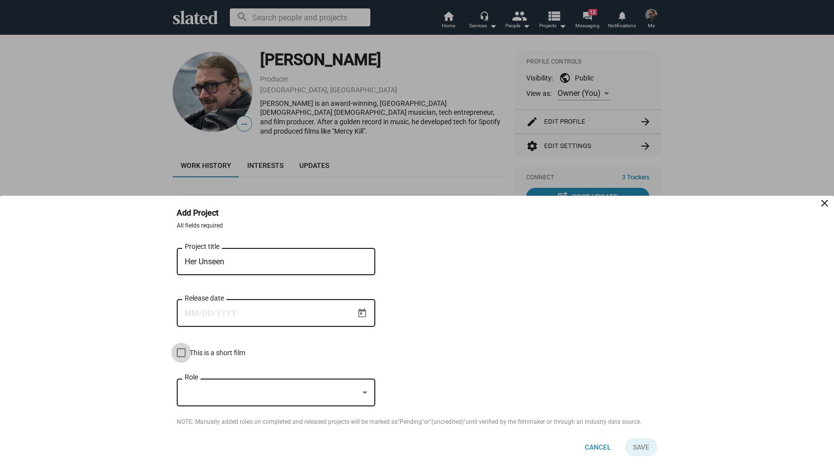
click at [218, 352] on span "This is a short film" at bounding box center [218, 353] width 56 height 12
click at [181, 357] on input "This is a short film" at bounding box center [181, 357] width 0 height 0
checkbox input "true"
click at [236, 393] on div at bounding box center [272, 392] width 174 height 10
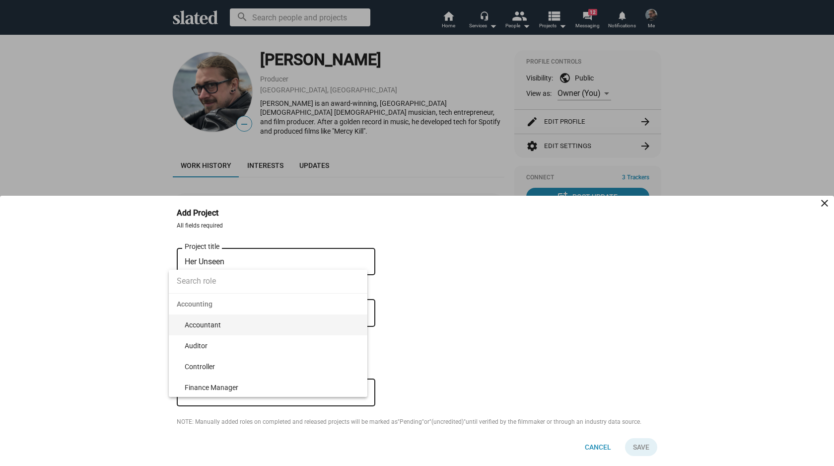
click at [224, 282] on input at bounding box center [268, 281] width 199 height 25
type input "Producer"
click at [210, 325] on span "Producer" at bounding box center [272, 324] width 175 height 21
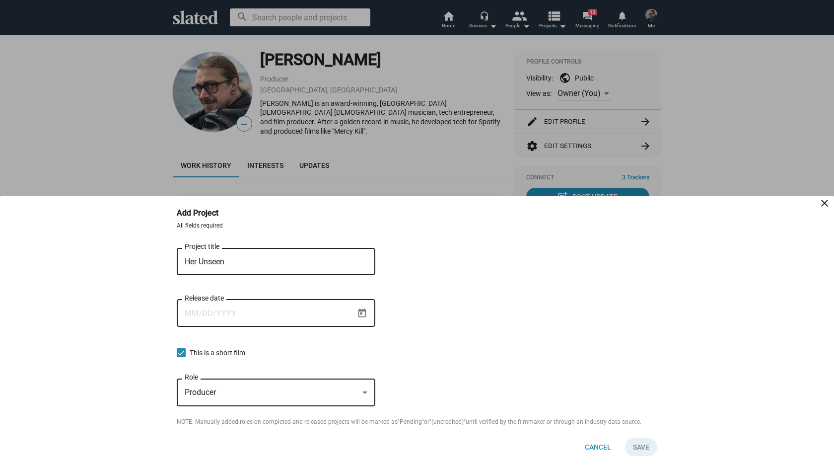
click at [252, 313] on input "Release date" at bounding box center [269, 313] width 169 height 9
click at [366, 311] on icon "Open calendar" at bounding box center [363, 312] width 8 height 9
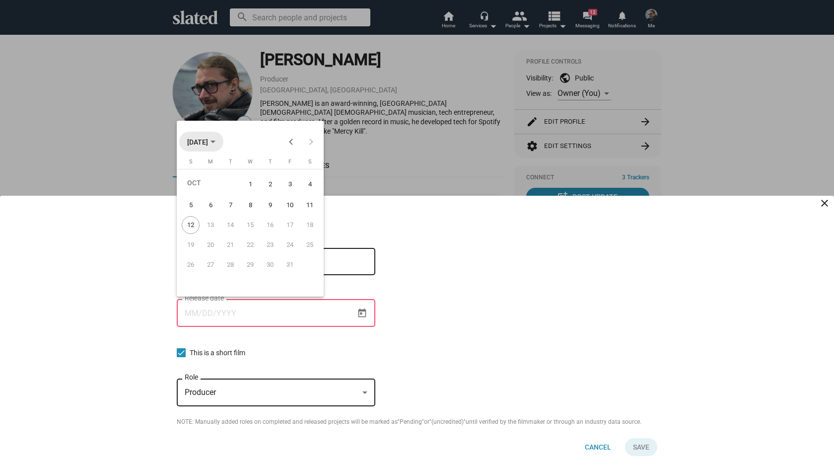
click at [208, 138] on span "OCT 2025" at bounding box center [197, 142] width 21 height 8
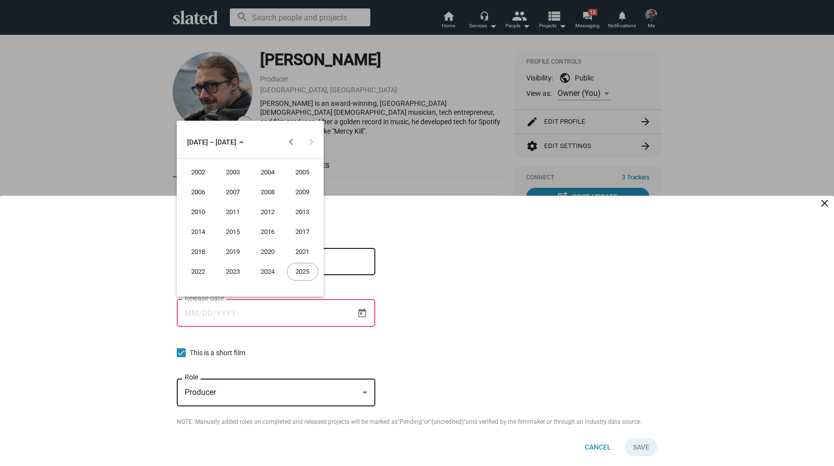
click at [236, 272] on div "2023" at bounding box center [233, 272] width 31 height 18
click at [275, 228] on div "NOV" at bounding box center [267, 232] width 31 height 18
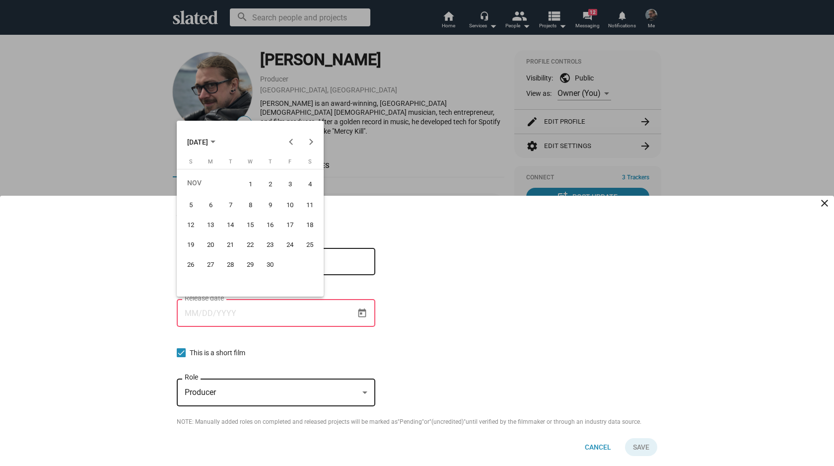
click at [291, 204] on div "10" at bounding box center [290, 205] width 18 height 18
type input "11/10/2023"
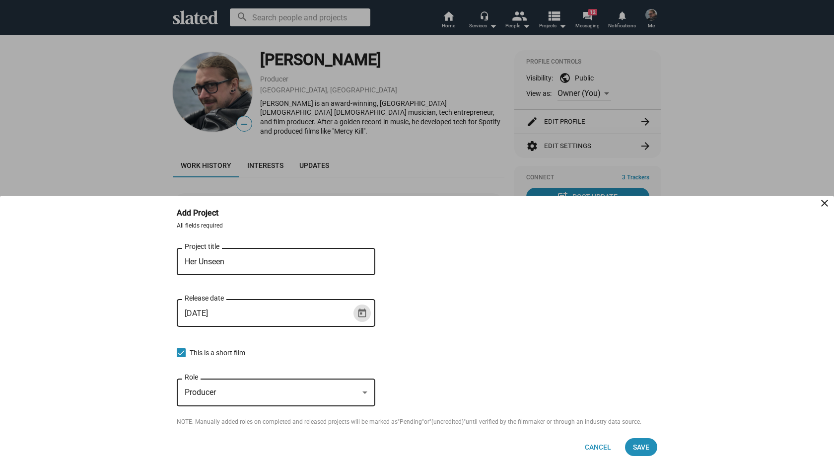
click at [480, 324] on form "All fields required Her Unseen Project title close 11/10/2023 Release date This…" at bounding box center [417, 324] width 481 height 204
click at [645, 446] on span "Save" at bounding box center [641, 447] width 16 height 18
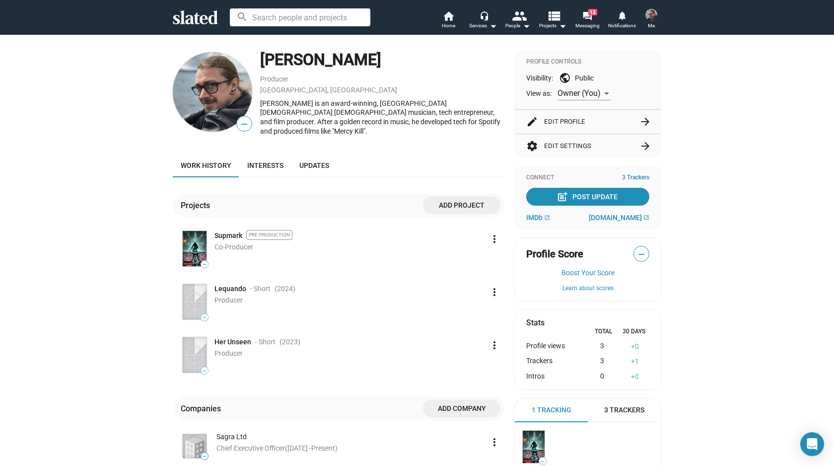
click at [465, 196] on span "Add project" at bounding box center [462, 205] width 62 height 18
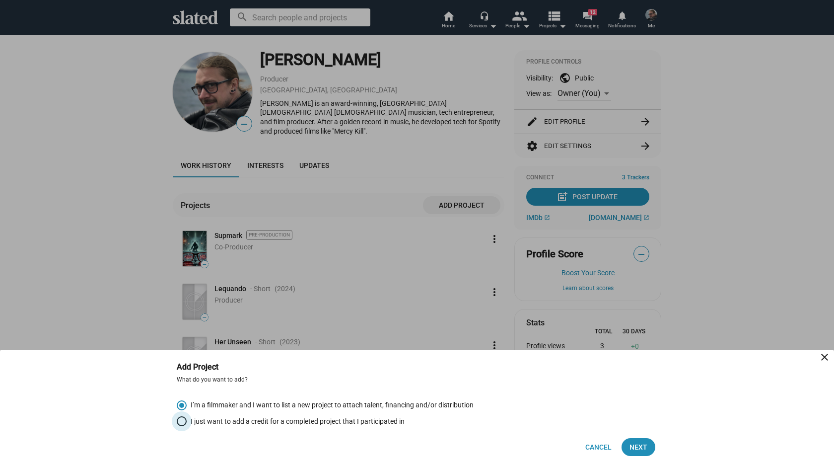
click at [254, 419] on span "I just want to add a credit for a completed project that I participated in" at bounding box center [296, 421] width 218 height 9
click at [187, 419] on input "I just want to add a credit for a completed project that I participated in" at bounding box center [182, 421] width 10 height 10
radio input "true"
click at [651, 447] on button "Next" at bounding box center [639, 447] width 34 height 18
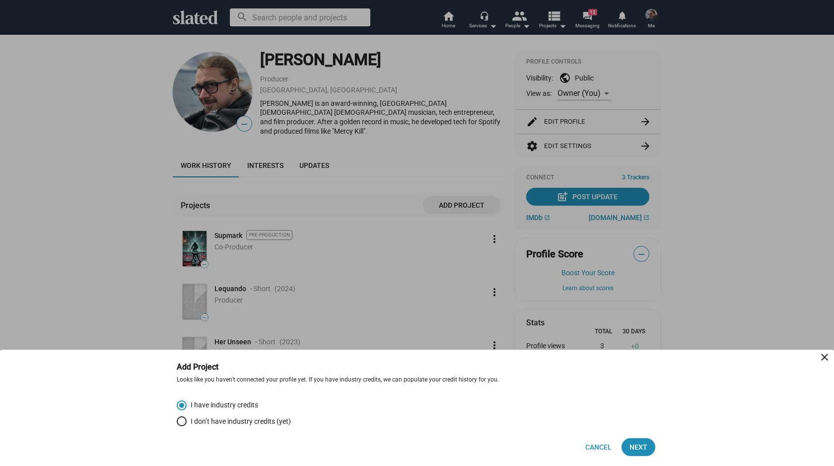
click at [231, 423] on span "I don’t have industry credits (yet)" at bounding box center [239, 421] width 104 height 9
click at [187, 423] on input "I don’t have industry credits (yet)" at bounding box center [182, 421] width 10 height 10
radio input "true"
click at [641, 447] on span "Next" at bounding box center [639, 447] width 18 height 18
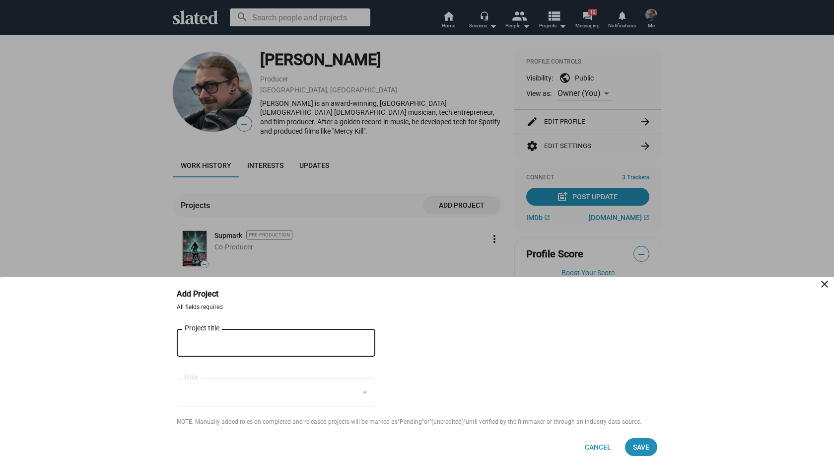
click at [275, 342] on input "Project title" at bounding box center [269, 343] width 169 height 9
click at [603, 443] on span "Cancel" at bounding box center [598, 447] width 26 height 18
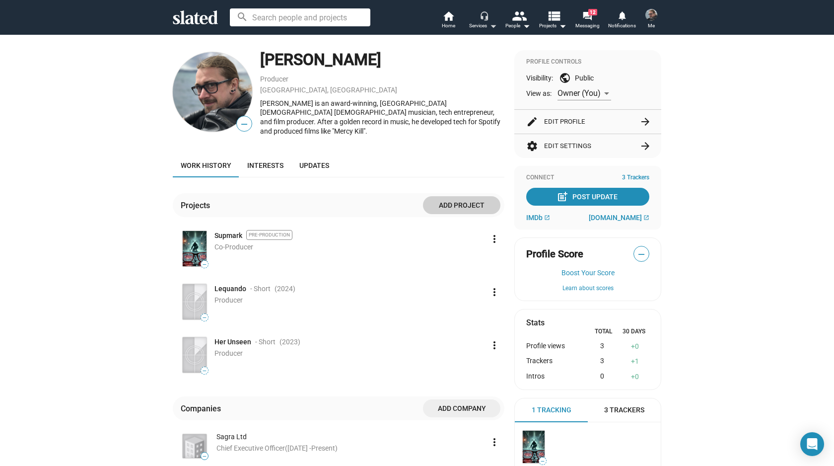
click at [486, 22] on div "Services arrow_drop_down" at bounding box center [483, 26] width 28 height 12
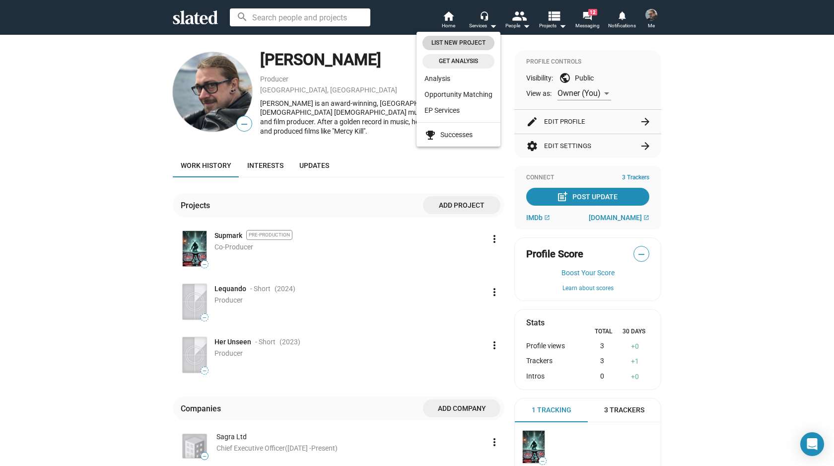
click at [468, 43] on span "List New Project" at bounding box center [459, 43] width 60 height 10
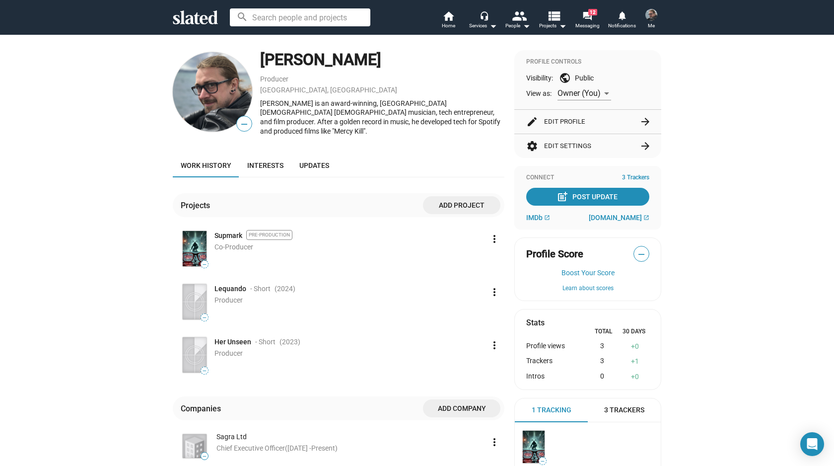
click at [473, 198] on span "Add project" at bounding box center [462, 205] width 62 height 18
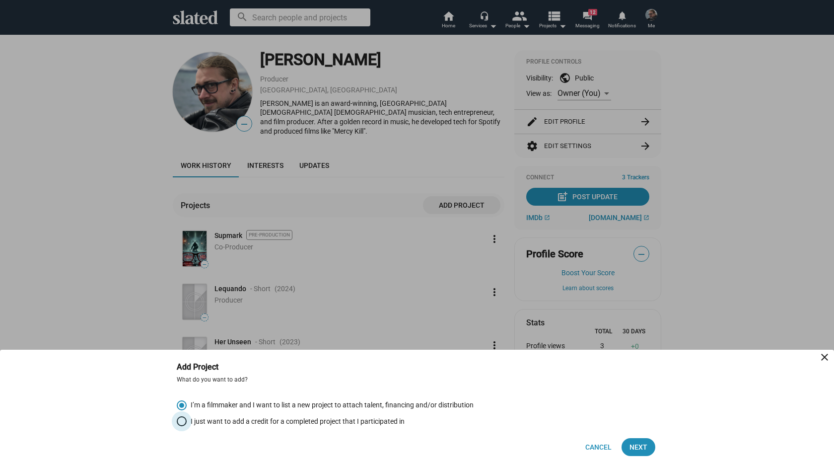
click at [281, 421] on span "I just want to add a credit for a completed project that I participated in" at bounding box center [296, 421] width 218 height 9
click at [187, 421] on input "I just want to add a credit for a completed project that I participated in" at bounding box center [182, 421] width 10 height 10
radio input "true"
click at [643, 445] on span "Next" at bounding box center [639, 447] width 18 height 18
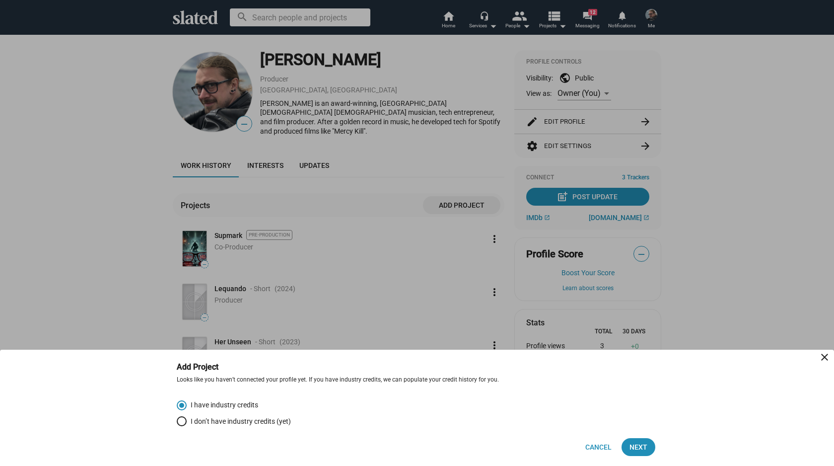
click at [215, 421] on span "I don’t have industry credits (yet)" at bounding box center [239, 421] width 104 height 9
click at [187, 421] on input "I don’t have industry credits (yet)" at bounding box center [182, 421] width 10 height 10
radio input "true"
click at [635, 444] on span "Next" at bounding box center [639, 447] width 18 height 18
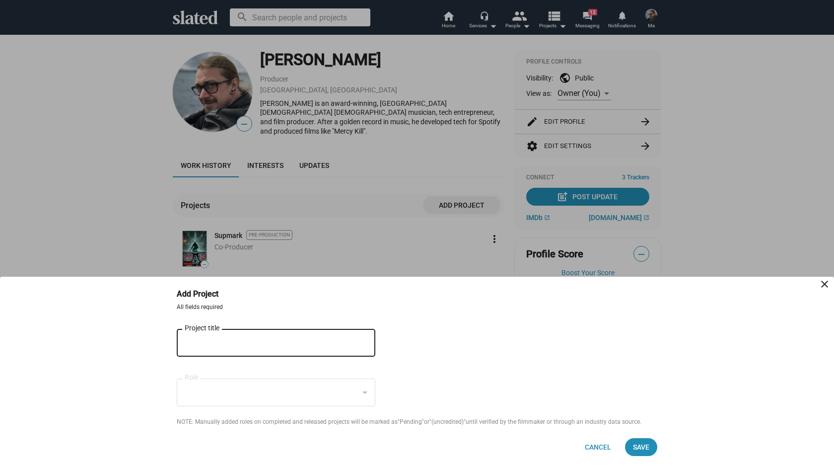
click at [339, 342] on input "Project title" at bounding box center [269, 343] width 169 height 9
paste input "Exquisite, Exquisite!"
type input "Exquisite, Exquisite!"
click at [125, 374] on ng-component "Add Project close All fields required Exquisite, Exquisite! Project title close…" at bounding box center [417, 371] width 834 height 189
click at [228, 345] on input "Exquisite, Exquisite!" at bounding box center [269, 343] width 169 height 9
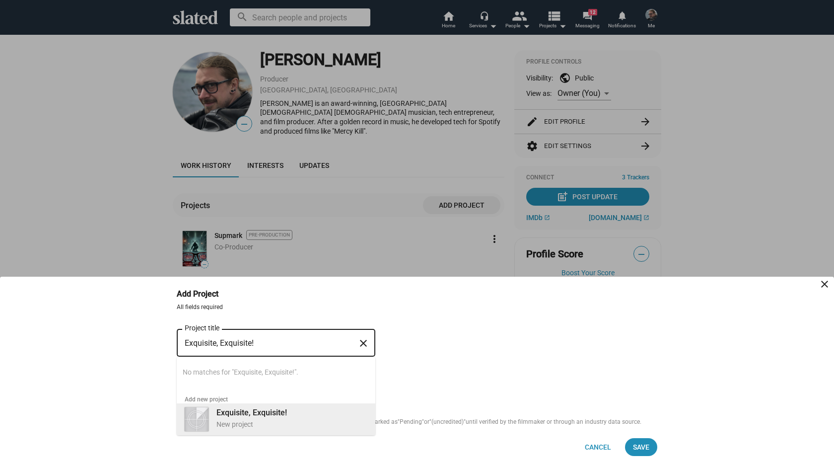
click at [223, 418] on div "Exquisite, Exquisite! New project" at bounding box center [289, 418] width 157 height 26
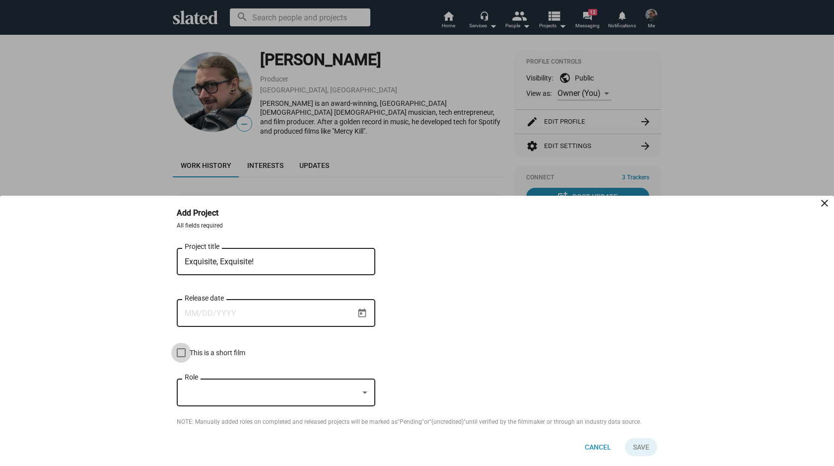
click at [203, 351] on span "This is a short film" at bounding box center [218, 353] width 56 height 12
click at [181, 357] on input "This is a short film" at bounding box center [181, 357] width 0 height 0
checkbox input "true"
click at [263, 391] on div at bounding box center [272, 392] width 174 height 10
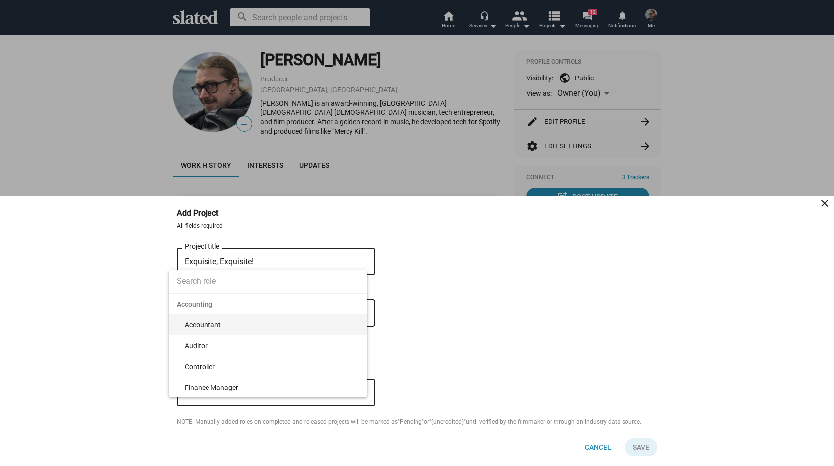
click at [222, 282] on input at bounding box center [268, 281] width 199 height 25
type input "Produc"
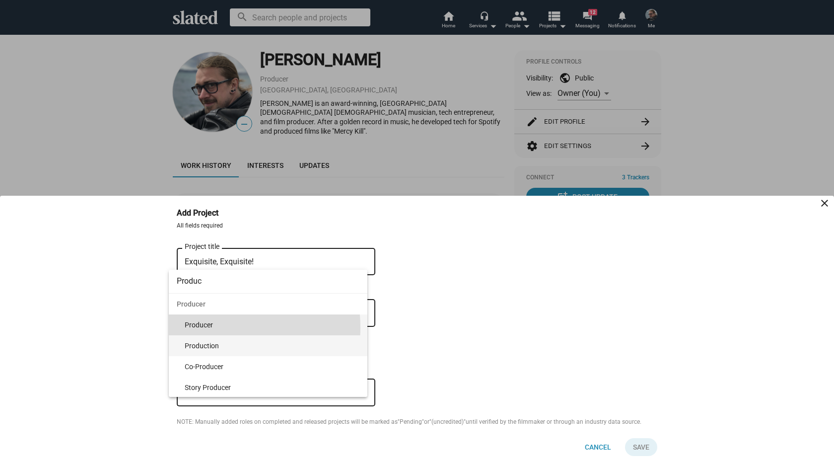
click at [211, 327] on span "Producer" at bounding box center [272, 324] width 175 height 21
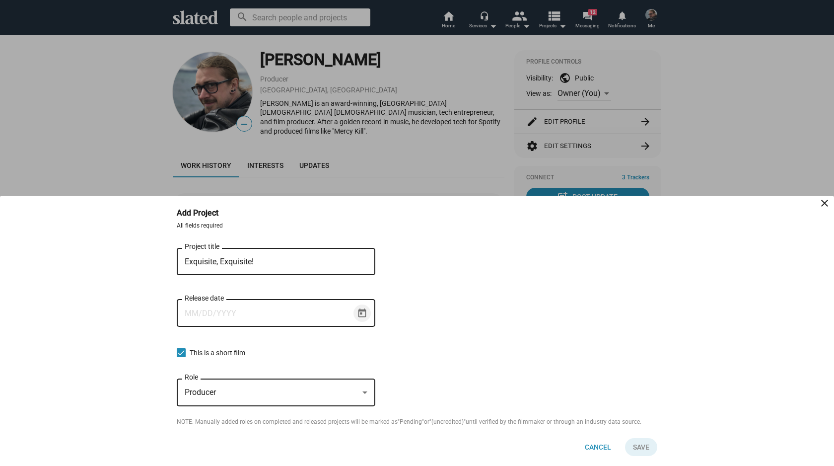
click at [359, 313] on icon "Open calendar" at bounding box center [362, 313] width 10 height 10
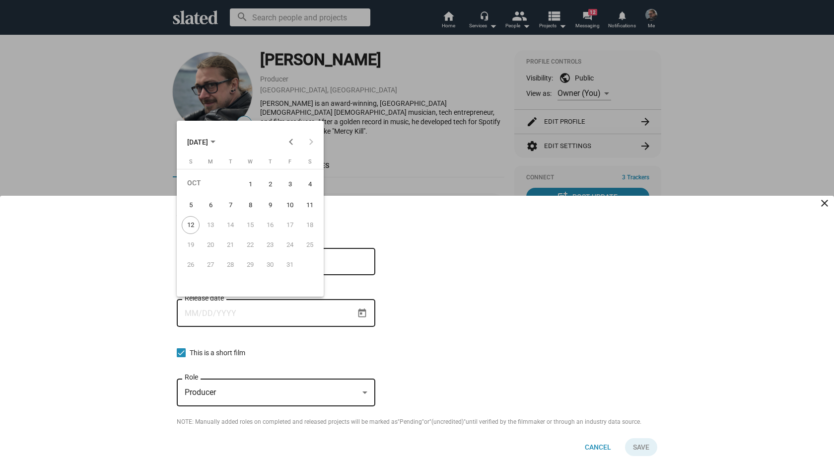
click at [208, 141] on span "OCT 2025" at bounding box center [197, 142] width 21 height 8
click at [274, 269] on div "2024" at bounding box center [267, 272] width 31 height 18
click at [210, 233] on div "SEP" at bounding box center [198, 232] width 31 height 18
click at [252, 240] on div "18" at bounding box center [250, 242] width 18 height 18
type input "9/18/2024"
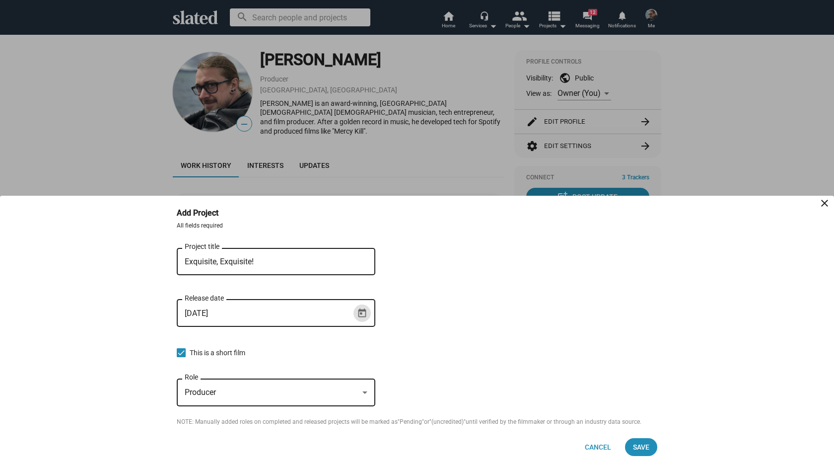
click at [569, 324] on form "All fields required Exquisite, Exquisite! Project title close 9/18/2024 Release…" at bounding box center [417, 324] width 481 height 204
click at [645, 447] on span "Save" at bounding box center [641, 447] width 16 height 18
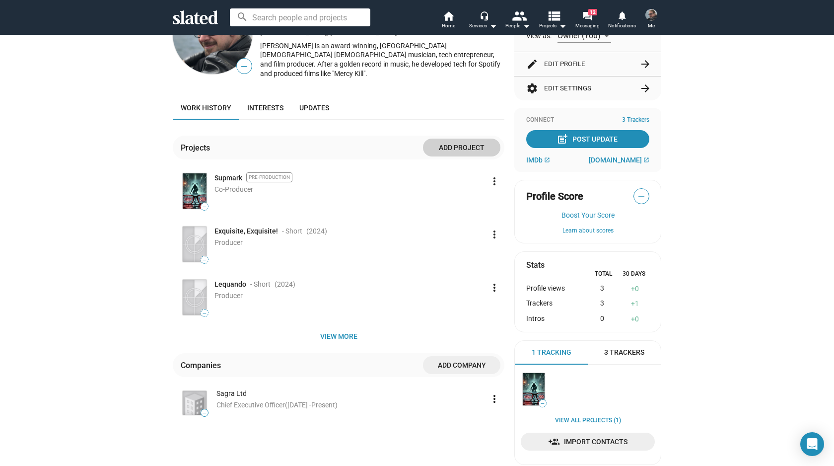
scroll to position [100, 0]
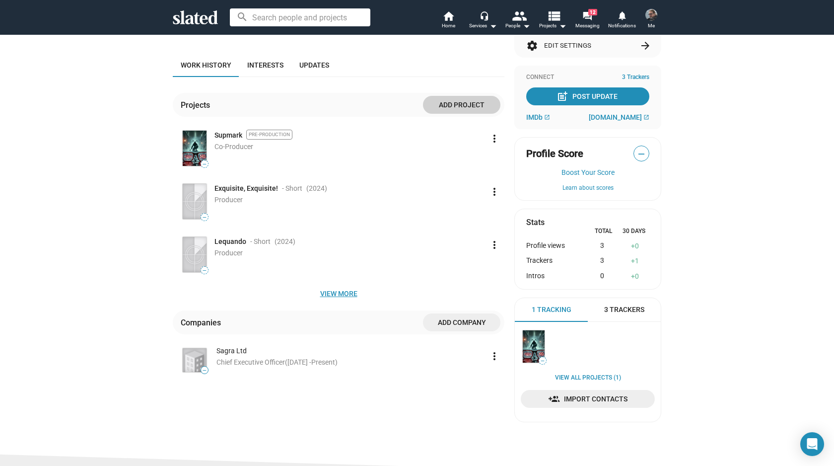
click at [342, 286] on span "View more" at bounding box center [339, 294] width 316 height 18
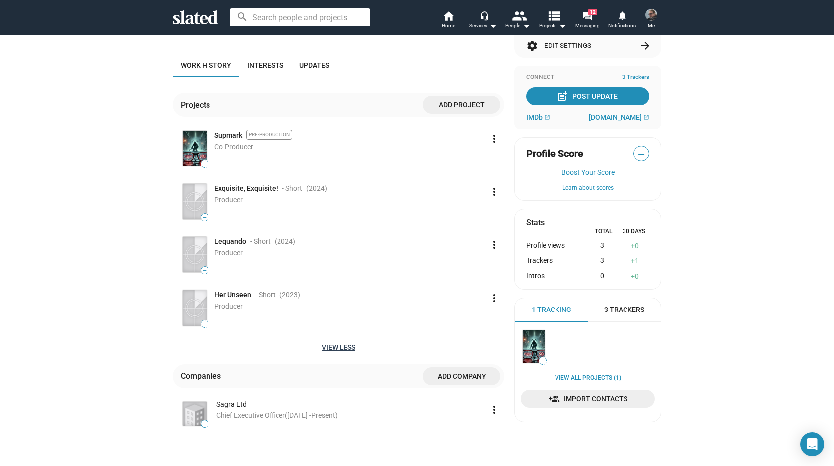
click at [461, 98] on span "Add project" at bounding box center [462, 105] width 62 height 18
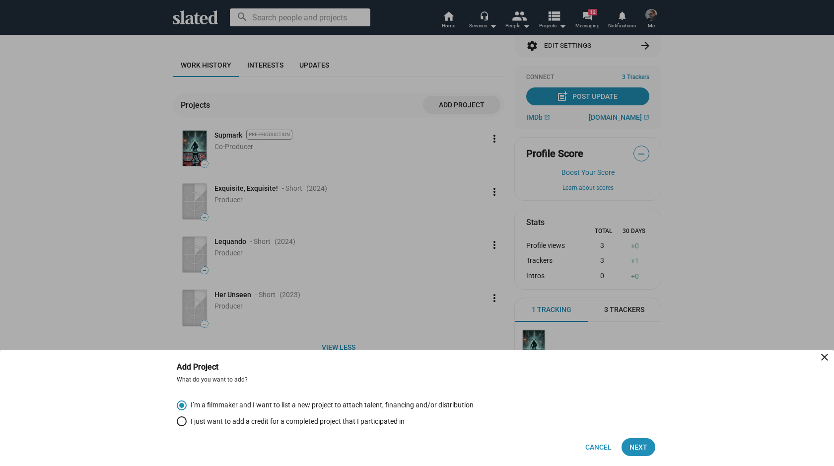
click at [243, 410] on mat-radio-group "I’m a filmmaker and I want to list a new project to attach talent, financing an…" at bounding box center [417, 413] width 481 height 26
click at [247, 421] on span "I just want to add a credit for a completed project that I participated in" at bounding box center [296, 421] width 218 height 9
click at [187, 421] on input "I just want to add a credit for a completed project that I participated in" at bounding box center [182, 421] width 10 height 10
radio input "true"
click at [635, 446] on span "Next" at bounding box center [639, 447] width 18 height 18
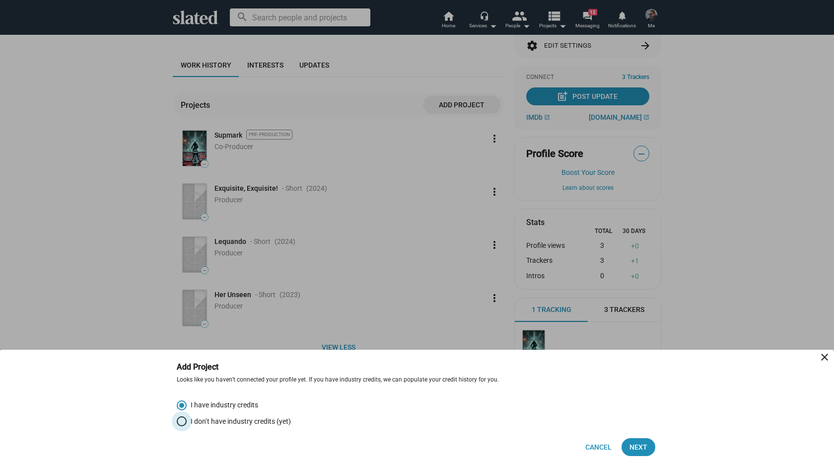
click at [234, 420] on span "I don’t have industry credits (yet)" at bounding box center [239, 421] width 104 height 9
click at [187, 420] on input "I don’t have industry credits (yet)" at bounding box center [182, 421] width 10 height 10
radio input "true"
click at [646, 449] on span "Next" at bounding box center [639, 447] width 18 height 18
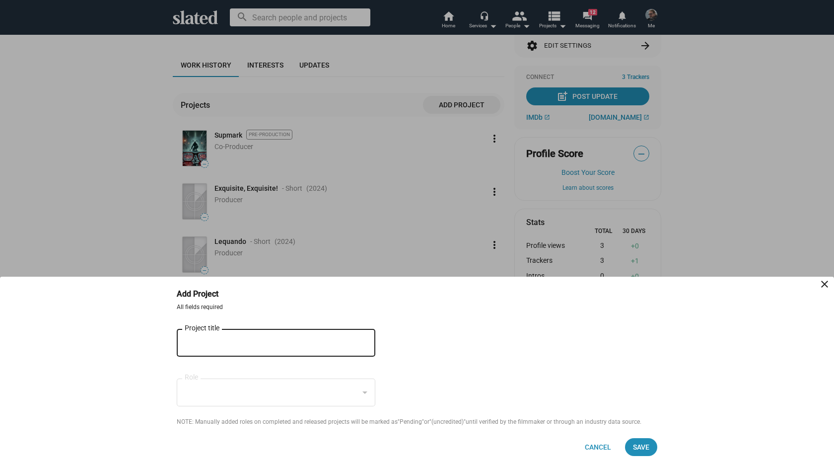
click at [273, 343] on input "Project title" at bounding box center [269, 343] width 169 height 9
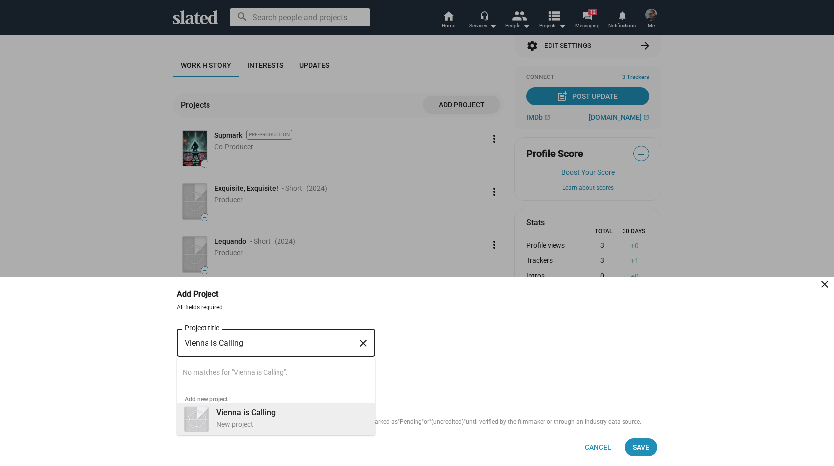
type input "Vienna is Calling"
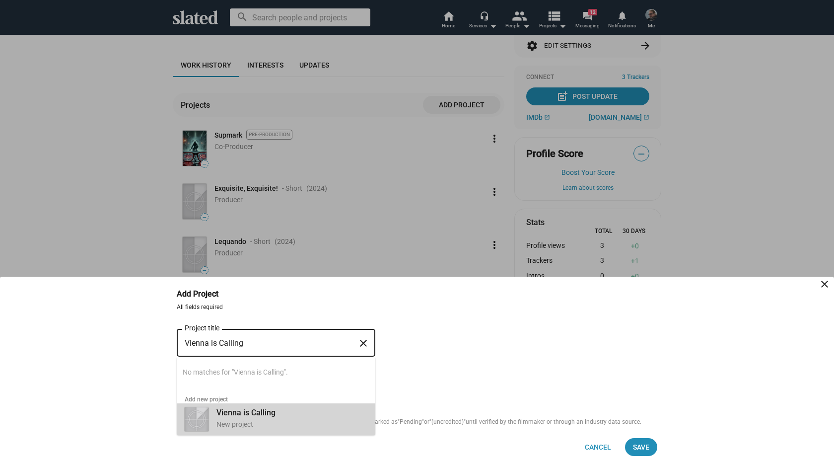
click at [258, 420] on div "New project" at bounding box center [292, 424] width 151 height 9
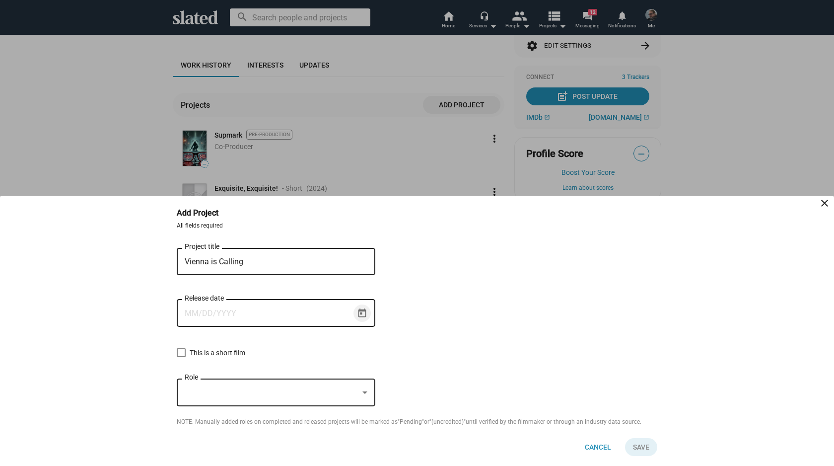
click at [368, 311] on button "Open calendar" at bounding box center [362, 312] width 17 height 17
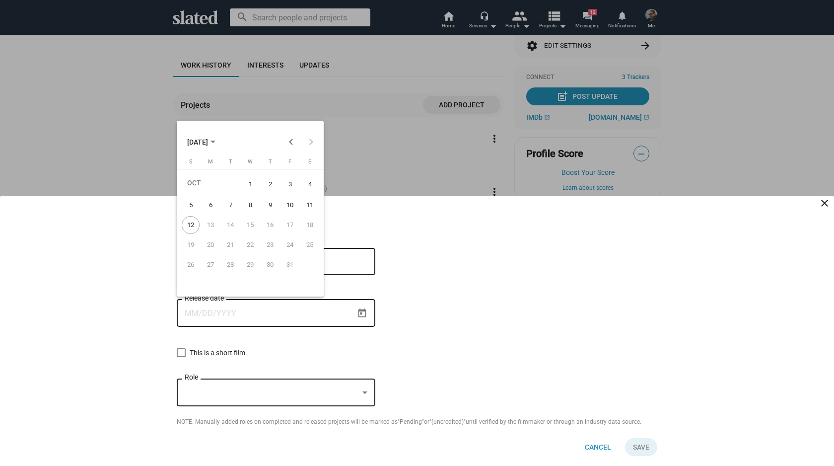
click at [216, 141] on span "OCT 2025" at bounding box center [201, 142] width 28 height 18
click at [266, 267] on div "2024" at bounding box center [267, 272] width 31 height 18
click at [188, 231] on div "SEP" at bounding box center [198, 232] width 31 height 18
click at [212, 222] on div "9" at bounding box center [211, 223] width 18 height 18
type input "9/9/2024"
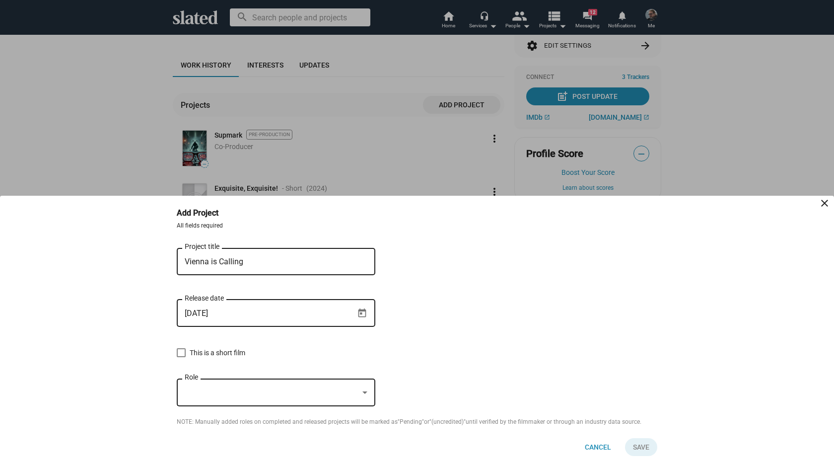
click at [264, 382] on div "Role" at bounding box center [276, 390] width 183 height 29
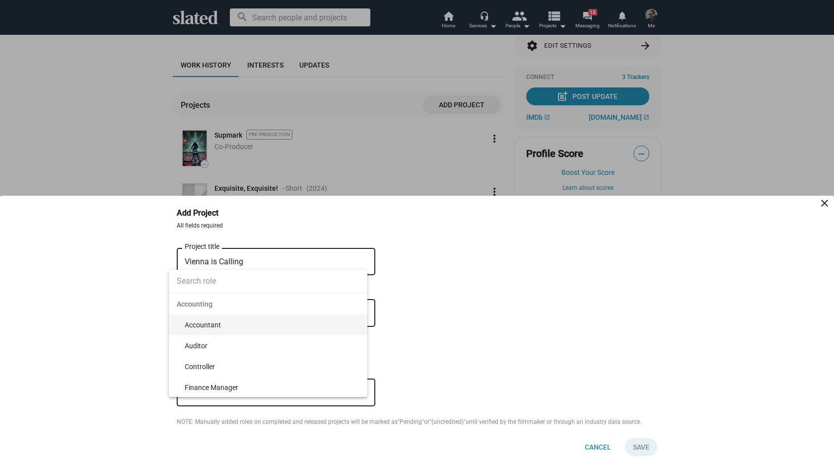
click at [209, 279] on input at bounding box center [268, 281] width 199 height 25
type input "Producer"
click at [208, 347] on span "Co-Producer" at bounding box center [272, 345] width 175 height 21
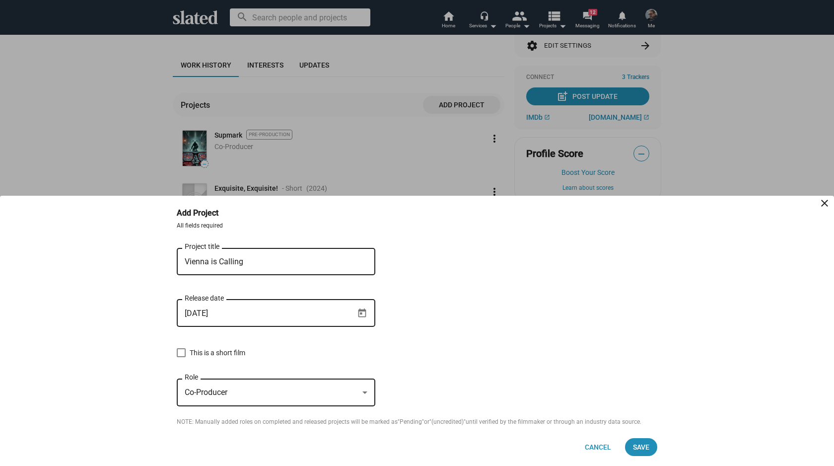
click at [208, 347] on span "This is a short film" at bounding box center [218, 353] width 56 height 12
click at [181, 357] on input "This is a short film" at bounding box center [181, 357] width 0 height 0
checkbox input "true"
click at [646, 445] on span "Save" at bounding box center [641, 447] width 16 height 18
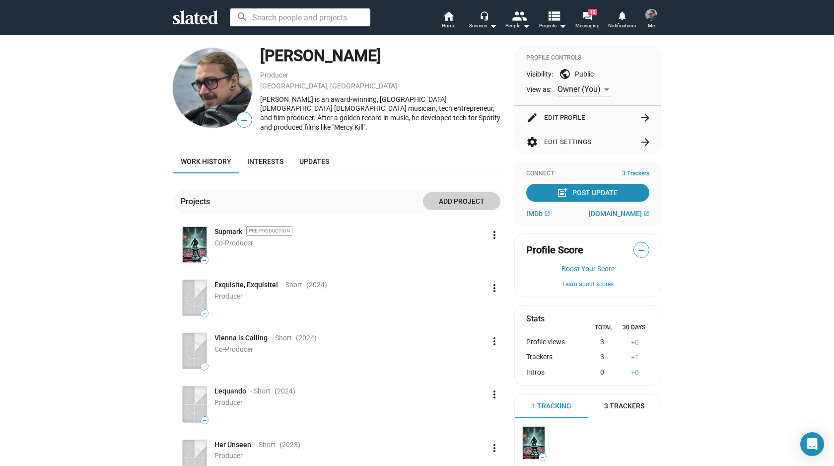
scroll to position [0, 0]
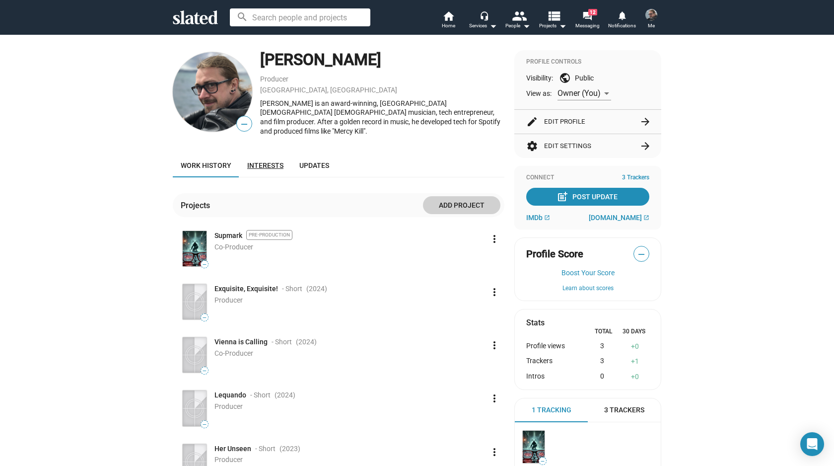
click at [268, 161] on span "Interests" at bounding box center [265, 165] width 36 height 8
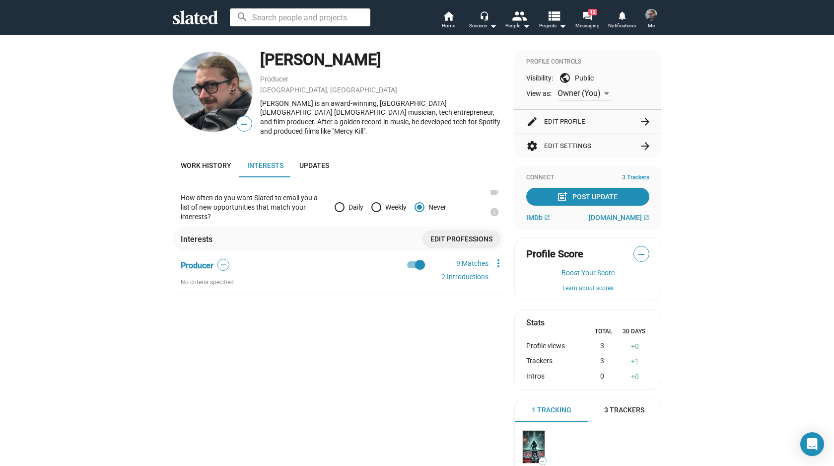
click at [460, 232] on span "Edit professions" at bounding box center [462, 239] width 62 height 18
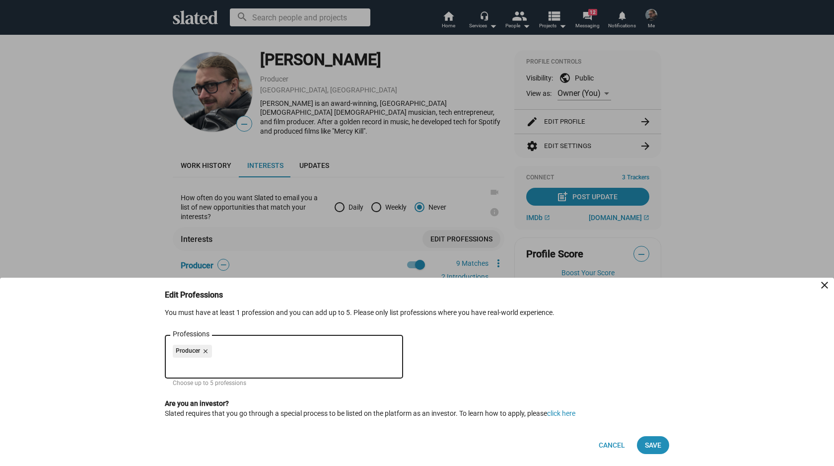
click at [825, 285] on mat-icon "close" at bounding box center [825, 285] width 12 height 12
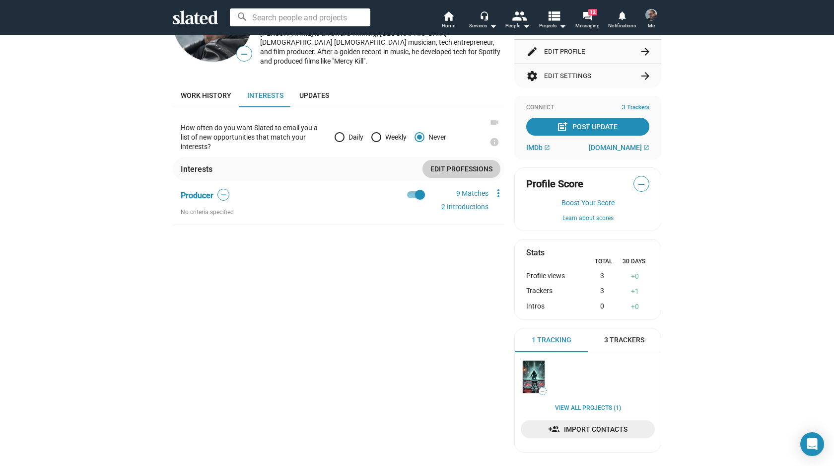
scroll to position [89, 0]
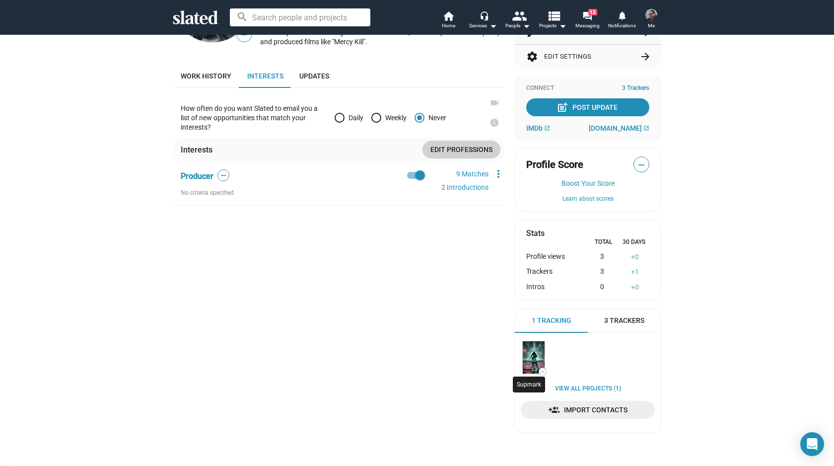
click at [527, 350] on img at bounding box center [534, 357] width 22 height 32
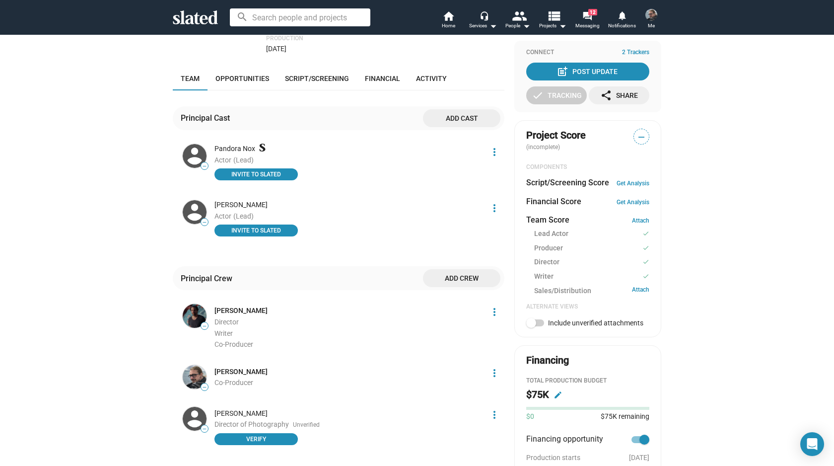
scroll to position [241, 0]
click at [250, 311] on link "[PERSON_NAME]" at bounding box center [241, 310] width 53 height 9
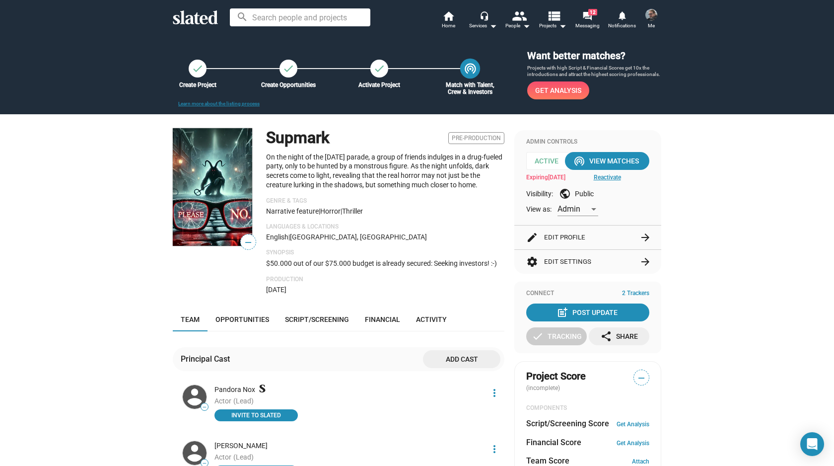
click at [467, 67] on mat-icon "wifi_tethering" at bounding box center [470, 68] width 13 height 13
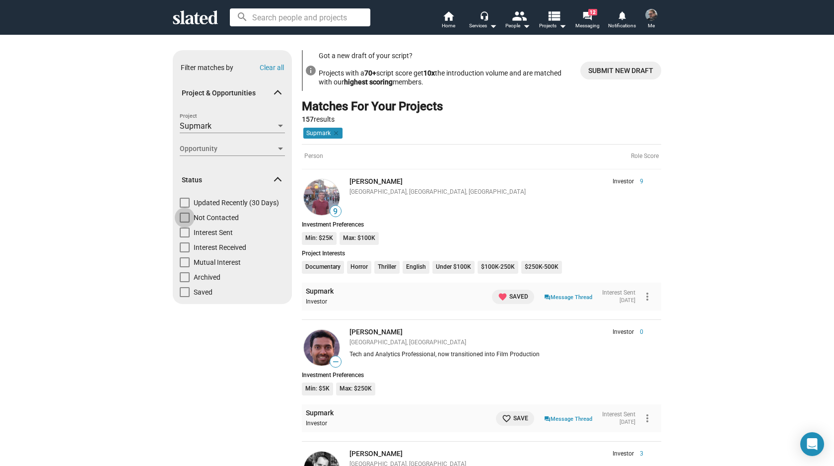
click at [196, 219] on span "Not Contacted" at bounding box center [216, 218] width 45 height 10
click at [185, 222] on input "Not Contacted" at bounding box center [184, 222] width 0 height 0
checkbox input "true"
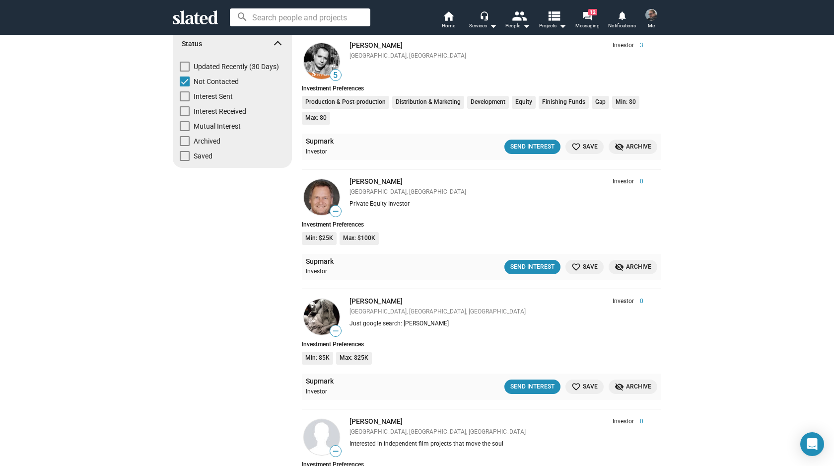
scroll to position [133, 0]
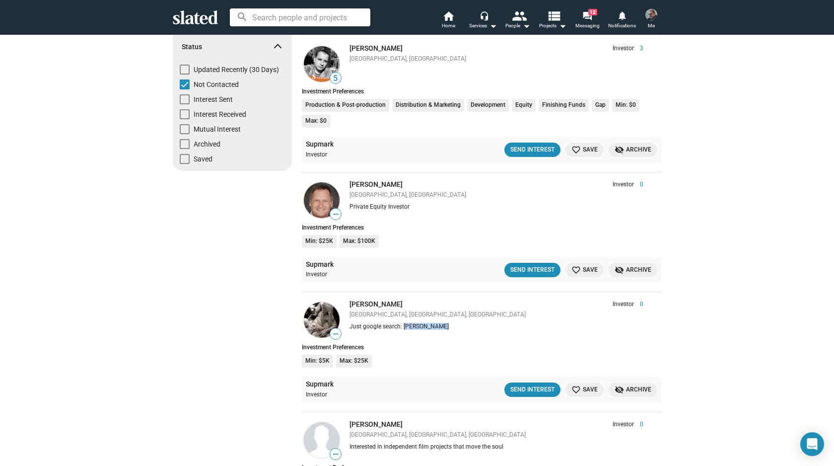
drag, startPoint x: 440, startPoint y: 326, endPoint x: 400, endPoint y: 327, distance: 39.8
click at [400, 327] on div "Just google search: [PERSON_NAME]" at bounding box center [497, 327] width 294 height 8
copy div "[PERSON_NAME]"
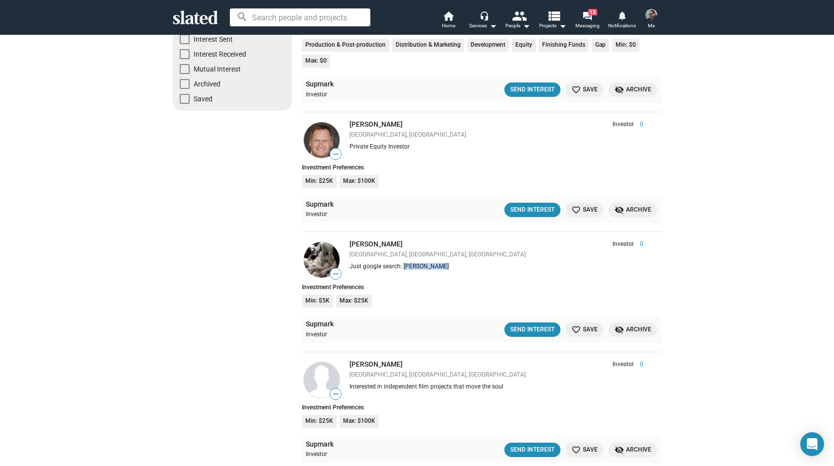
scroll to position [199, 0]
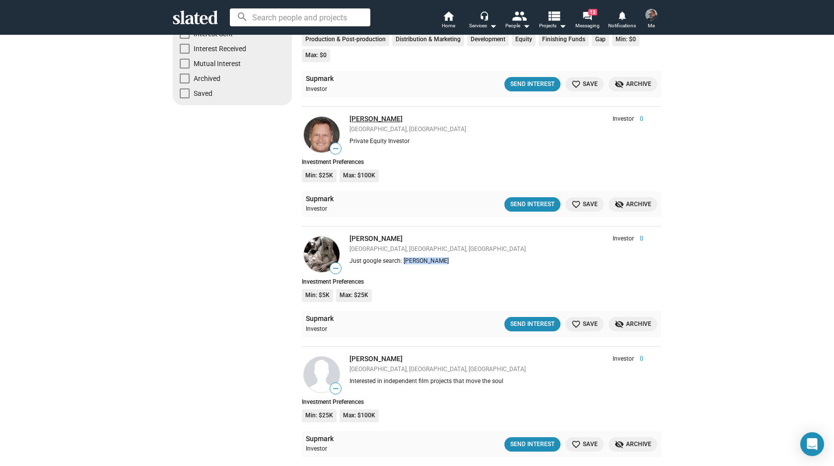
click at [361, 122] on link "[PERSON_NAME]" at bounding box center [376, 119] width 53 height 8
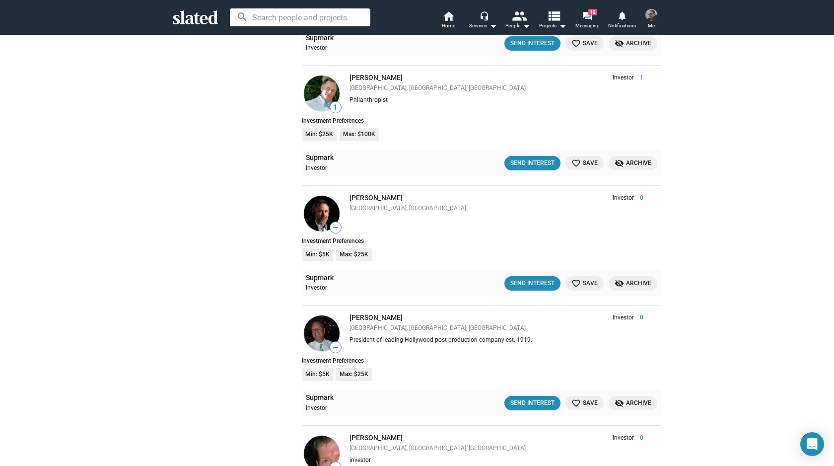
scroll to position [844, 0]
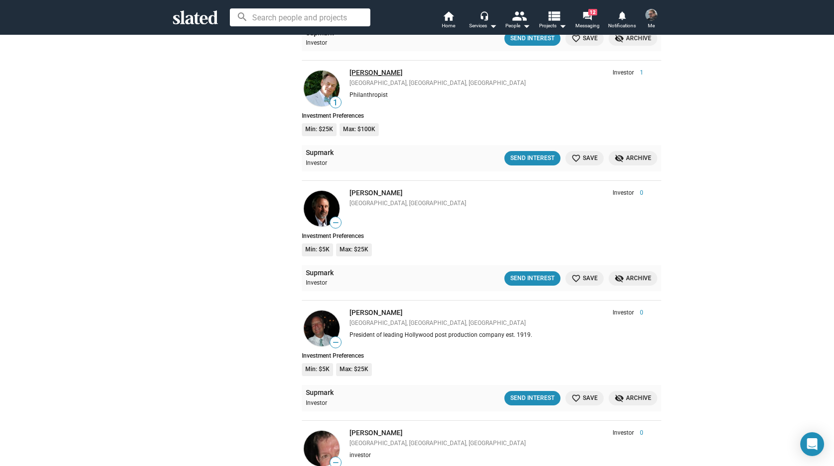
click at [363, 74] on link "[PERSON_NAME]" at bounding box center [376, 73] width 53 height 8
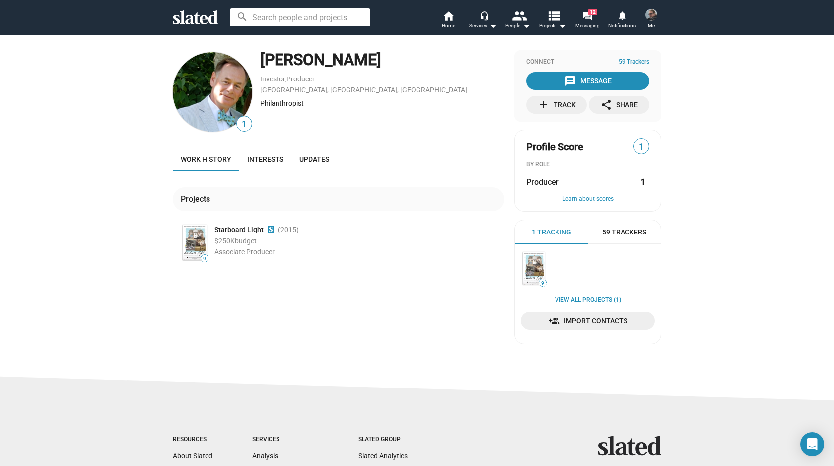
click at [243, 229] on link "Starboard Light" at bounding box center [239, 229] width 49 height 9
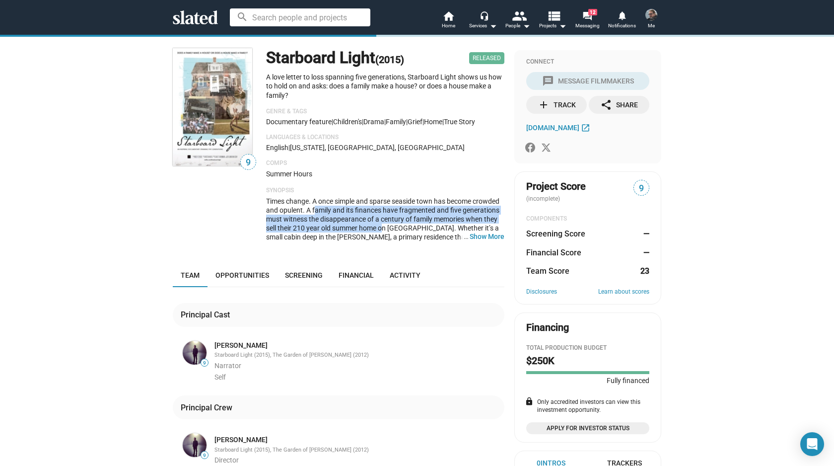
drag, startPoint x: 310, startPoint y: 209, endPoint x: 379, endPoint y: 231, distance: 72.7
click at [379, 231] on span "Times change. A once simple and sparse seaside town has become crowded and opul…" at bounding box center [385, 250] width 238 height 106
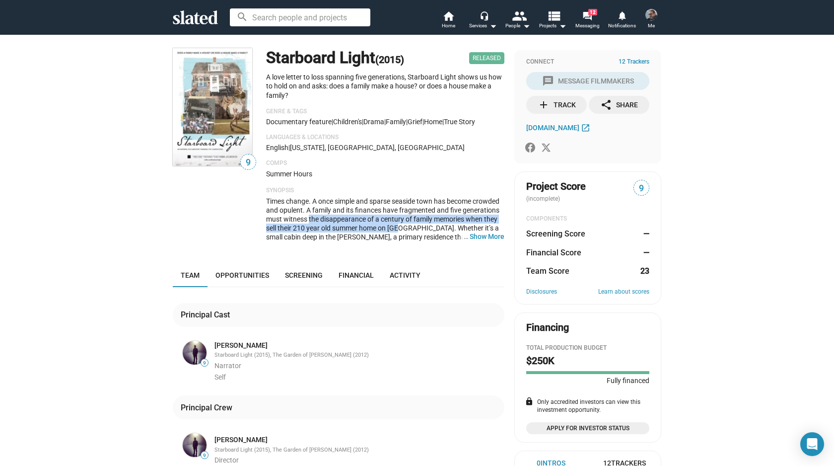
drag, startPoint x: 305, startPoint y: 221, endPoint x: 397, endPoint y: 231, distance: 92.5
click at [397, 231] on span "Times change. A once simple and sparse seaside town has become crowded and opul…" at bounding box center [385, 250] width 238 height 106
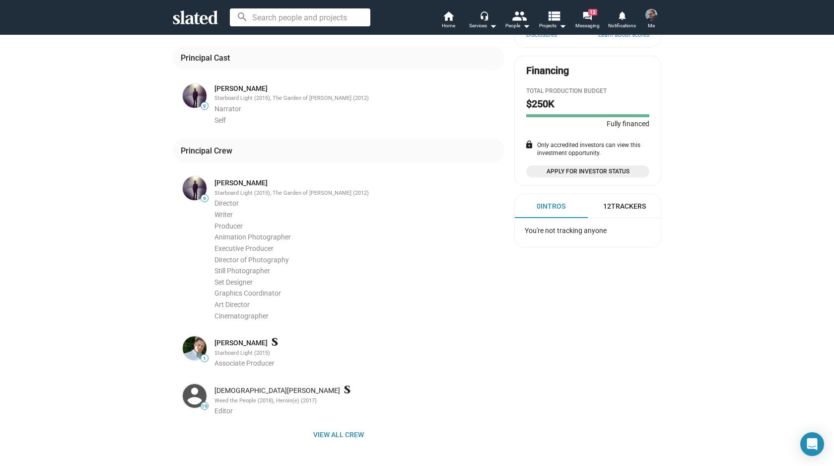
scroll to position [258, 0]
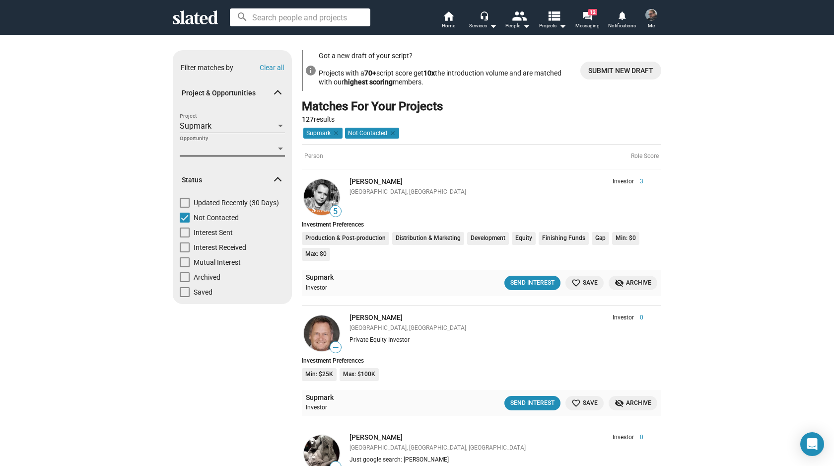
click at [235, 148] on span "Opportunity" at bounding box center [228, 149] width 96 height 10
click at [54, 144] on div at bounding box center [417, 233] width 834 height 466
click at [238, 125] on div "Supmark" at bounding box center [228, 126] width 96 height 10
click at [82, 135] on div at bounding box center [417, 233] width 834 height 466
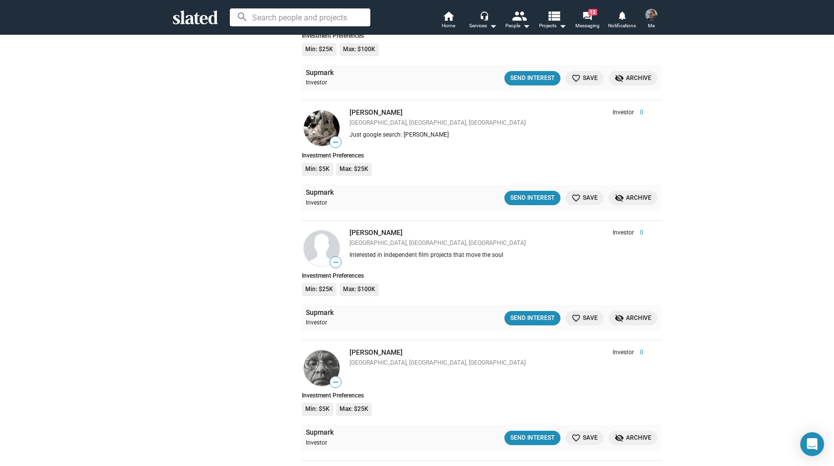
scroll to position [413, 0]
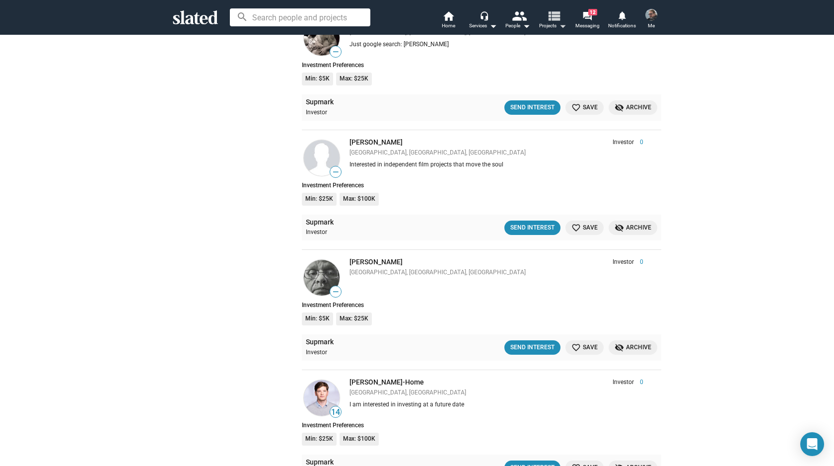
click at [564, 17] on button "view_list Projects arrow_drop_down" at bounding box center [552, 21] width 35 height 22
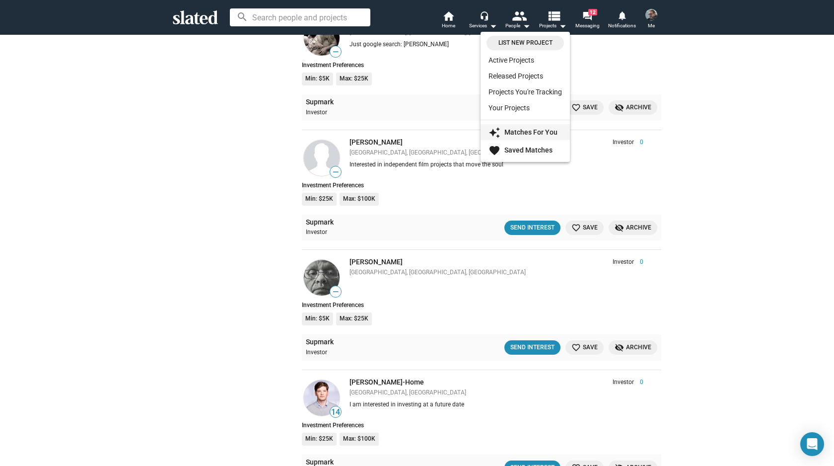
click at [513, 134] on strong "Matches For You" at bounding box center [531, 132] width 53 height 8
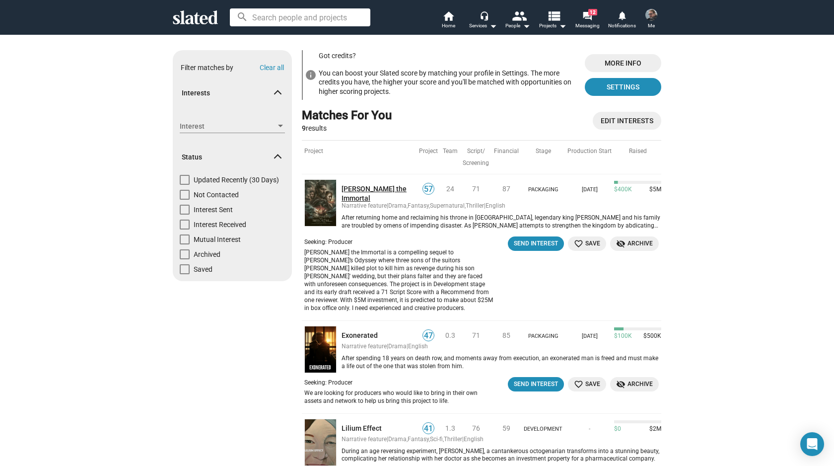
click at [363, 190] on link "[PERSON_NAME] the Immortal" at bounding box center [379, 193] width 75 height 18
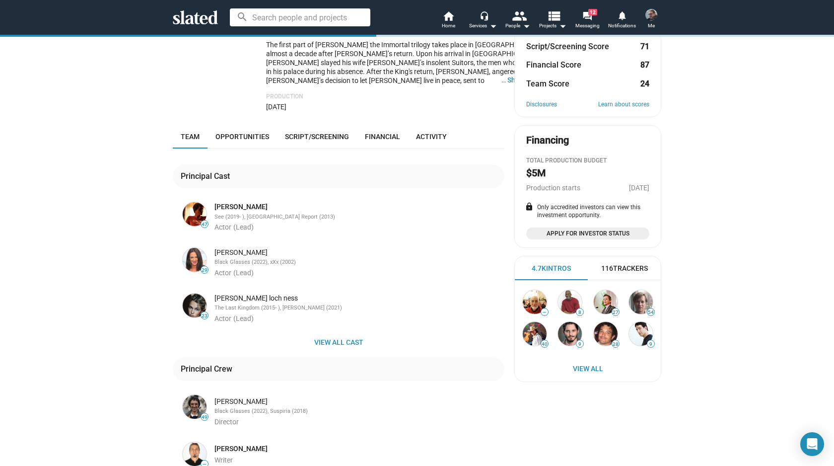
scroll to position [88, 0]
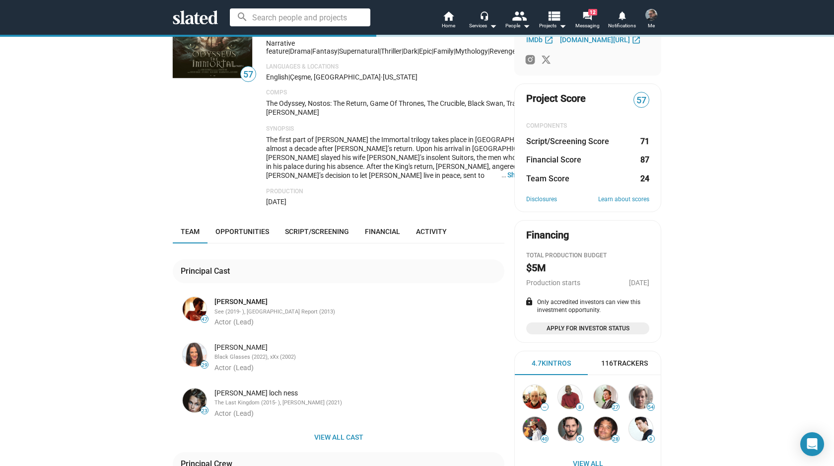
click at [629, 113] on dl "Project Score 57 COMPONENTS Script/Screening Score 71 Financial Score 87 Team S…" at bounding box center [587, 138] width 123 height 92
click at [203, 21] on icon at bounding box center [195, 17] width 45 height 14
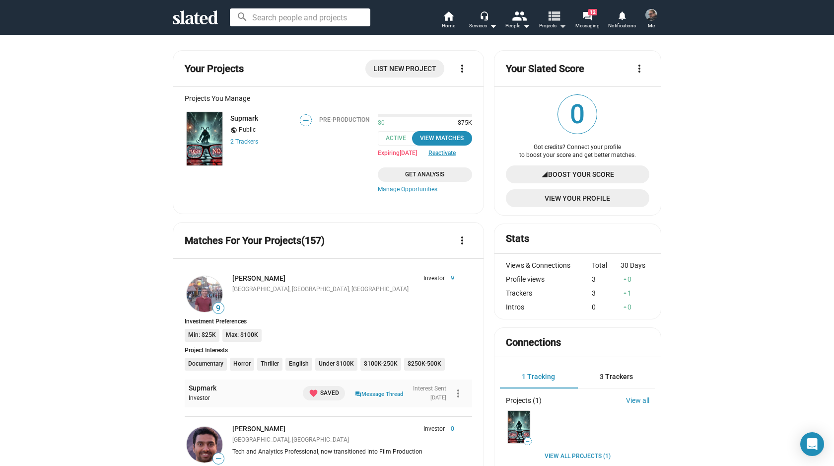
click at [551, 16] on mat-icon "view_list" at bounding box center [554, 15] width 14 height 14
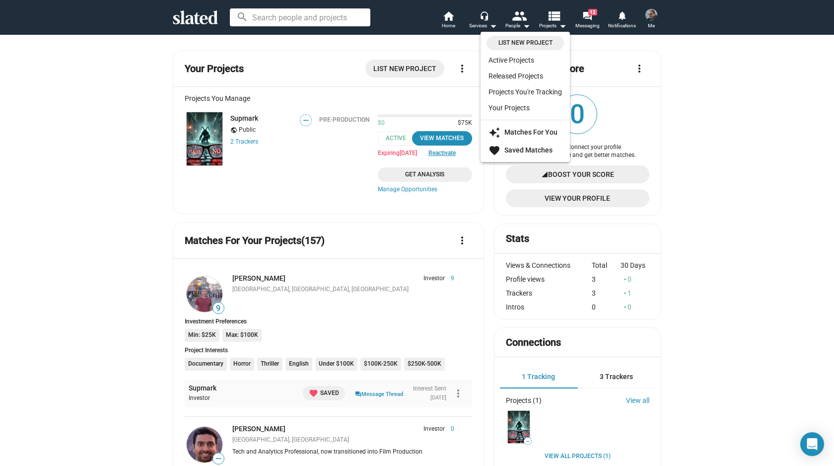
click at [685, 86] on div at bounding box center [417, 233] width 834 height 466
